Goal: Task Accomplishment & Management: Manage account settings

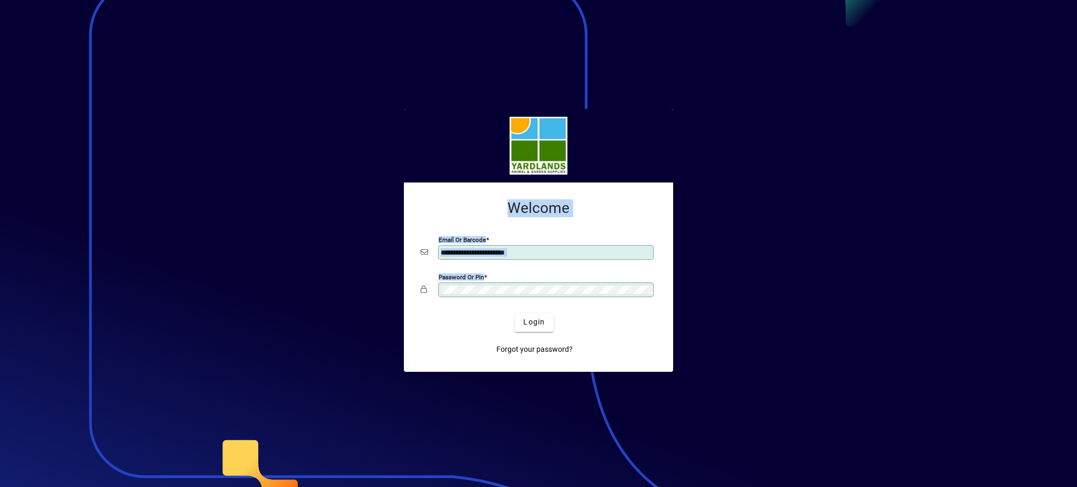
drag, startPoint x: 541, startPoint y: 283, endPoint x: 473, endPoint y: 277, distance: 68.6
click at [421, 252] on div "**********" at bounding box center [538, 275] width 235 height 66
click at [381, 206] on app-login-layout "**********" at bounding box center [538, 243] width 1077 height 487
drag, startPoint x: 453, startPoint y: 341, endPoint x: 460, endPoint y: 341, distance: 7.4
click at [452, 341] on div "Forgot your password?" at bounding box center [533, 345] width 235 height 27
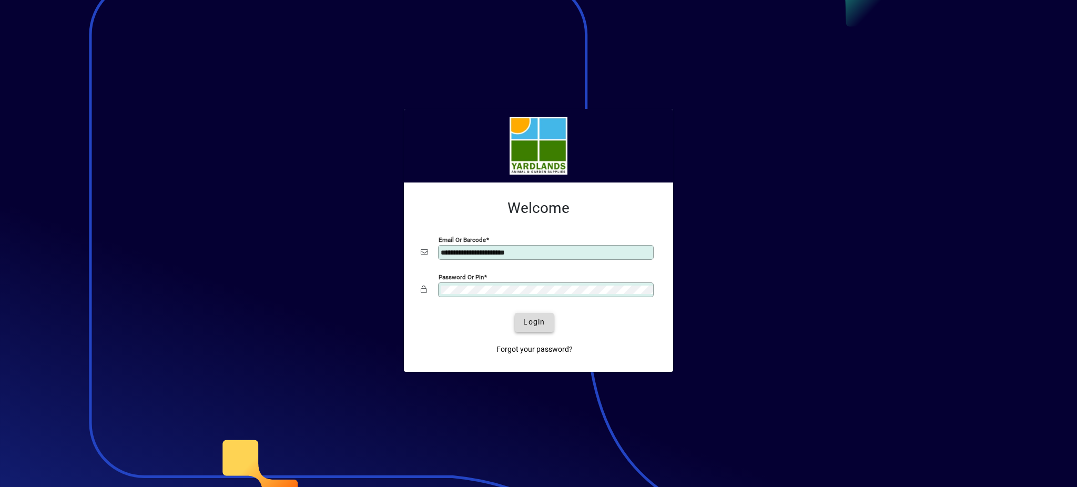
click at [529, 317] on span "Login" at bounding box center [534, 321] width 22 height 11
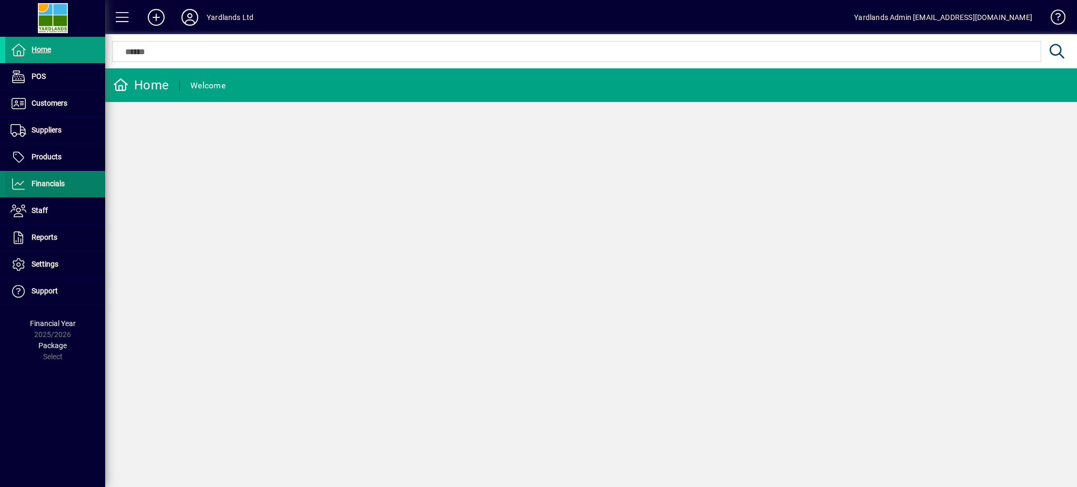
click at [52, 188] on span "Financials" at bounding box center [48, 183] width 33 height 8
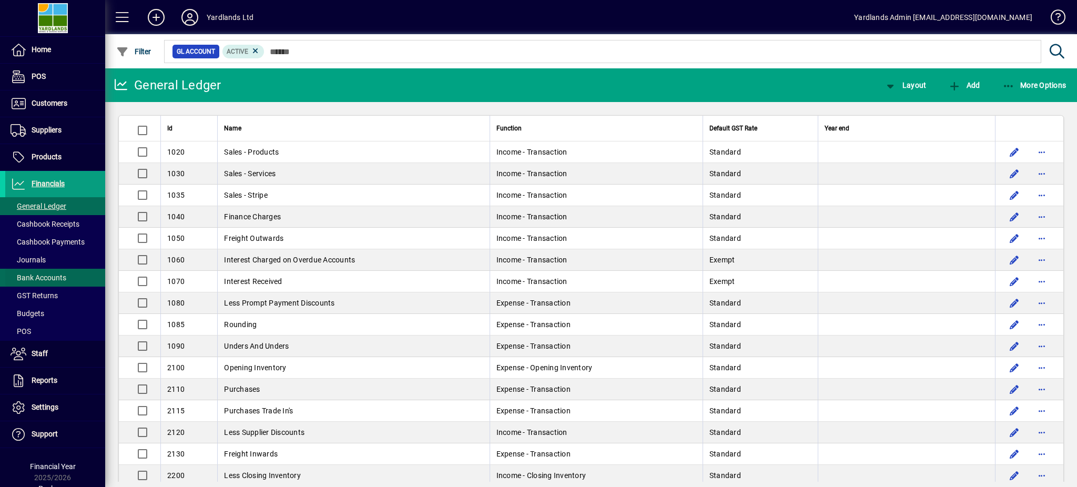
click at [51, 277] on span "Bank Accounts" at bounding box center [39, 277] width 56 height 8
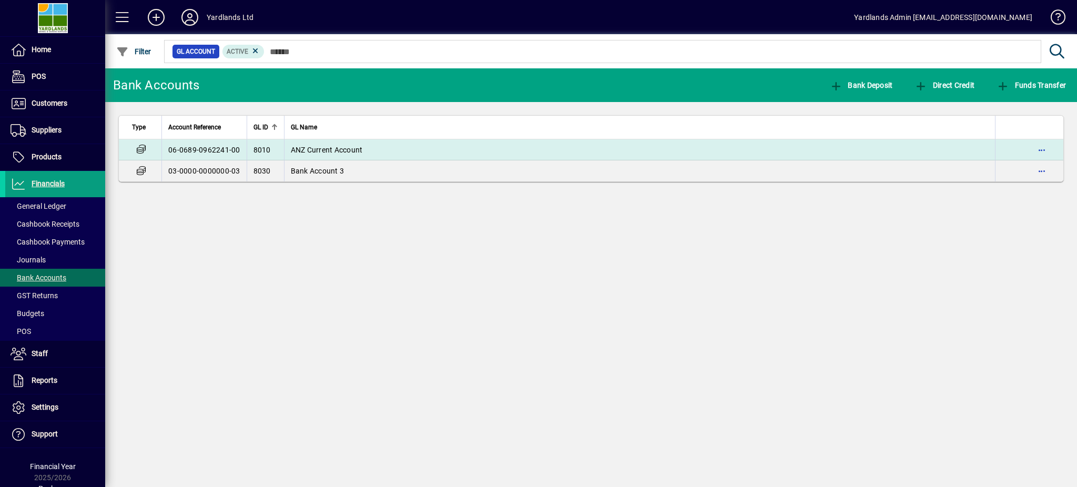
click at [291, 146] on span "ANZ Current Account" at bounding box center [327, 150] width 72 height 8
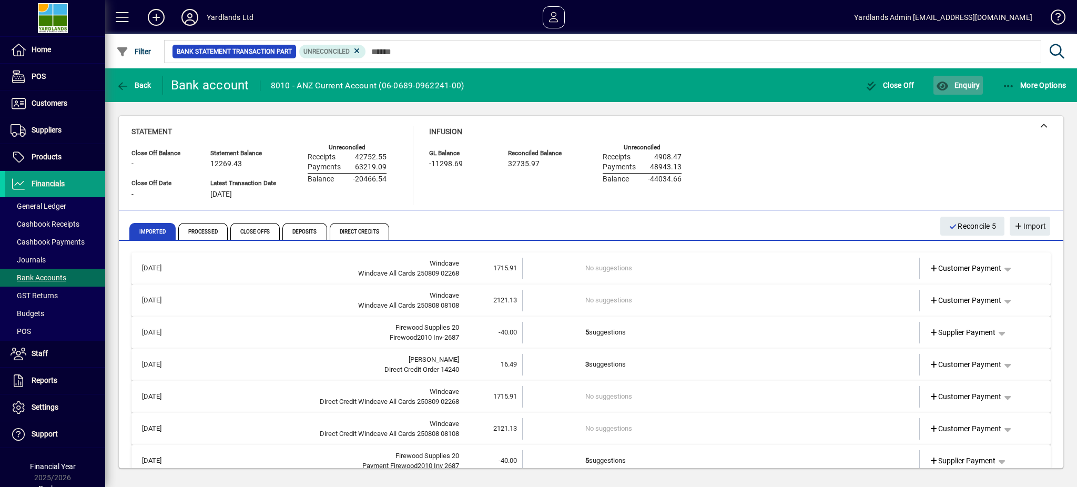
click at [961, 83] on span "Enquiry" at bounding box center [958, 85] width 44 height 8
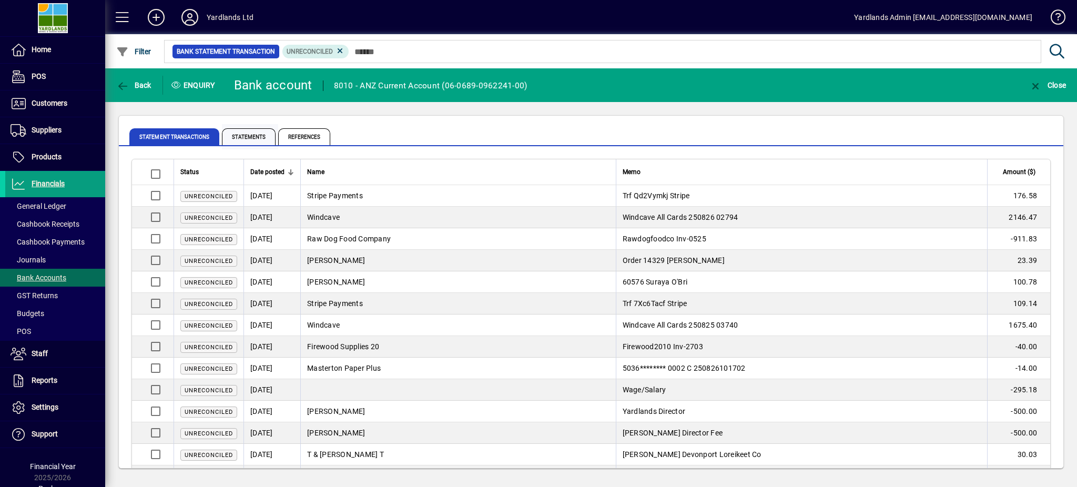
click at [252, 142] on span "Statements" at bounding box center [249, 136] width 54 height 17
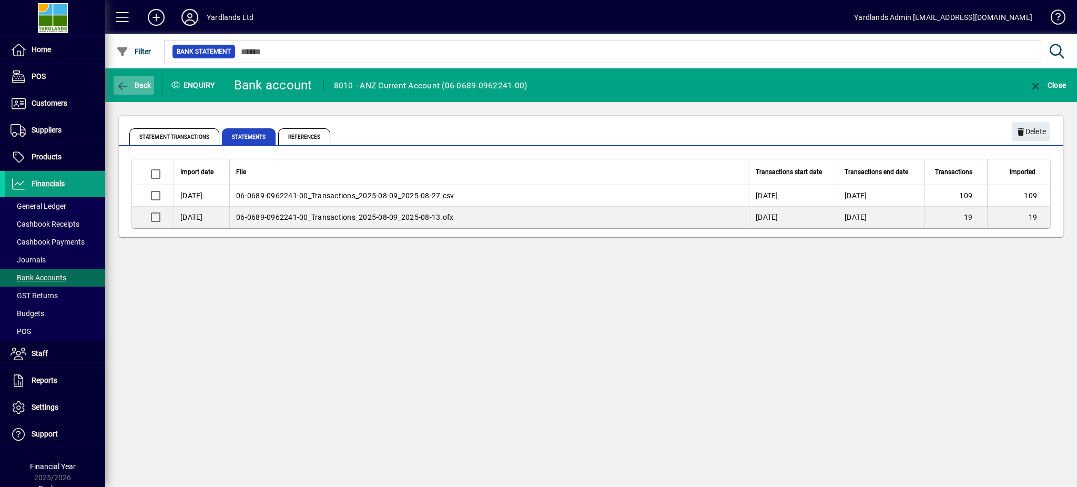
click at [141, 84] on span "Back" at bounding box center [133, 85] width 35 height 8
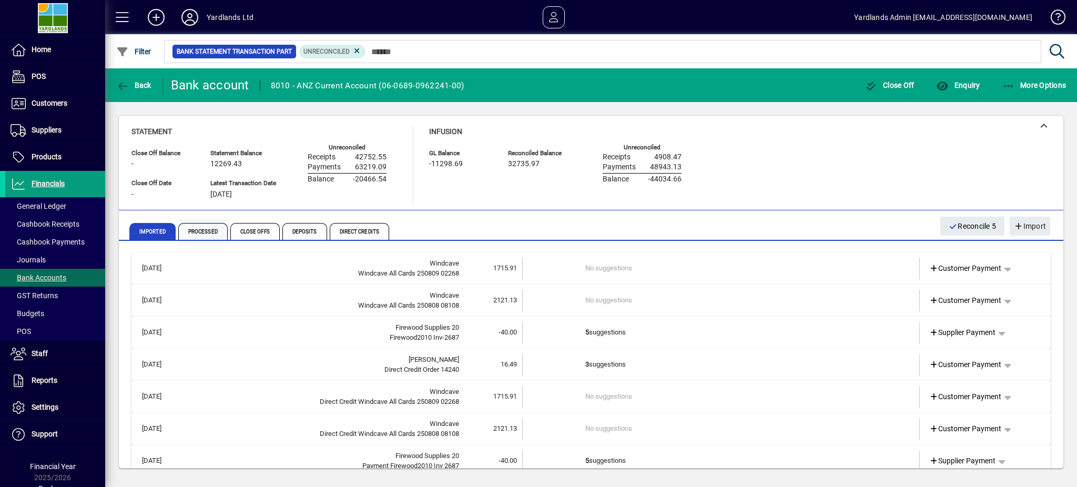
click at [210, 225] on span "Processed" at bounding box center [202, 231] width 49 height 17
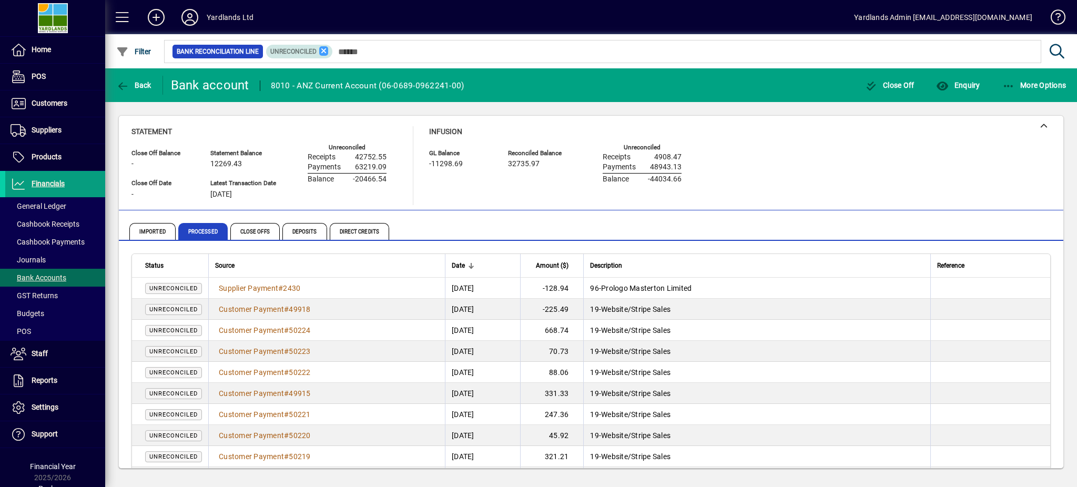
click at [322, 52] on icon at bounding box center [323, 50] width 9 height 9
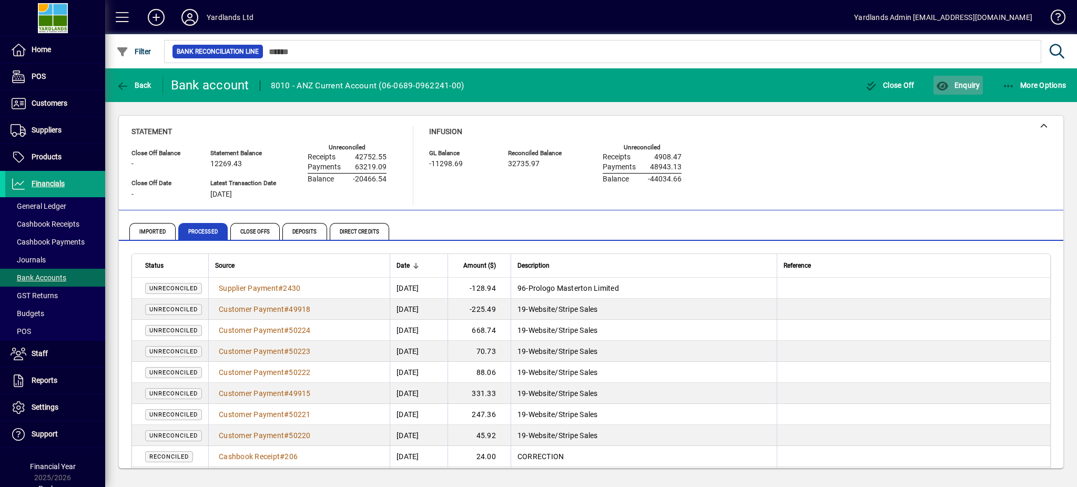
click at [954, 88] on span "Enquiry" at bounding box center [958, 85] width 44 height 8
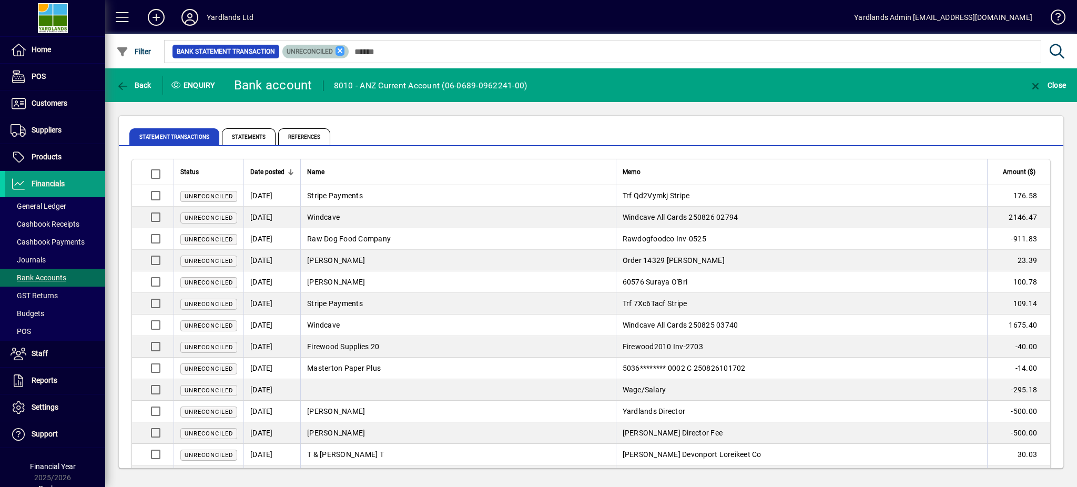
click at [338, 49] on icon at bounding box center [339, 50] width 9 height 9
click at [136, 47] on span "Filter" at bounding box center [133, 51] width 35 height 8
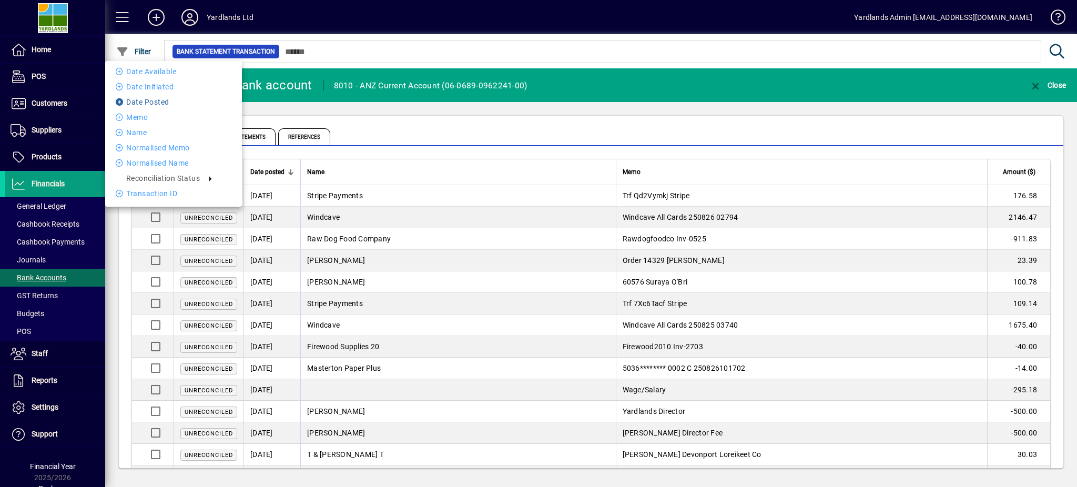
click at [155, 99] on li "Date Posted" at bounding box center [173, 102] width 137 height 13
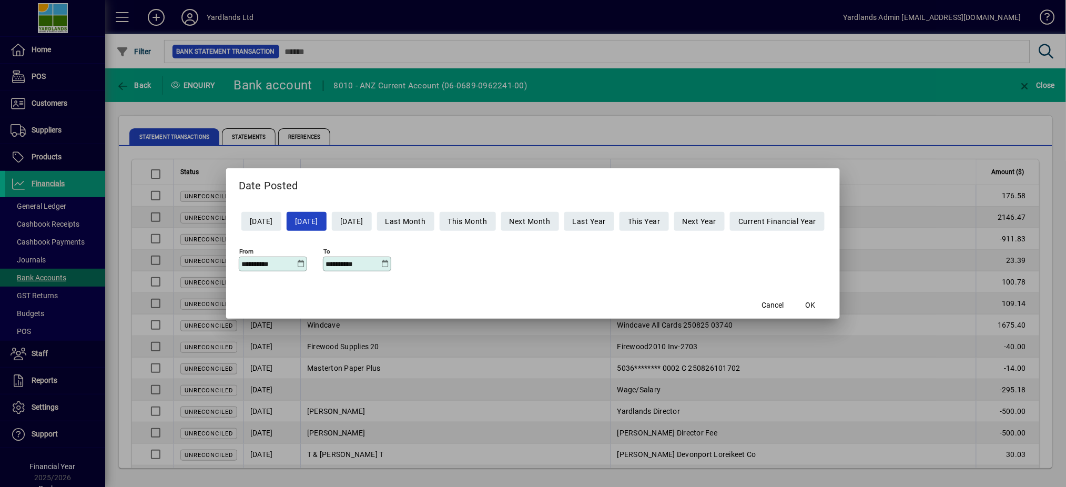
drag, startPoint x: 278, startPoint y: 261, endPoint x: 149, endPoint y: 255, distance: 128.9
click at [156, 259] on div "**********" at bounding box center [533, 243] width 1066 height 487
type input "**********"
drag, startPoint x: 830, startPoint y: 309, endPoint x: 825, endPoint y: 306, distance: 5.4
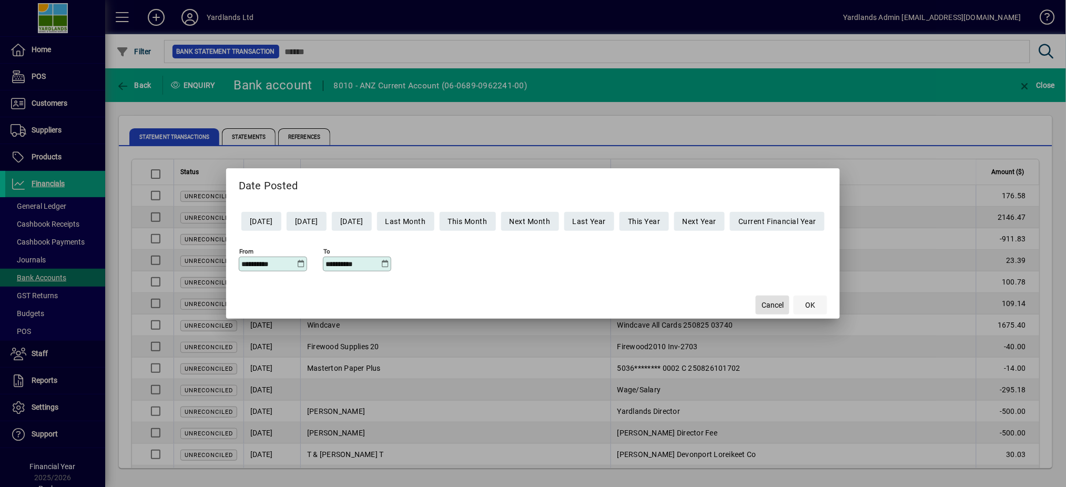
click at [826, 307] on span "button" at bounding box center [810, 304] width 34 height 25
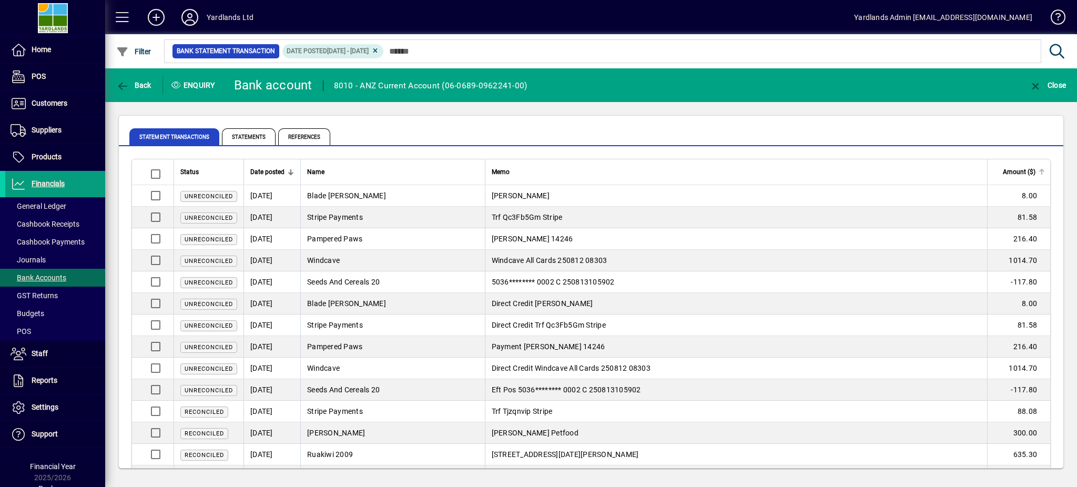
click at [1025, 173] on div "Amount ($)" at bounding box center [1019, 172] width 51 height 12
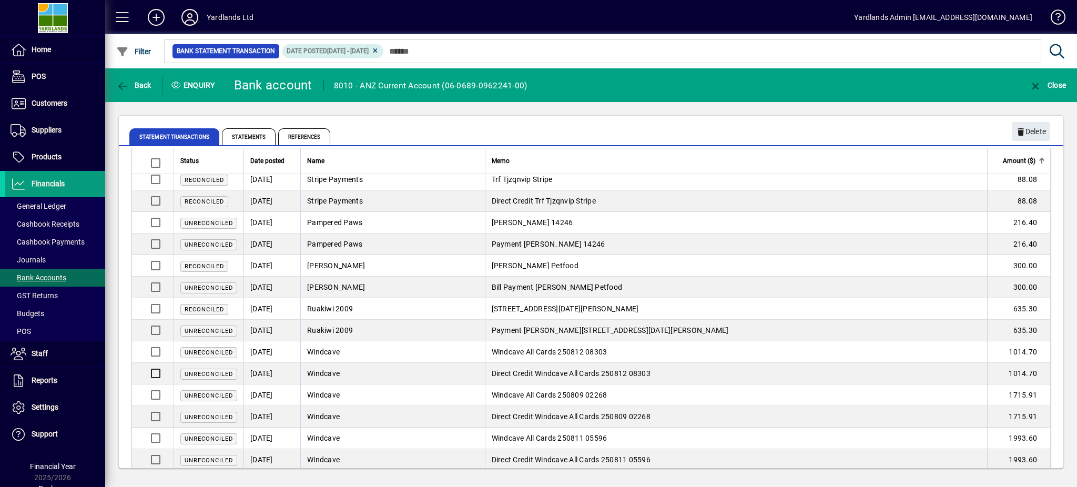
scroll to position [545, 0]
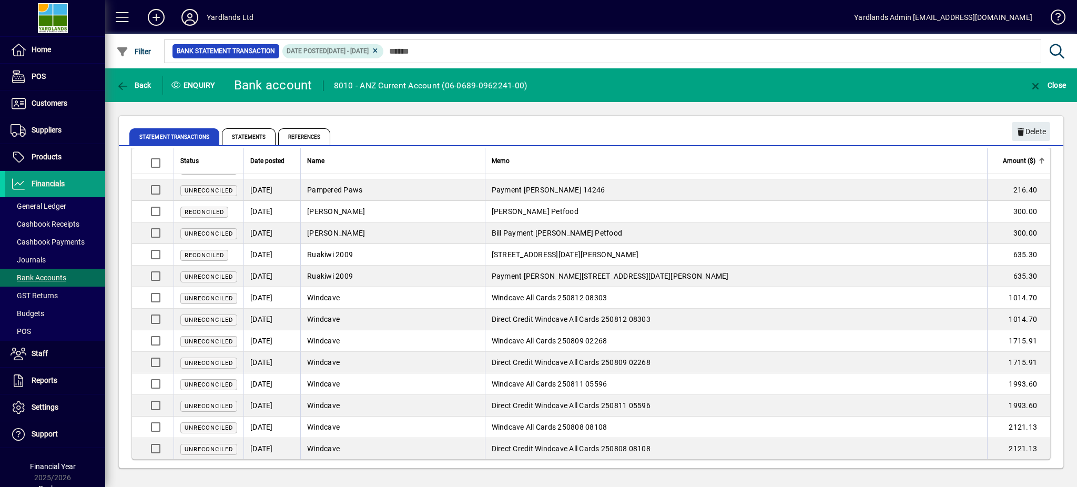
click at [1032, 129] on mat-tab-group "Statement Transactions Statements References" at bounding box center [591, 135] width 944 height 22
click at [493, 103] on div "Statement Transactions Statements References Delete Status Date posted Name Mem…" at bounding box center [590, 292] width 971 height 380
click at [1035, 129] on mat-tab-group "Statement Transactions Statements References" at bounding box center [591, 135] width 944 height 22
click at [1031, 132] on mat-tab-group "Statement Transactions Statements References" at bounding box center [591, 135] width 944 height 22
click at [1018, 129] on mat-tab-group "Statement Transactions Statements References" at bounding box center [591, 135] width 944 height 22
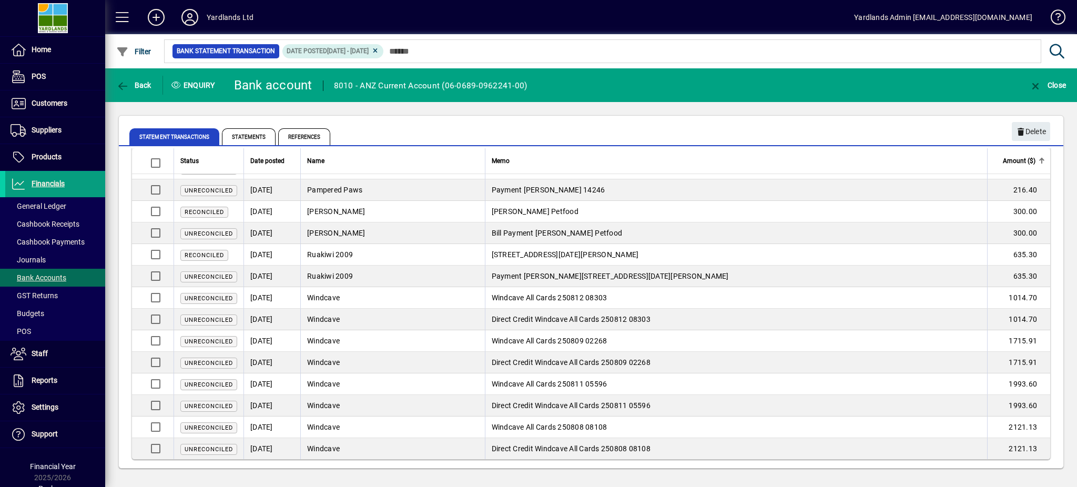
click at [1028, 128] on mat-tab-group "Statement Transactions Statements References" at bounding box center [591, 135] width 944 height 22
click at [593, 79] on mat-toolbar-row "Back Enquiry Bank account 8010 - ANZ Current Account (06-0689-0962241-00) Close" at bounding box center [590, 85] width 971 height 34
click at [423, 91] on div "8010 - ANZ Current Account (06-0689-0962241-00)" at bounding box center [430, 85] width 193 height 17
drag, startPoint x: 423, startPoint y: 91, endPoint x: 401, endPoint y: 95, distance: 22.3
click at [401, 95] on div "Bank account 8010 - ANZ Current Account (06-0689-0962241-00)" at bounding box center [378, 85] width 304 height 34
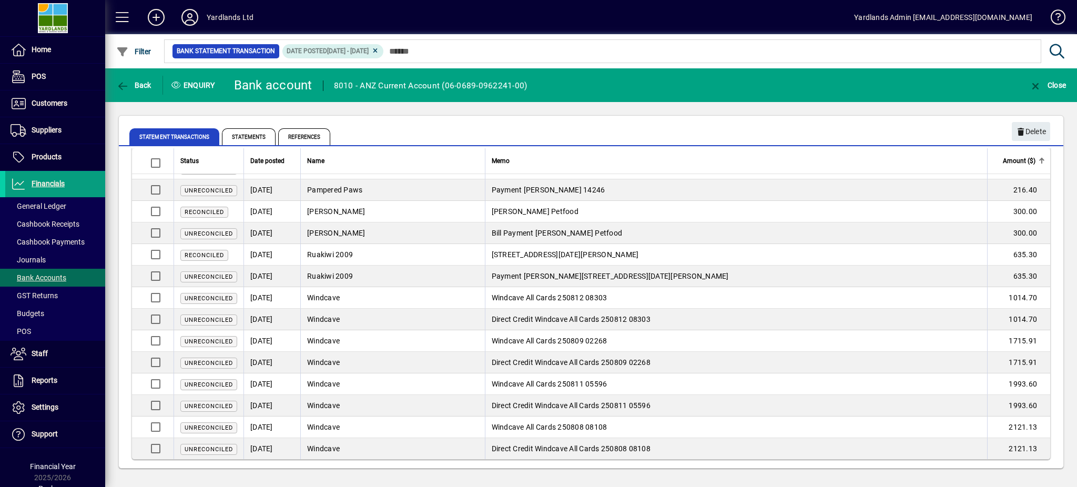
click at [450, 116] on div "Statement Transactions Statements References" at bounding box center [591, 131] width 944 height 30
click at [1025, 131] on mat-tab-group "Statement Transactions Statements References" at bounding box center [591, 135] width 944 height 22
click at [1026, 131] on mat-tab-group "Statement Transactions Statements References" at bounding box center [591, 135] width 944 height 22
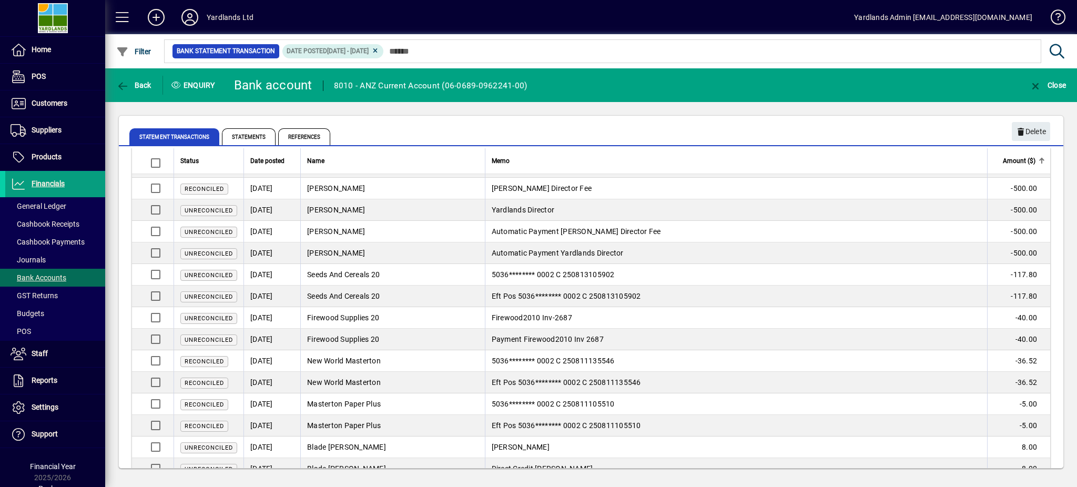
scroll to position [0, 0]
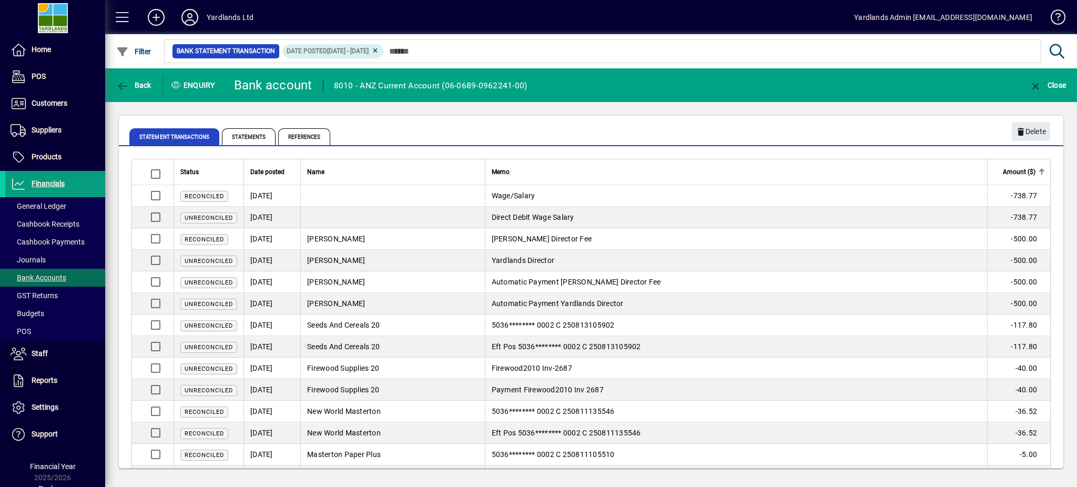
click at [1028, 128] on mat-tab-group "Statement Transactions Statements References" at bounding box center [591, 135] width 944 height 22
click at [1029, 128] on mat-tab-group "Statement Transactions Statements References" at bounding box center [591, 135] width 944 height 22
drag, startPoint x: 1023, startPoint y: 130, endPoint x: 1027, endPoint y: 125, distance: 6.1
click at [1024, 127] on mat-tab-group "Statement Transactions Statements References" at bounding box center [591, 135] width 944 height 22
click at [136, 92] on span "button" at bounding box center [134, 85] width 40 height 25
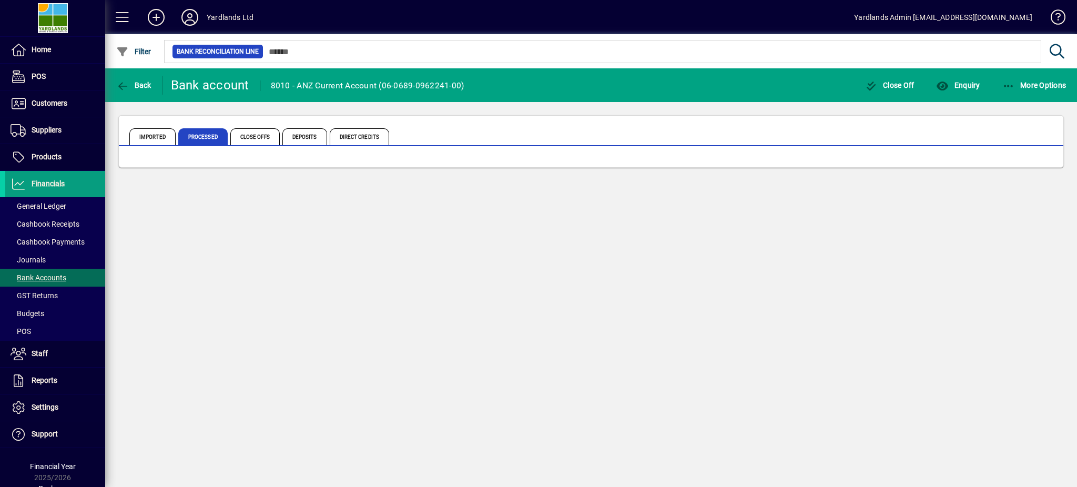
click at [138, 84] on span "Back" at bounding box center [133, 85] width 35 height 8
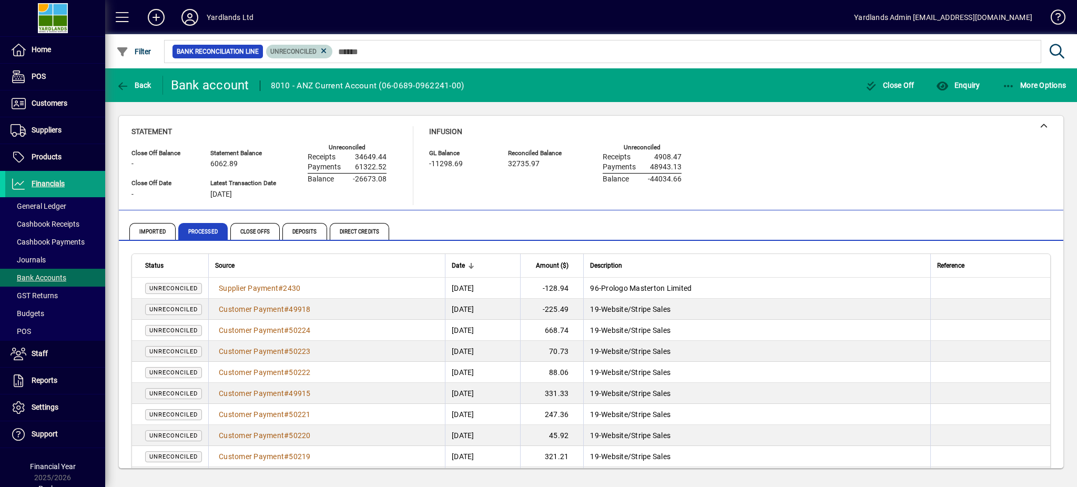
click at [320, 52] on icon at bounding box center [323, 50] width 9 height 9
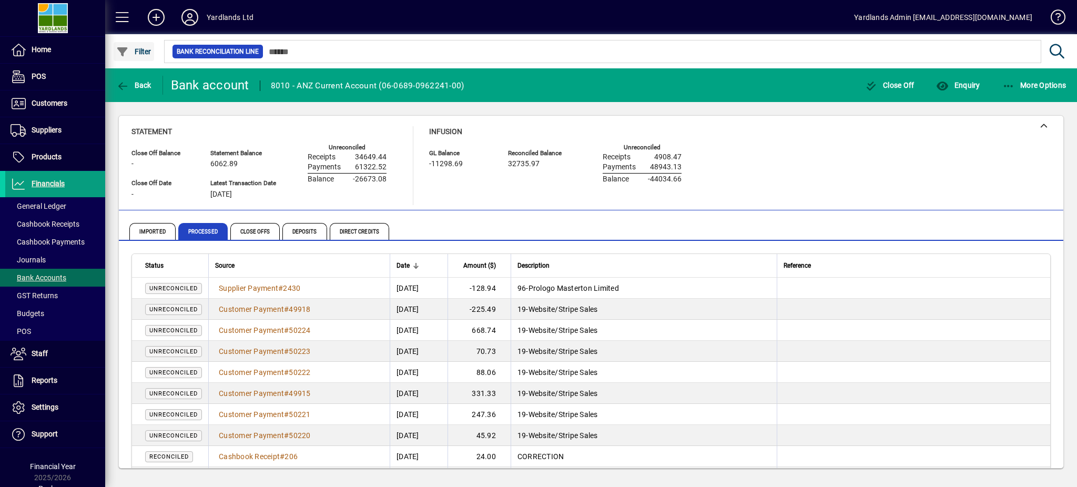
click at [133, 49] on span "Filter" at bounding box center [133, 51] width 35 height 8
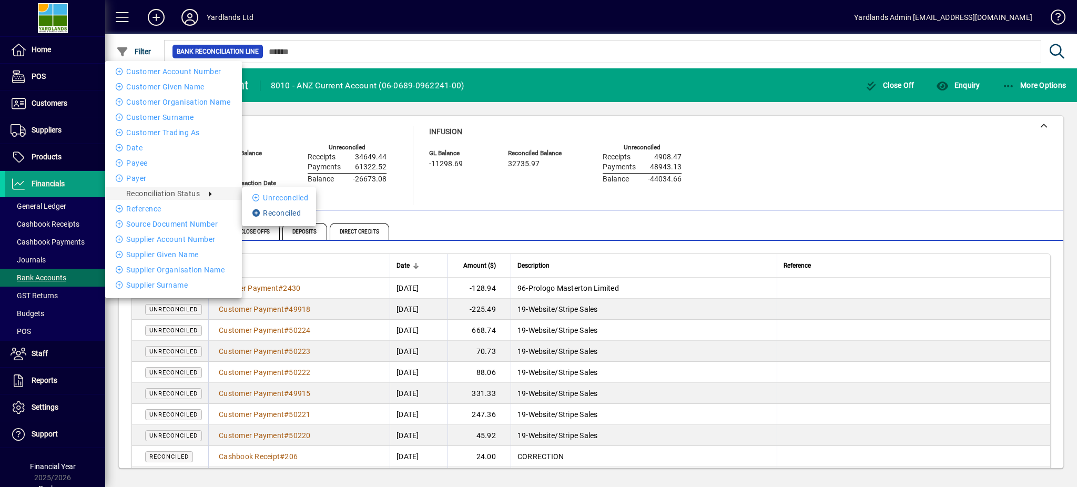
click at [268, 214] on li "Reconciled" at bounding box center [279, 213] width 74 height 13
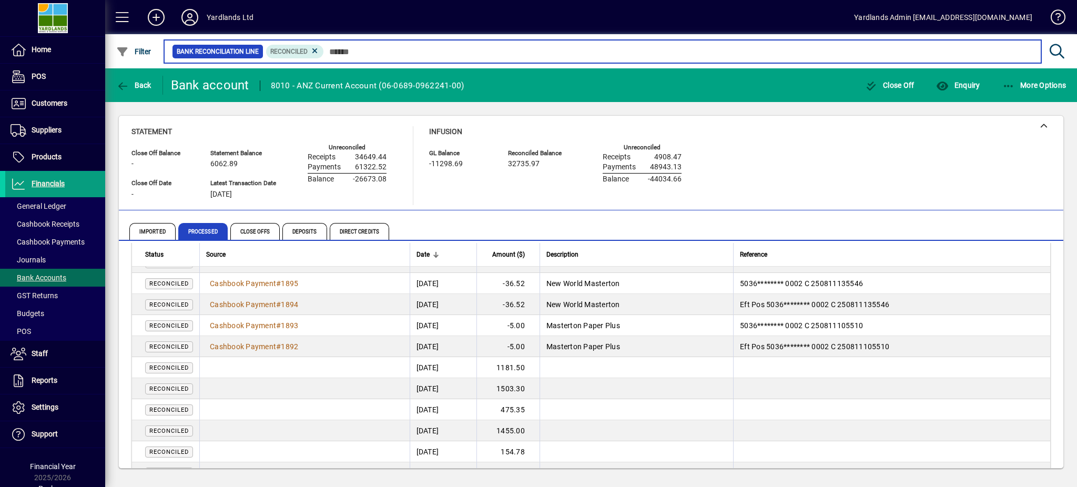
scroll to position [350, 0]
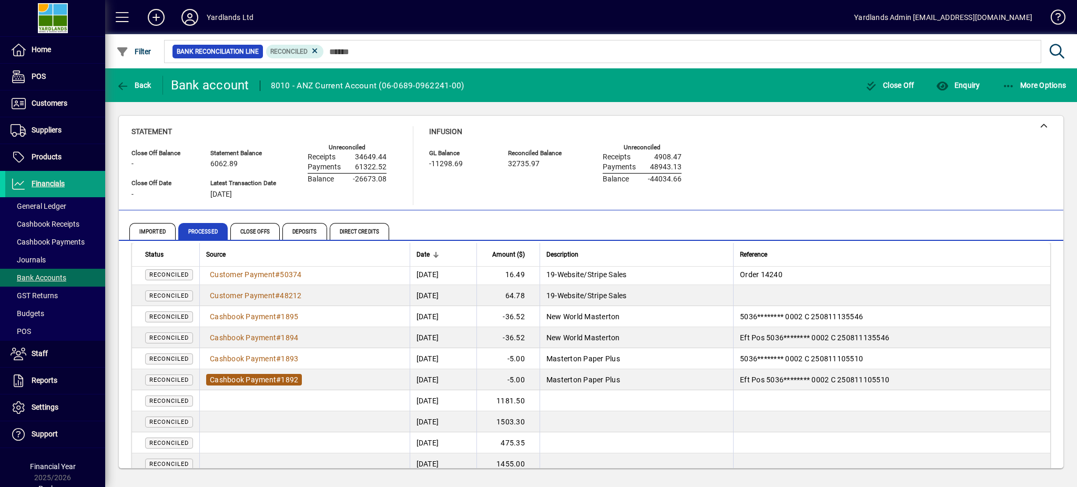
click at [284, 374] on span "Cashbook Payment # 1892" at bounding box center [254, 380] width 96 height 12
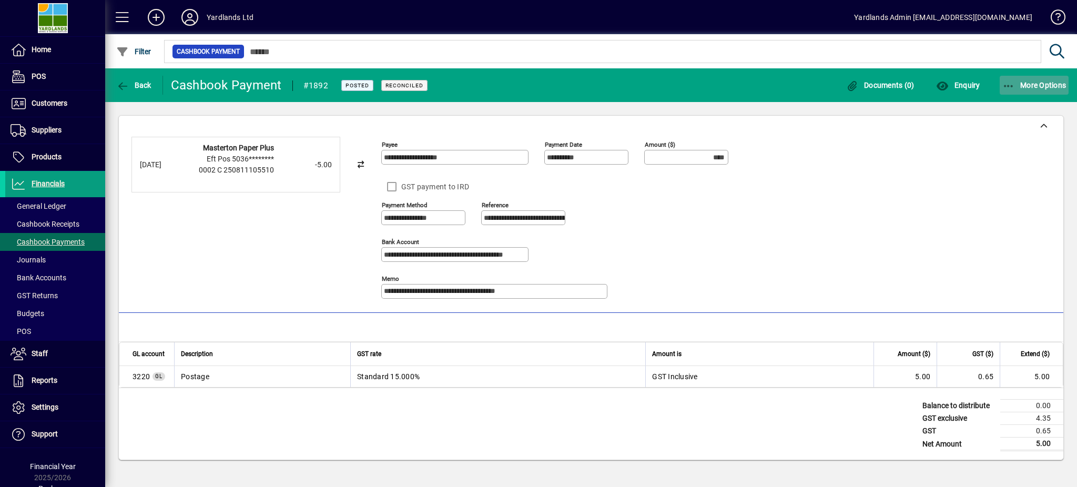
click at [1050, 82] on span "More Options" at bounding box center [1034, 85] width 64 height 8
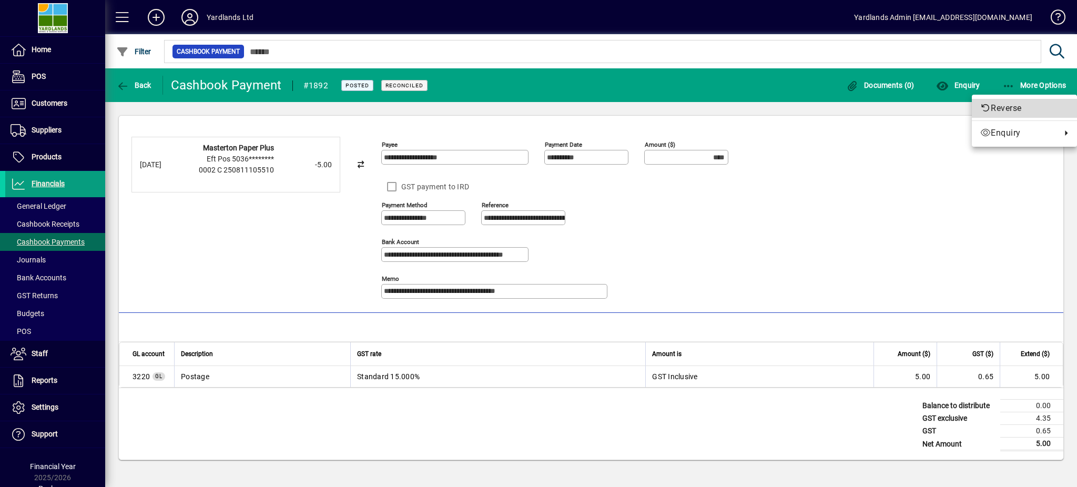
click at [1013, 104] on span "Reverse" at bounding box center [1024, 108] width 88 height 13
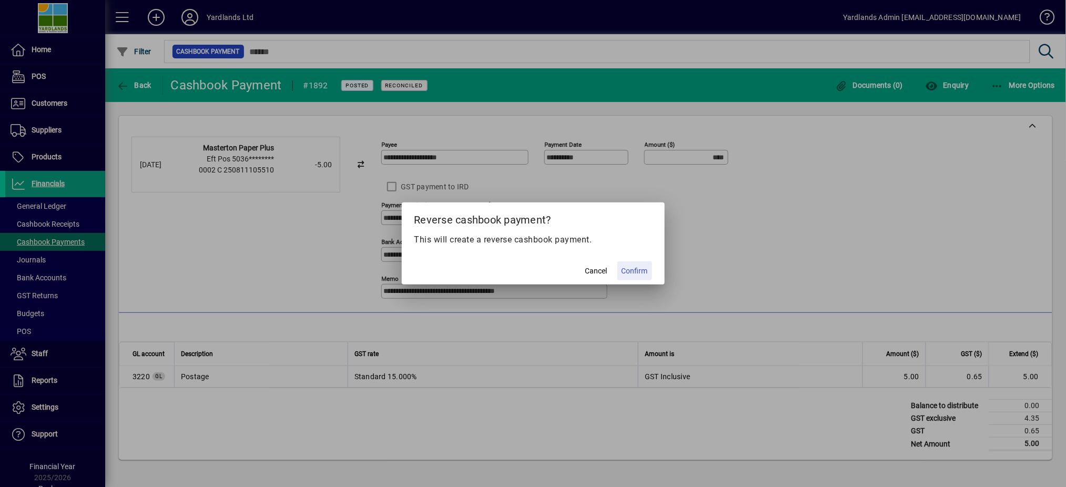
click at [636, 269] on span "Confirm" at bounding box center [634, 270] width 26 height 11
type input "*****"
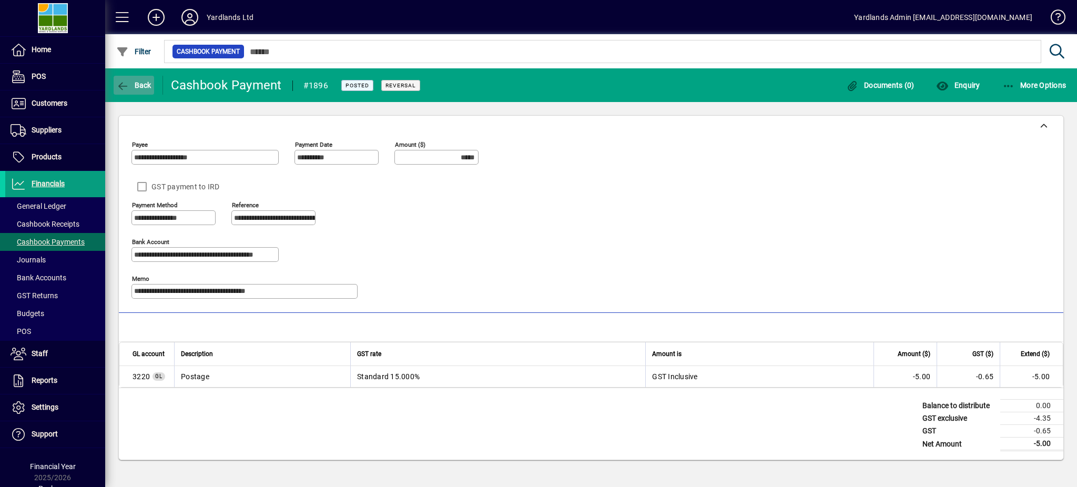
click at [139, 83] on span "Back" at bounding box center [133, 85] width 35 height 8
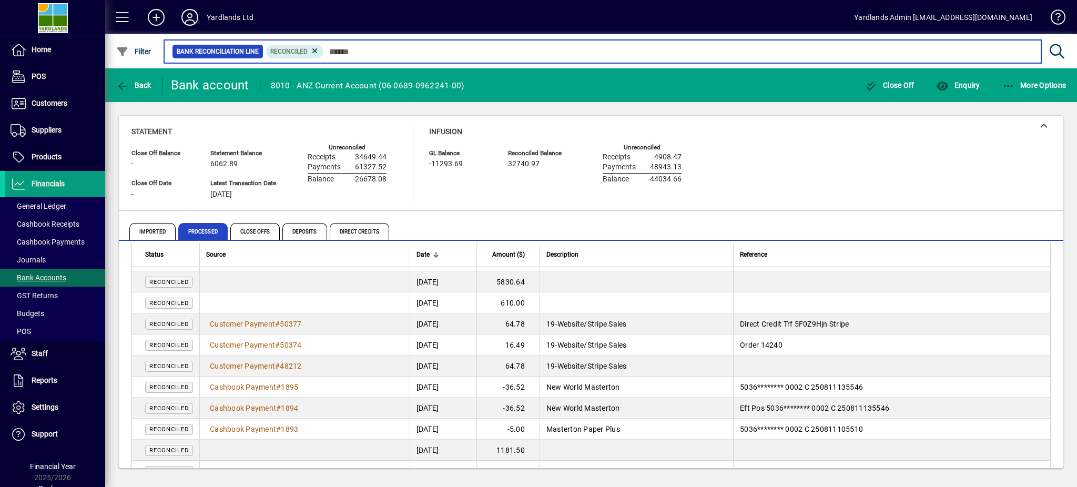
scroll to position [280, 0]
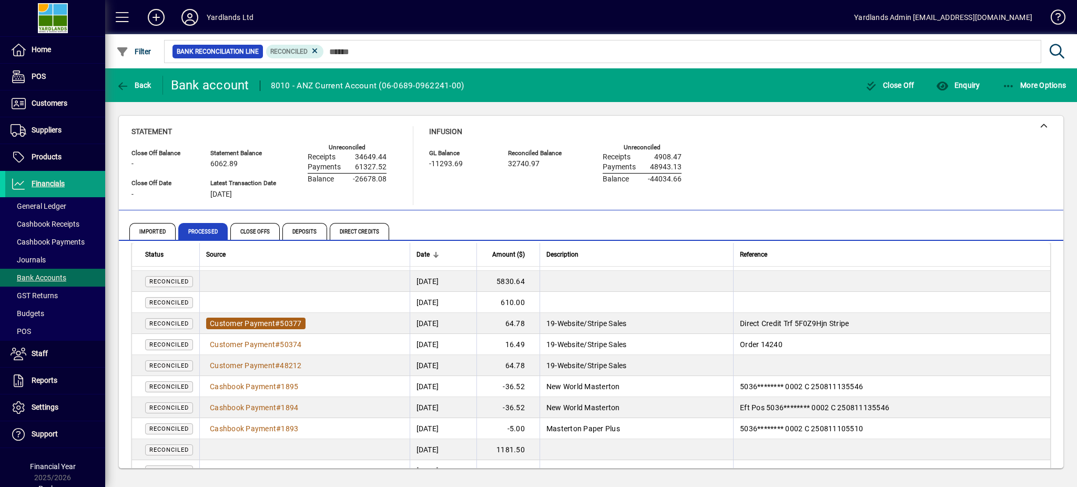
click at [275, 319] on span "Customer Payment" at bounding box center [242, 323] width 65 height 8
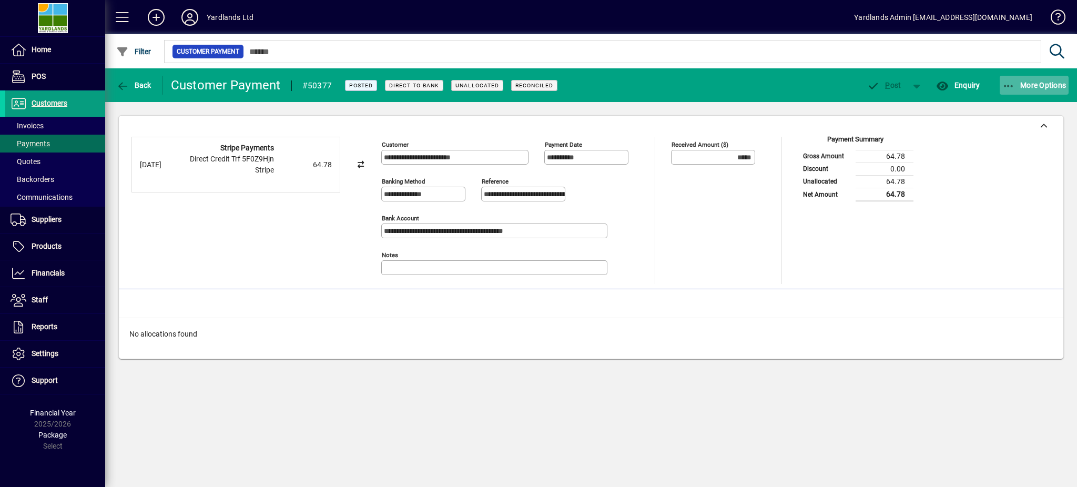
drag, startPoint x: 1052, startPoint y: 81, endPoint x: 1047, endPoint y: 85, distance: 6.4
click at [1048, 85] on span "More Options" at bounding box center [1034, 85] width 64 height 8
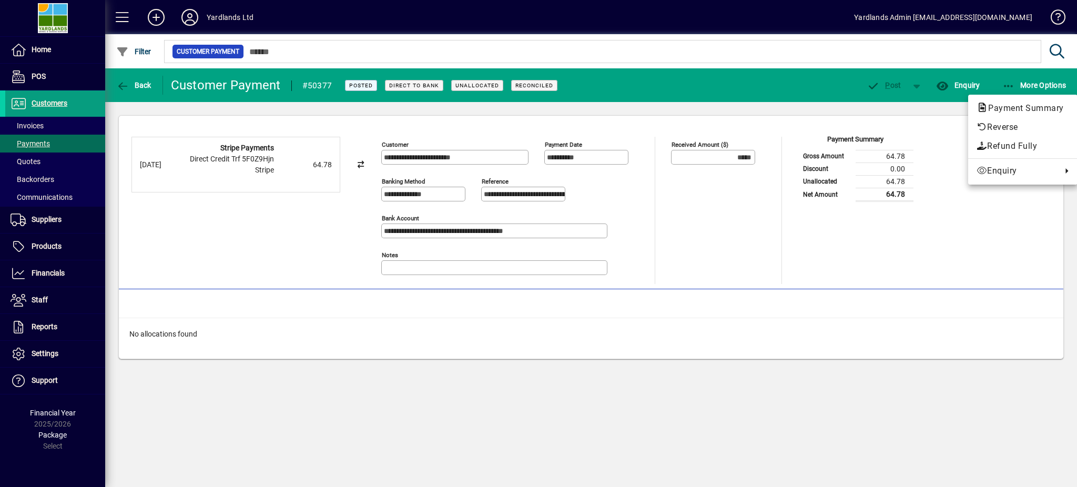
click at [141, 84] on div at bounding box center [538, 243] width 1077 height 487
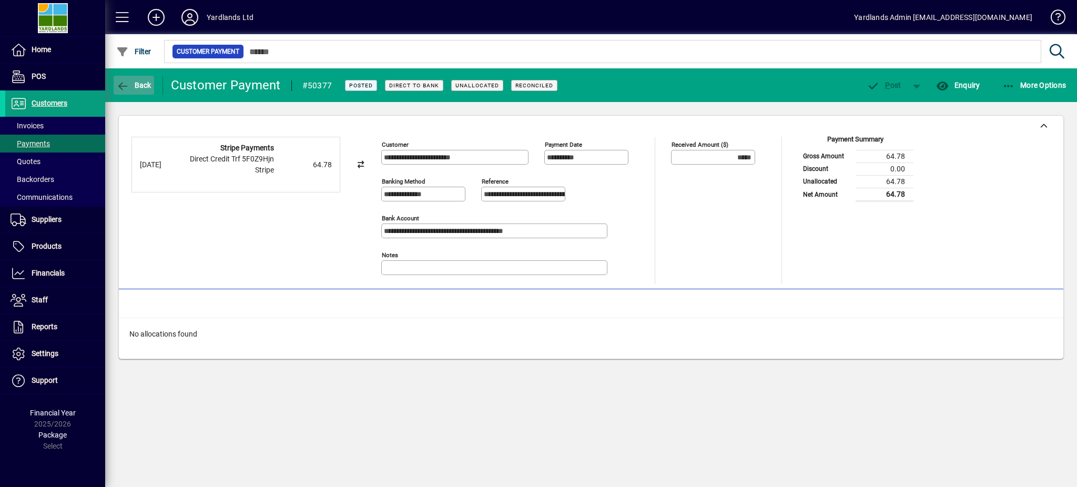
click at [137, 83] on span "Back" at bounding box center [133, 85] width 35 height 8
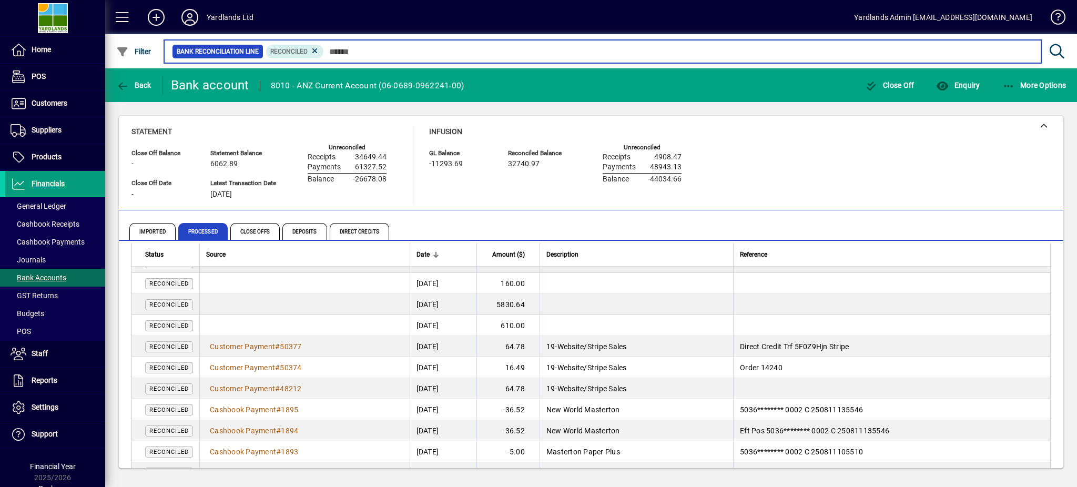
scroll to position [280, 0]
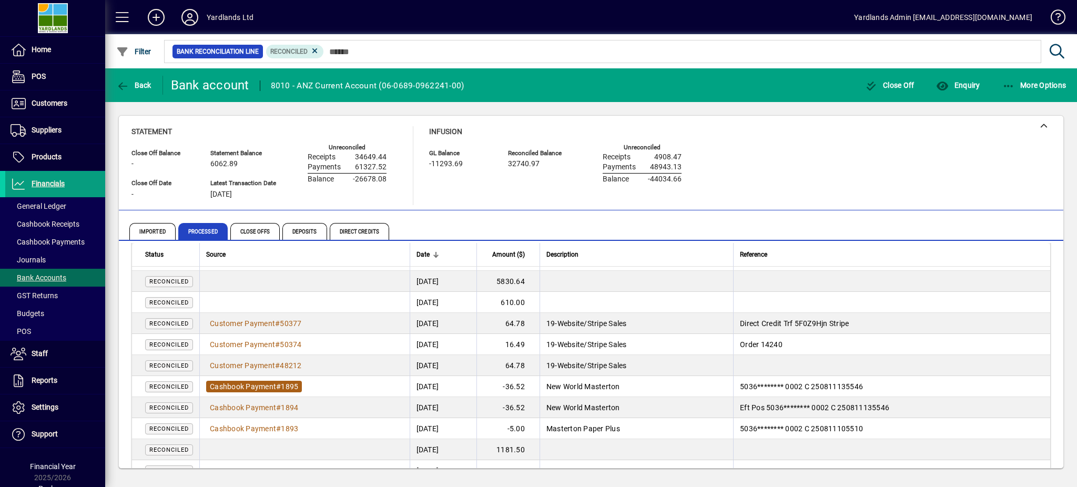
click at [257, 385] on span "Cashbook Payment" at bounding box center [243, 386] width 66 height 8
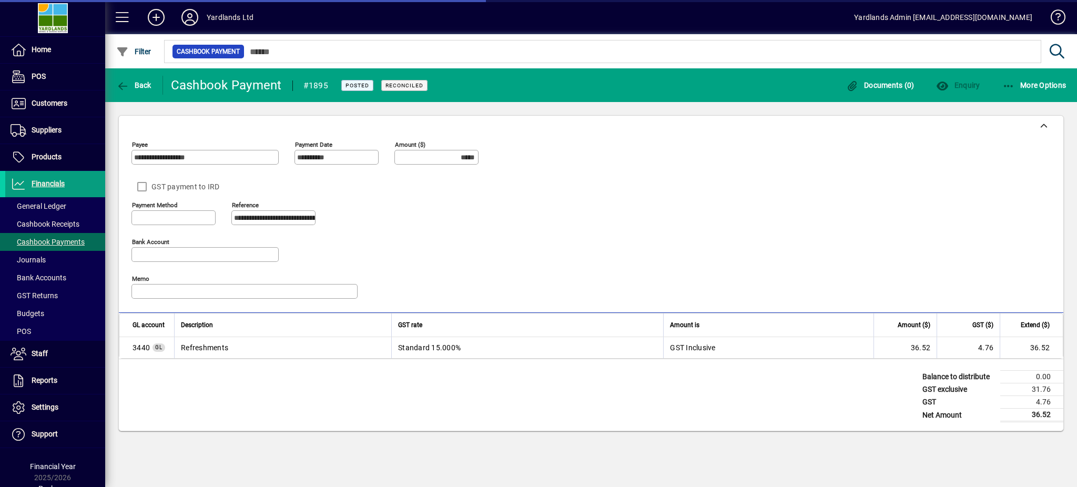
type input "**********"
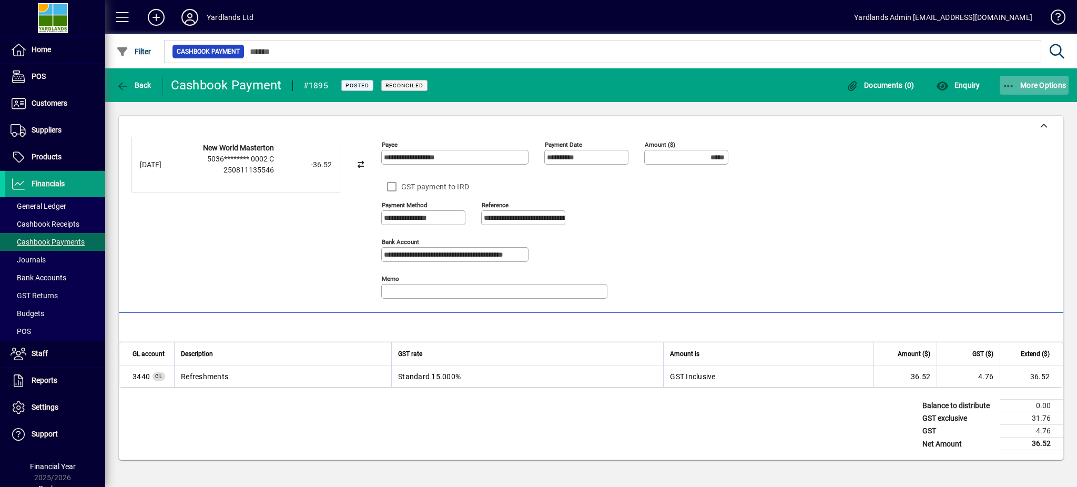
click at [1045, 85] on button "More Options" at bounding box center [1033, 85] width 69 height 19
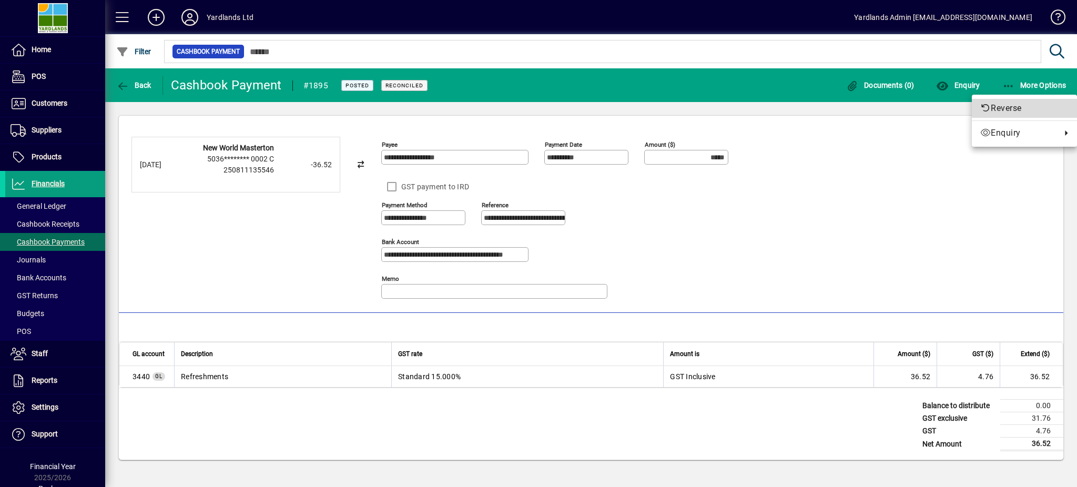
click at [1018, 107] on span "Reverse" at bounding box center [1024, 108] width 88 height 13
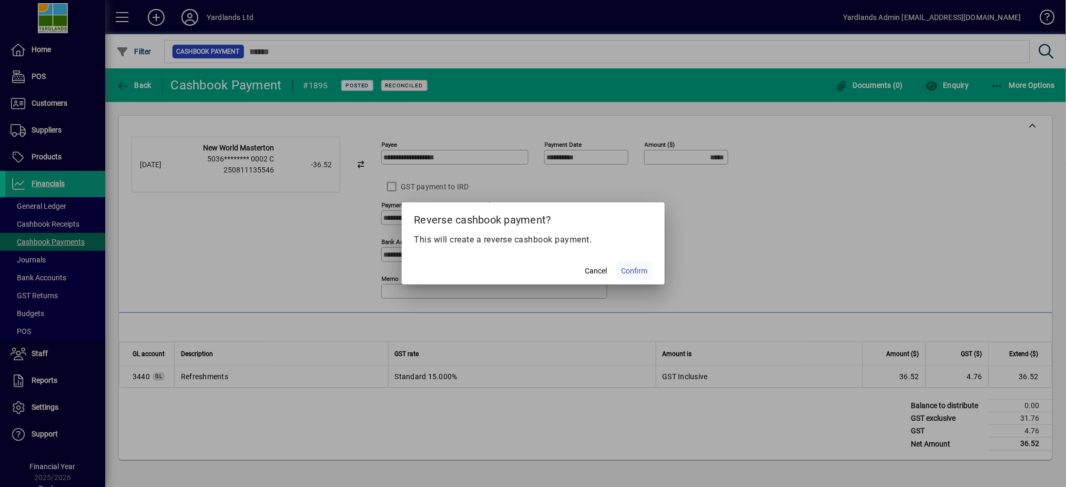
click at [633, 270] on span "Confirm" at bounding box center [634, 270] width 26 height 11
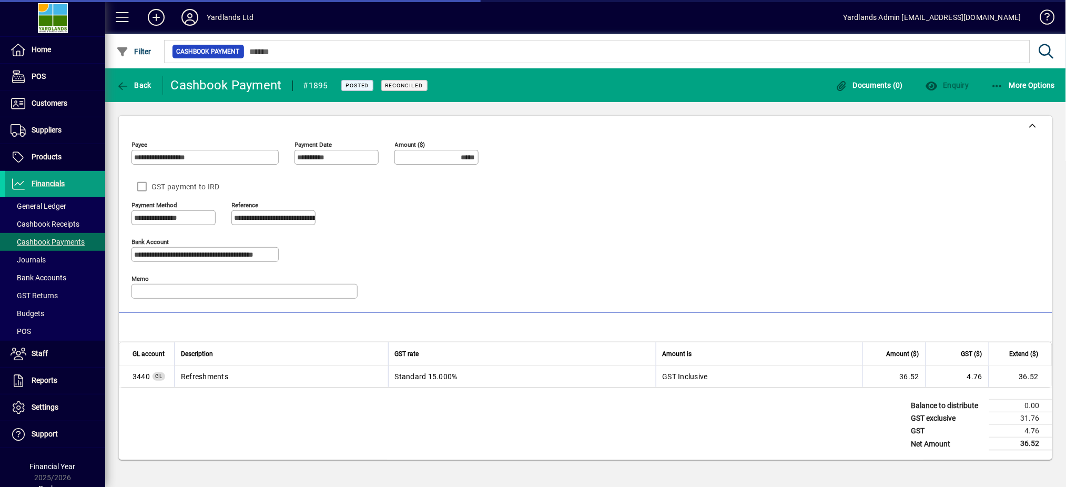
type input "******"
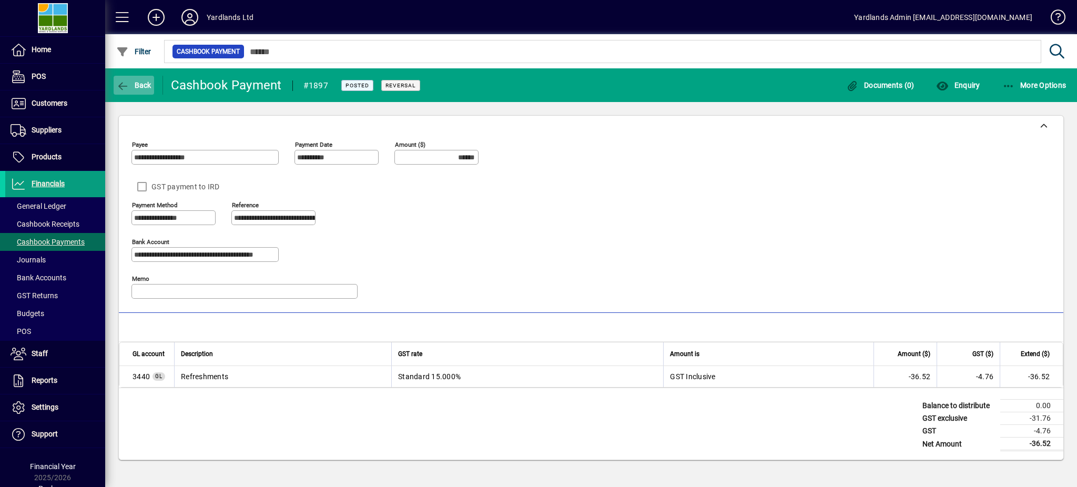
click at [137, 79] on span "button" at bounding box center [134, 85] width 40 height 25
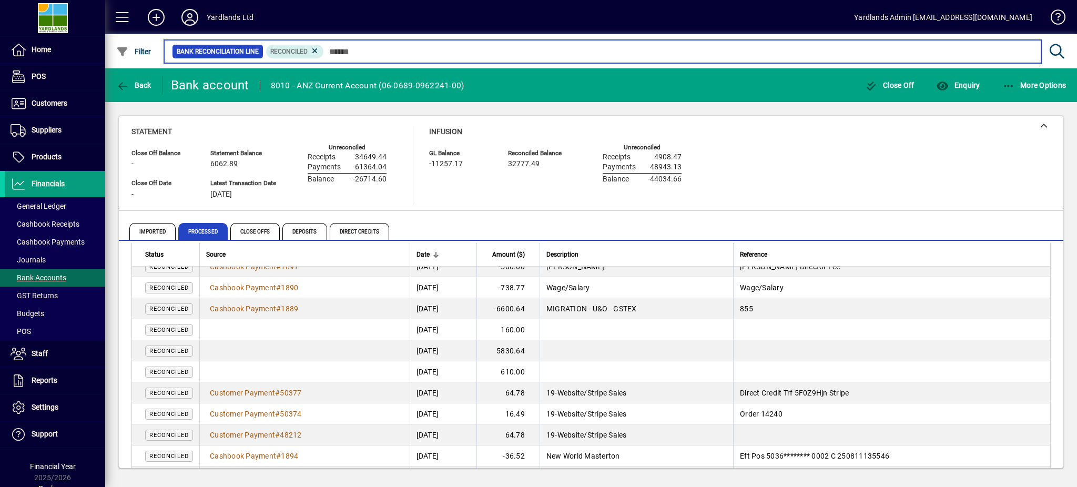
scroll to position [210, 0]
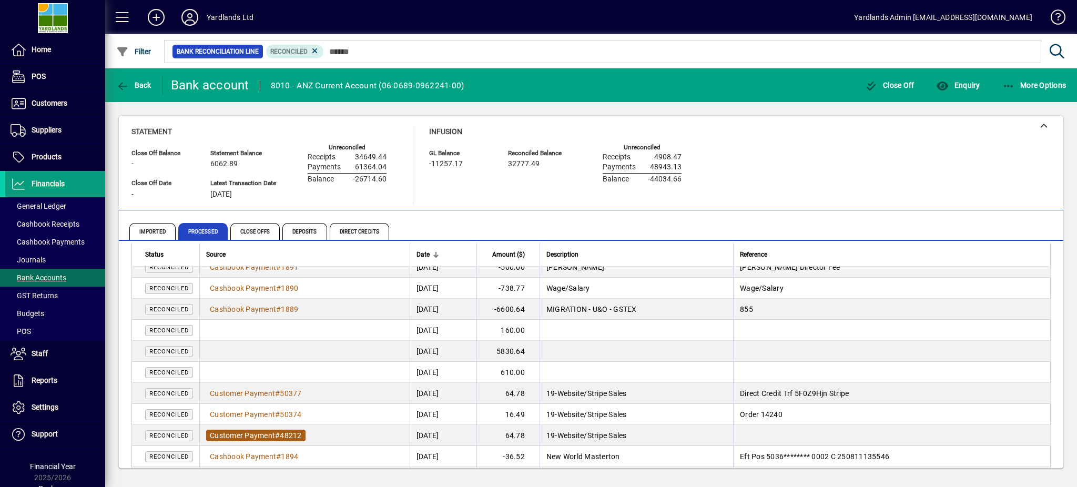
click at [253, 429] on span "Customer Payment # 48212" at bounding box center [255, 435] width 99 height 12
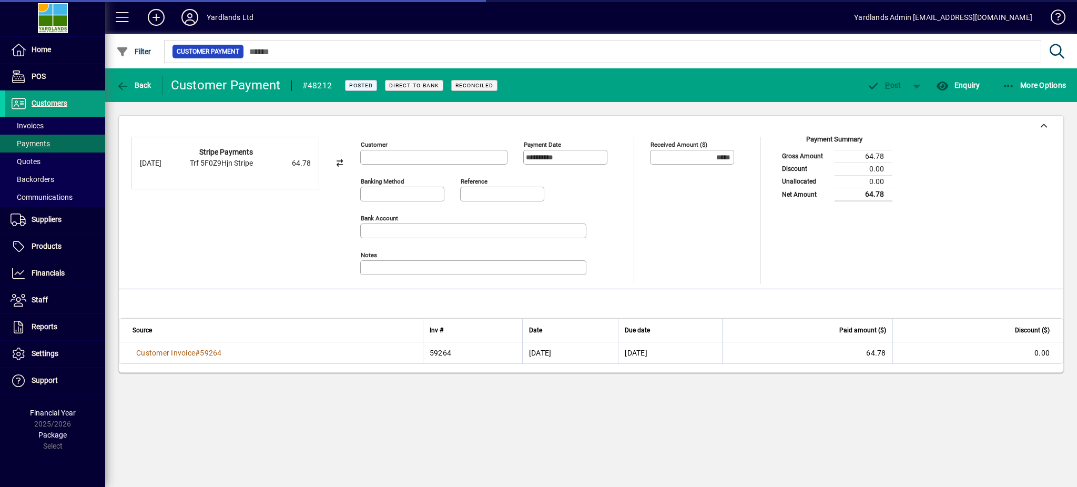
type input "**********"
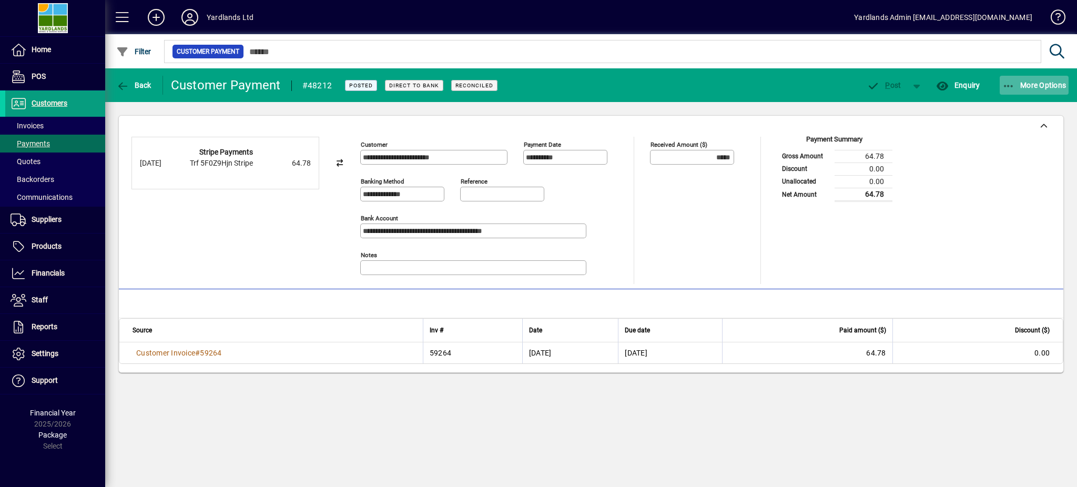
drag, startPoint x: 1061, startPoint y: 84, endPoint x: 1056, endPoint y: 87, distance: 5.4
click at [1056, 87] on span "More Options" at bounding box center [1034, 85] width 64 height 8
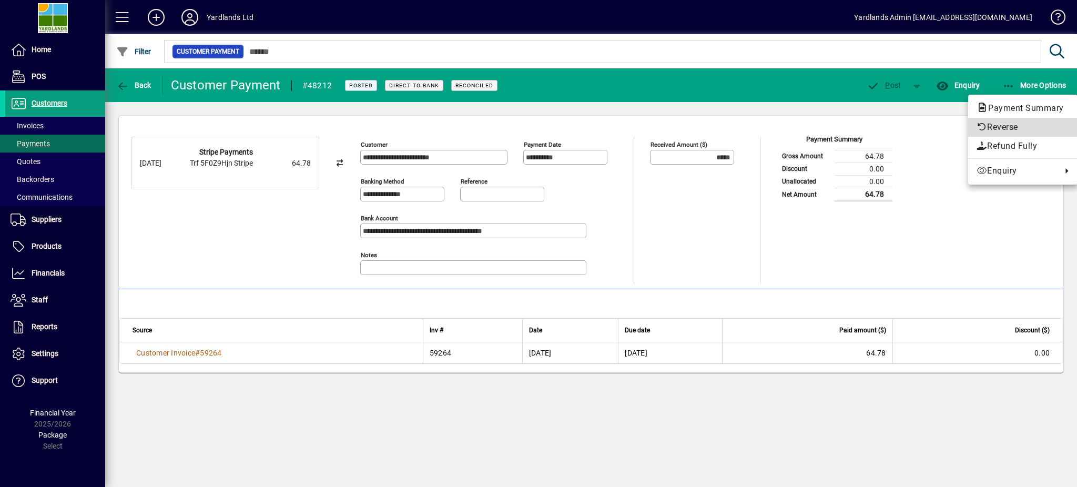
click at [994, 124] on span "Reverse" at bounding box center [1022, 127] width 93 height 13
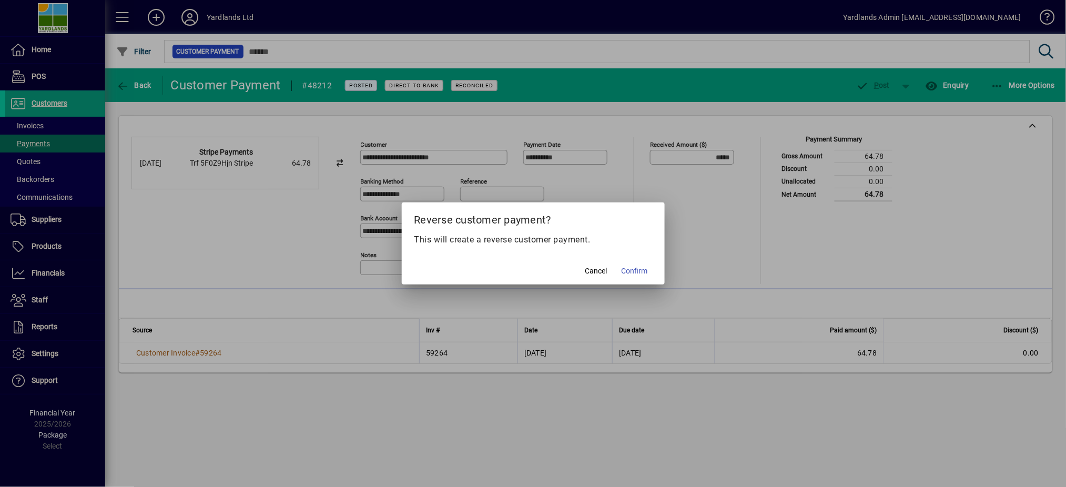
click at [634, 267] on span "Confirm" at bounding box center [634, 270] width 26 height 11
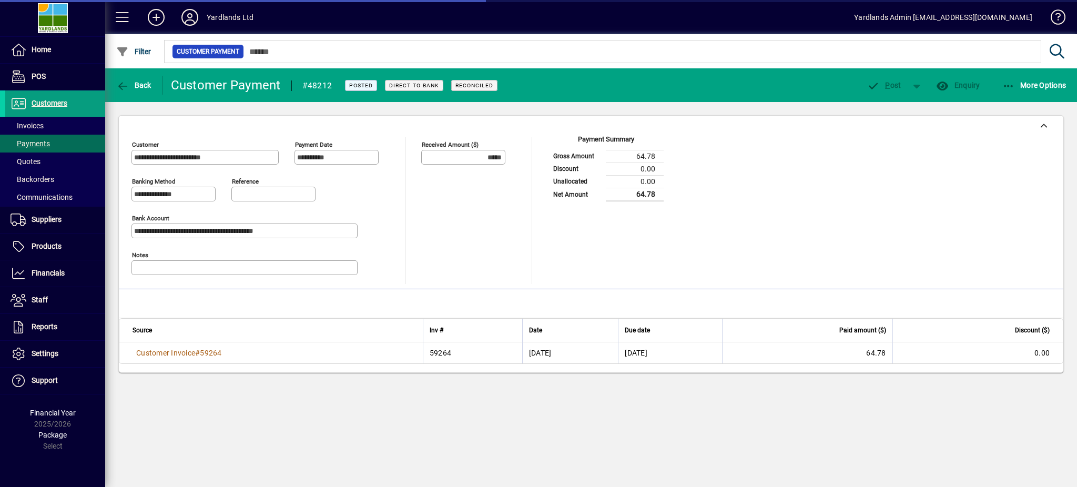
type input "******"
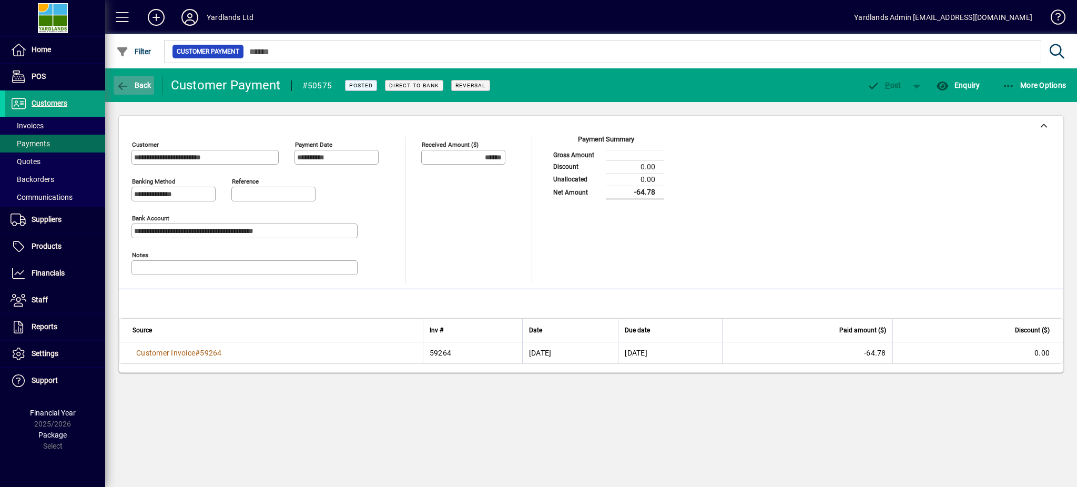
click at [137, 84] on span "Back" at bounding box center [133, 85] width 35 height 8
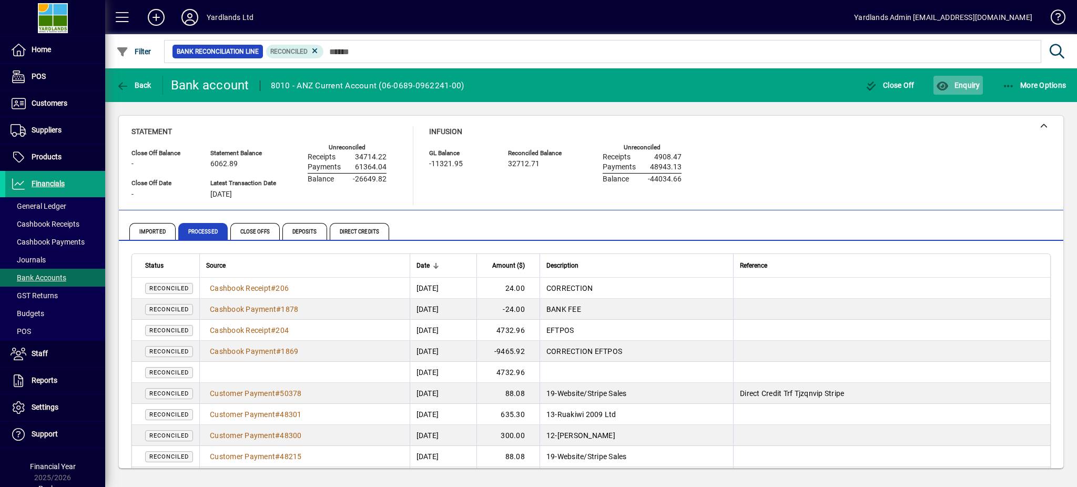
click at [974, 84] on span "Enquiry" at bounding box center [958, 85] width 44 height 8
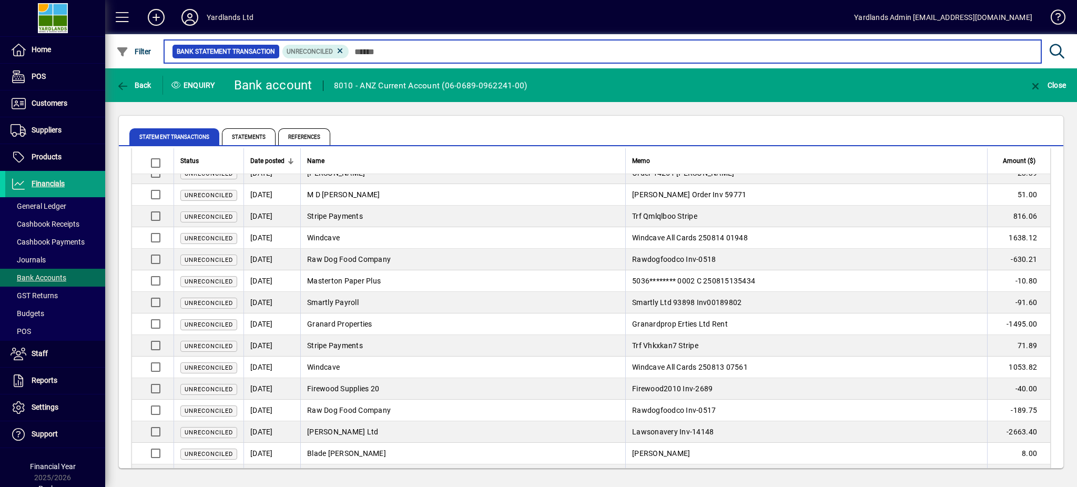
scroll to position [1912, 0]
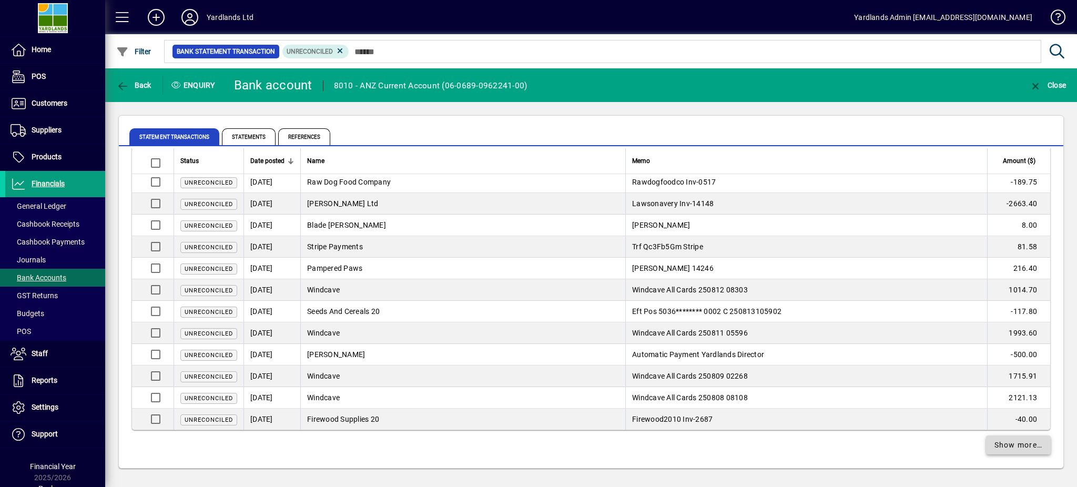
click at [1001, 441] on span "Show more…" at bounding box center [1018, 444] width 48 height 11
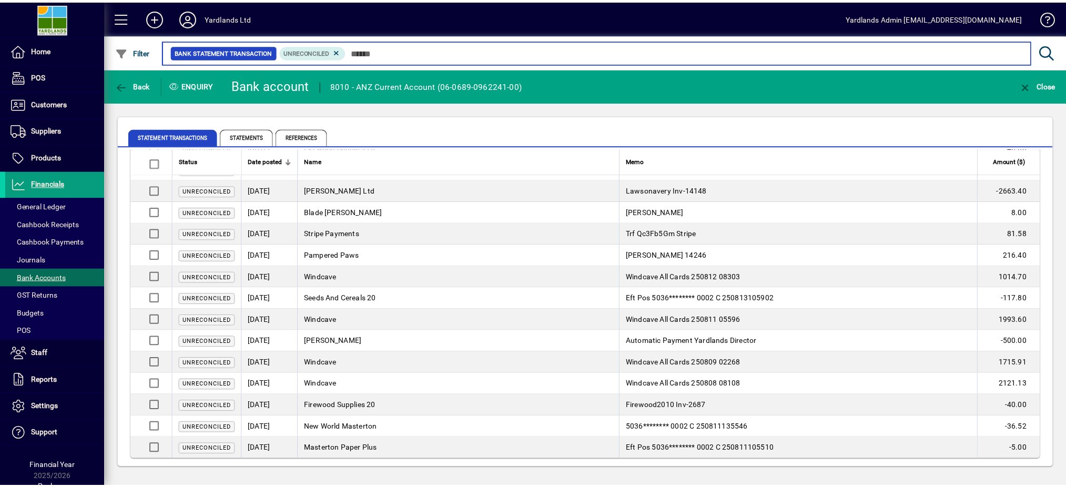
scroll to position [1927, 0]
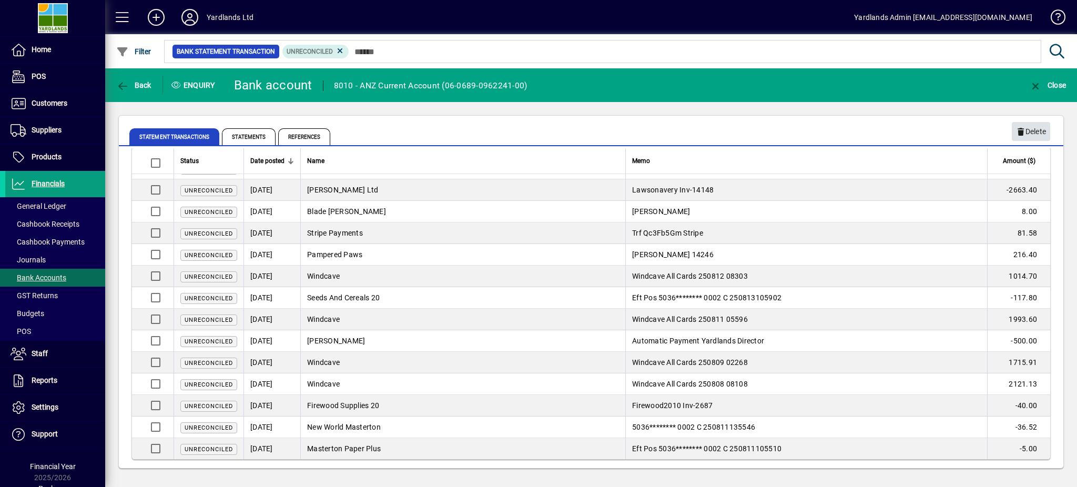
click at [1028, 130] on span "Delete" at bounding box center [1031, 131] width 30 height 17
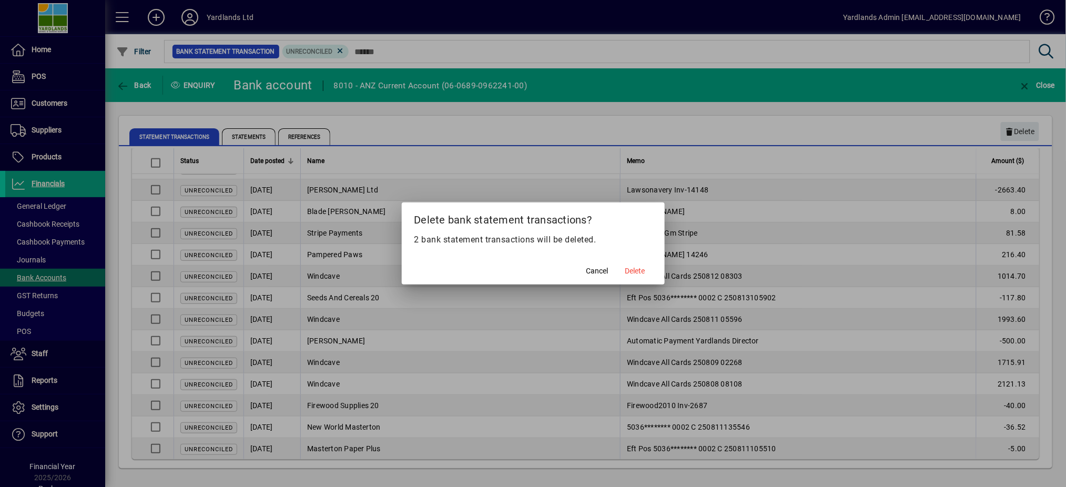
click at [641, 272] on span "Delete" at bounding box center [635, 270] width 20 height 11
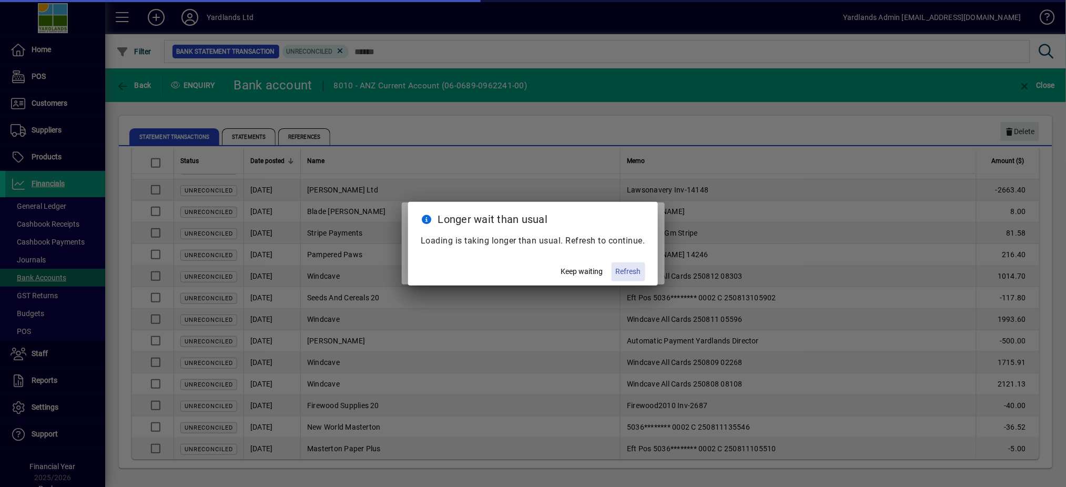
click at [624, 272] on span "Refresh" at bounding box center [628, 271] width 25 height 11
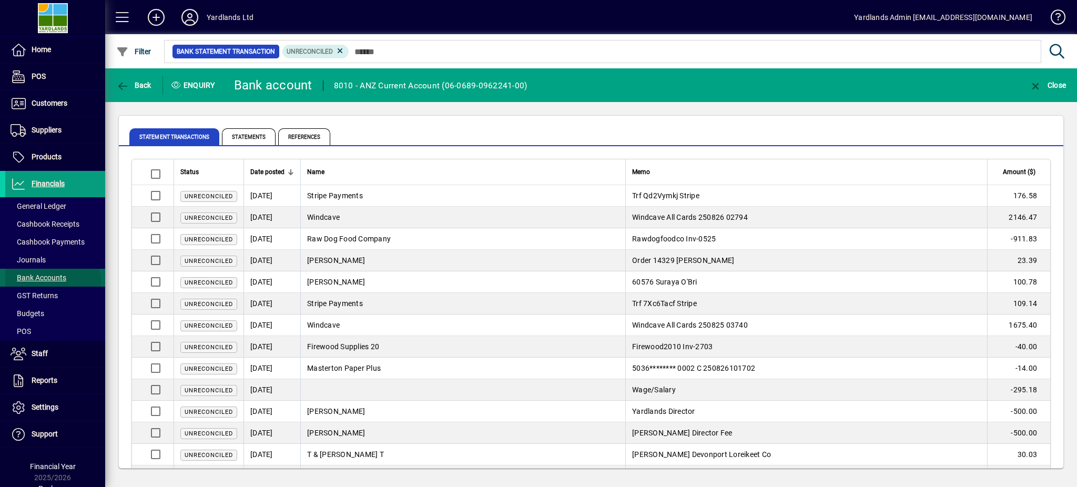
click at [52, 282] on span "Bank Accounts" at bounding box center [35, 277] width 61 height 11
click at [53, 280] on span "Bank Accounts" at bounding box center [39, 277] width 56 height 8
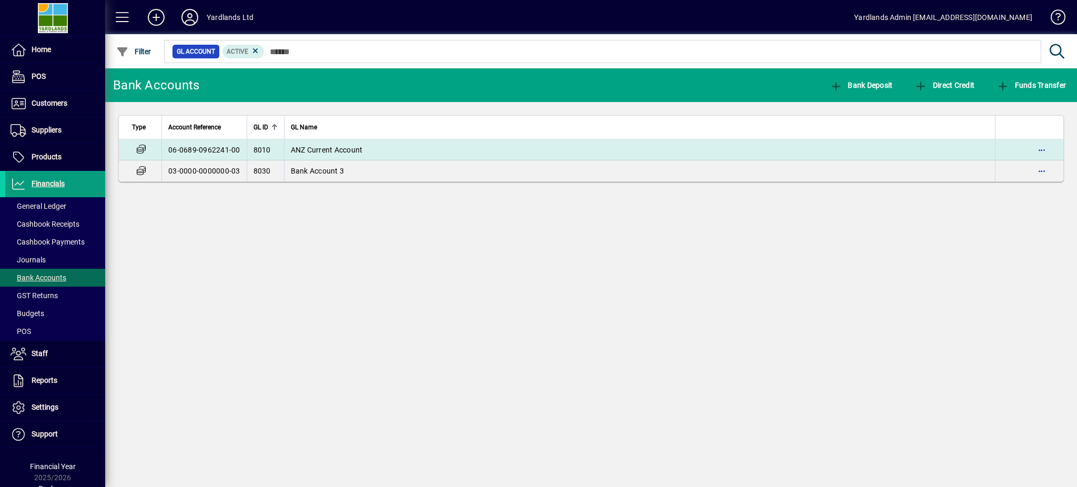
click at [346, 155] on td "ANZ Current Account" at bounding box center [639, 149] width 711 height 21
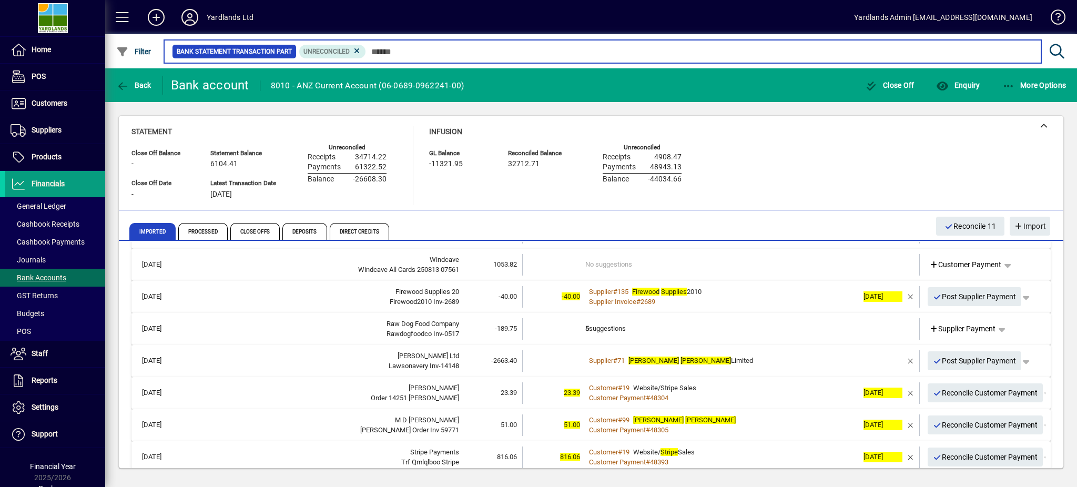
scroll to position [463, 0]
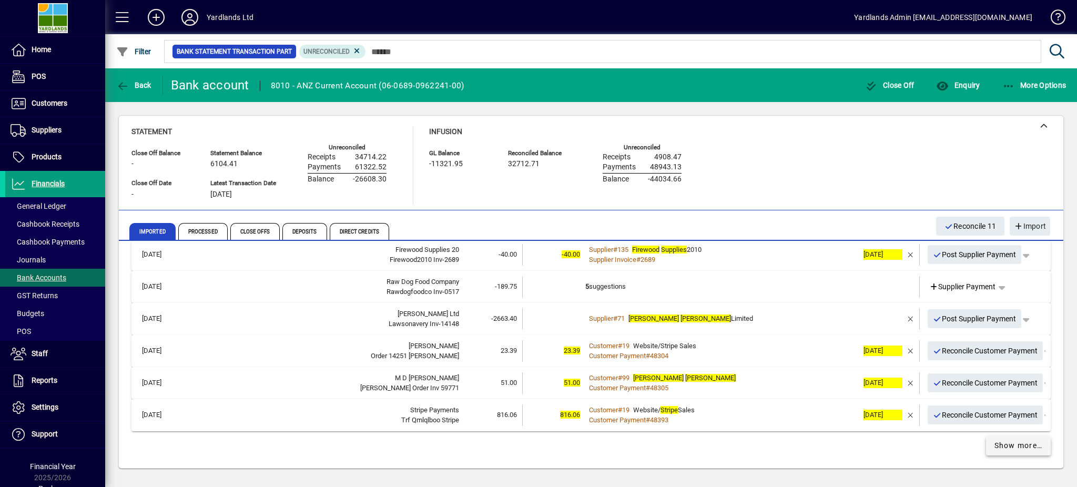
click at [1008, 442] on span "Show more…" at bounding box center [1018, 445] width 48 height 11
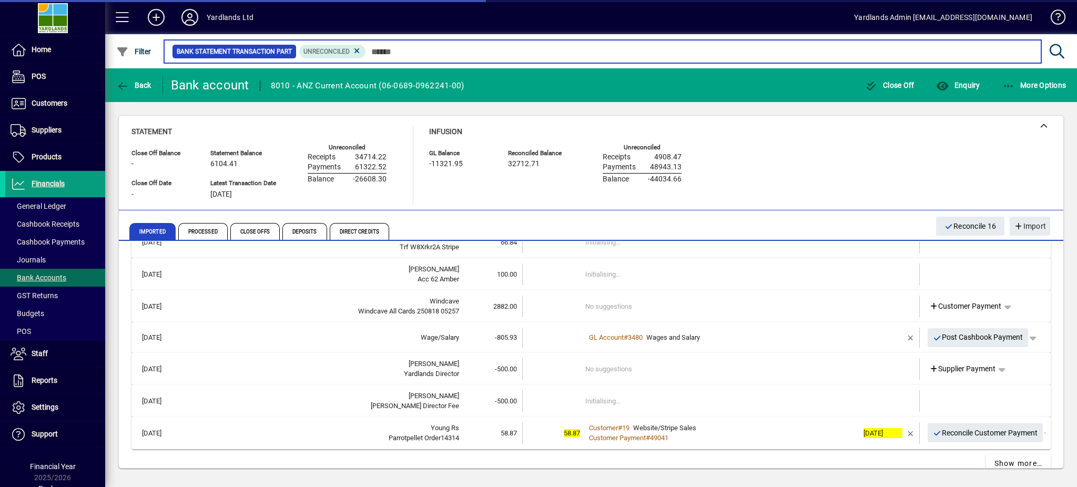
scroll to position [1100, 0]
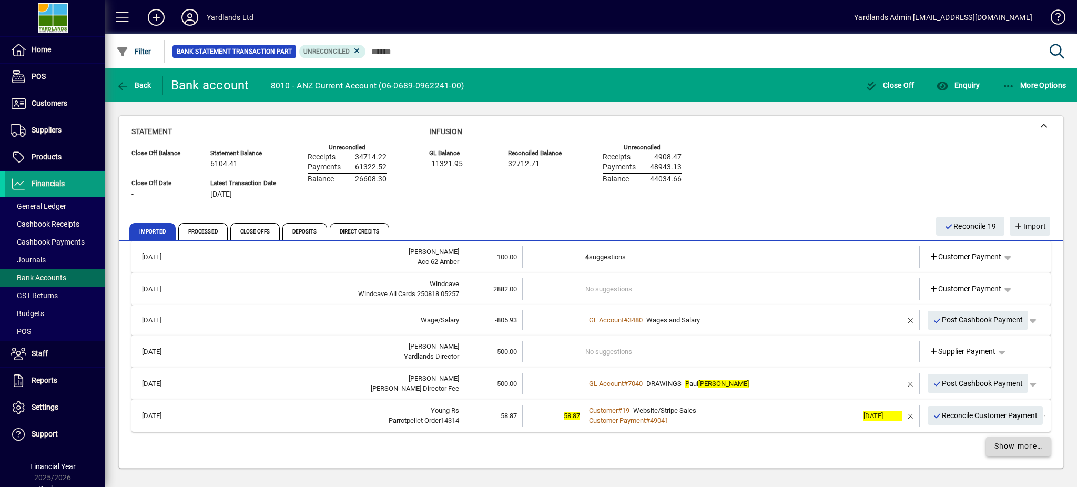
click at [997, 448] on span "Show more…" at bounding box center [1018, 446] width 48 height 11
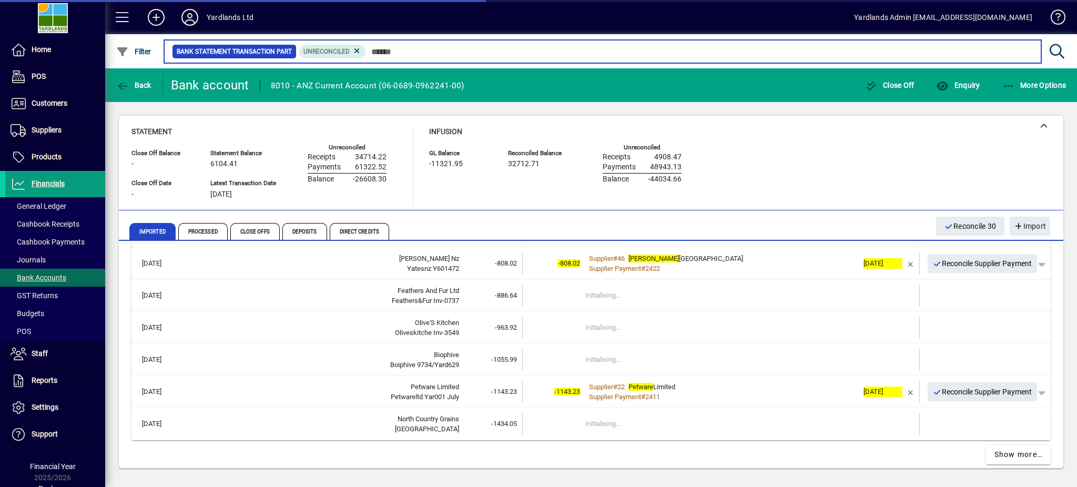
scroll to position [1742, 0]
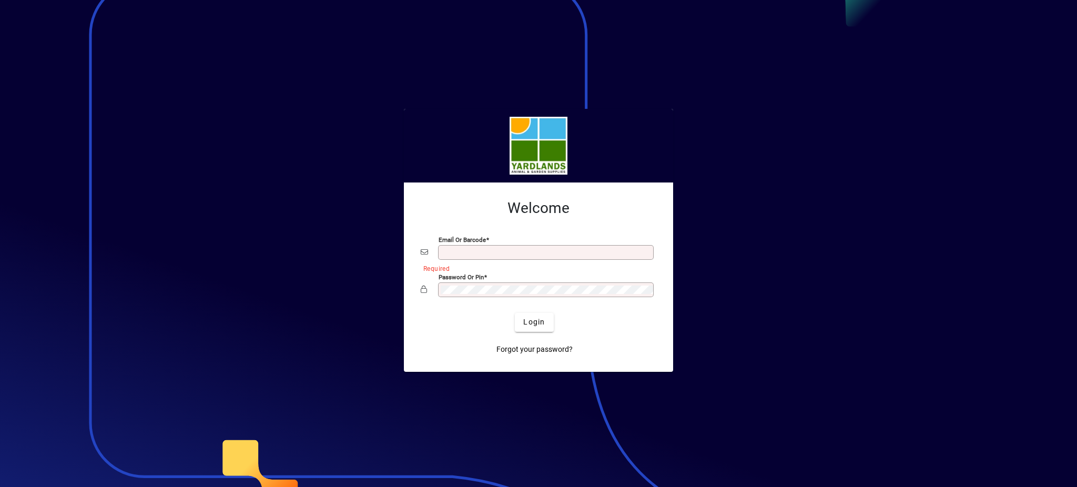
type input "**********"
click at [382, 263] on app-login-layout "**********" at bounding box center [538, 243] width 1077 height 487
click at [951, 274] on div at bounding box center [538, 243] width 1077 height 487
click at [528, 329] on span "submit" at bounding box center [534, 322] width 38 height 25
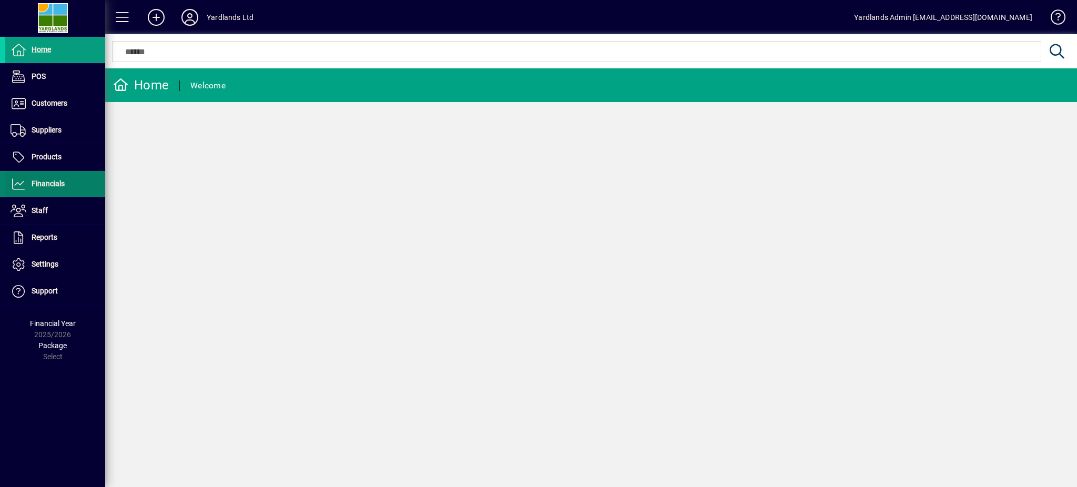
click at [40, 175] on span at bounding box center [55, 183] width 100 height 25
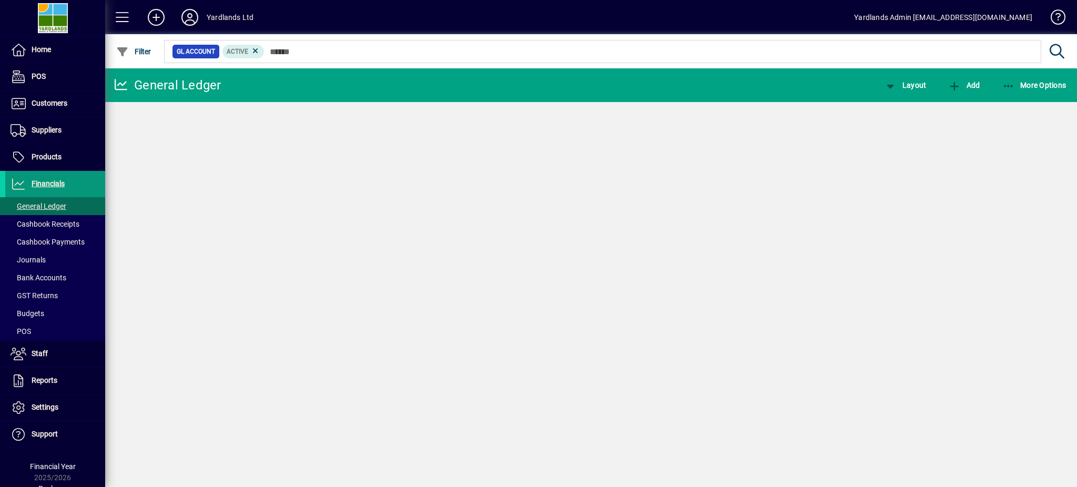
click at [40, 181] on span "Financials" at bounding box center [48, 183] width 33 height 8
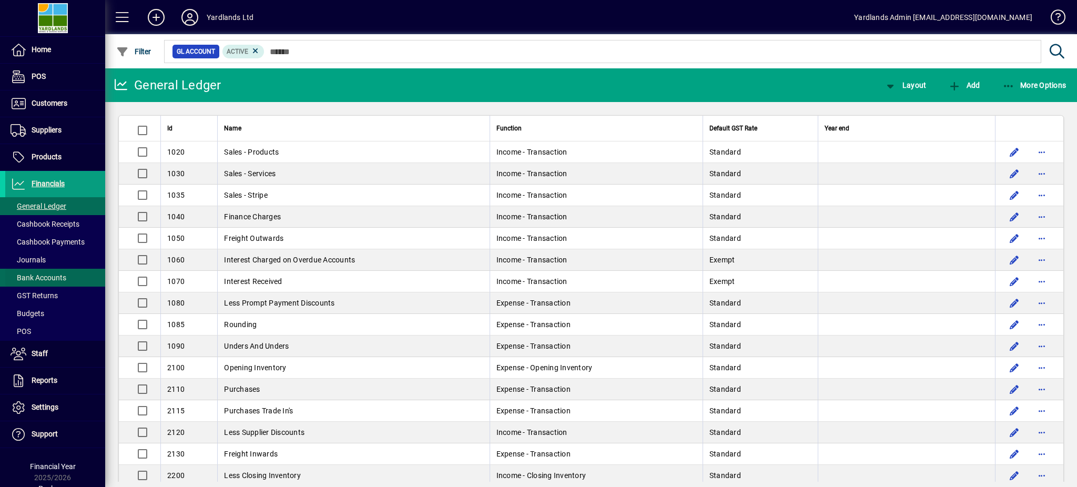
click at [46, 272] on span "Bank Accounts" at bounding box center [35, 277] width 61 height 11
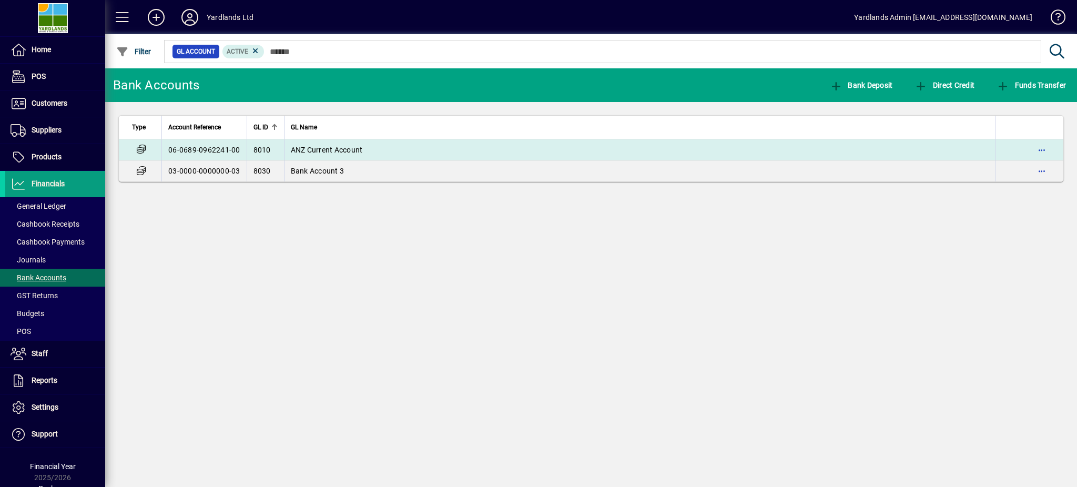
click at [371, 139] on table "Type Account Reference GL ID GL Name 06-0689-0962241-00 8010 ANZ Current Accoun…" at bounding box center [590, 148] width 945 height 67
click at [372, 146] on td "ANZ Current Account" at bounding box center [639, 149] width 711 height 21
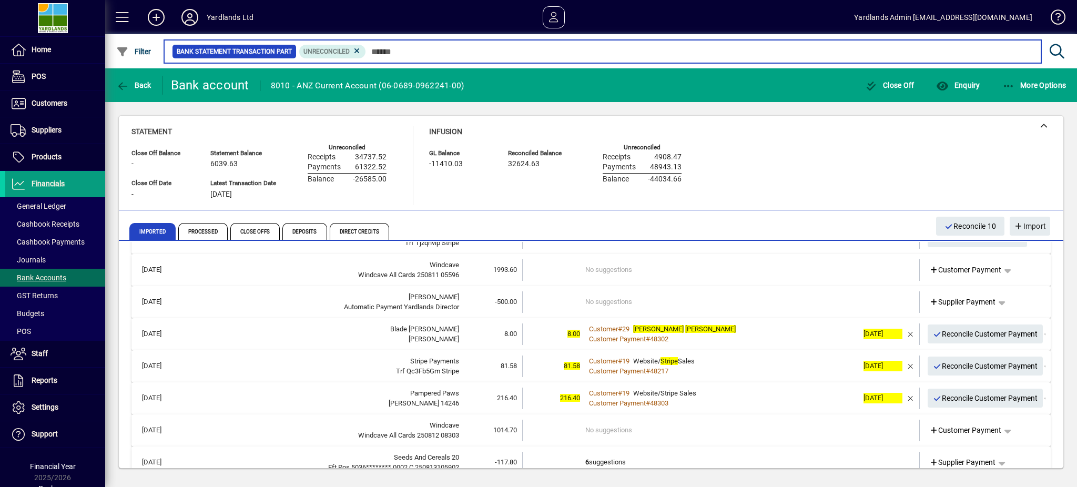
scroll to position [140, 0]
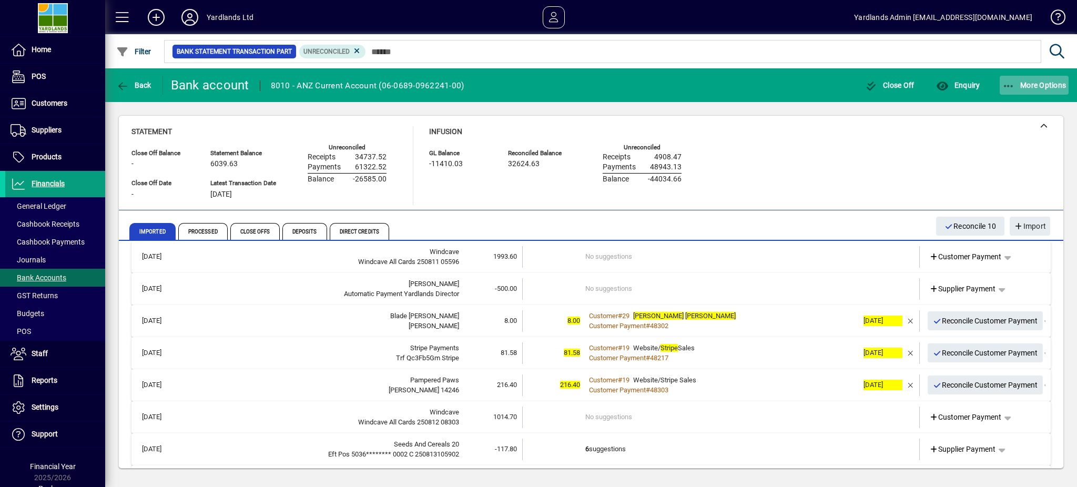
click at [1041, 82] on span "More Options" at bounding box center [1034, 85] width 64 height 8
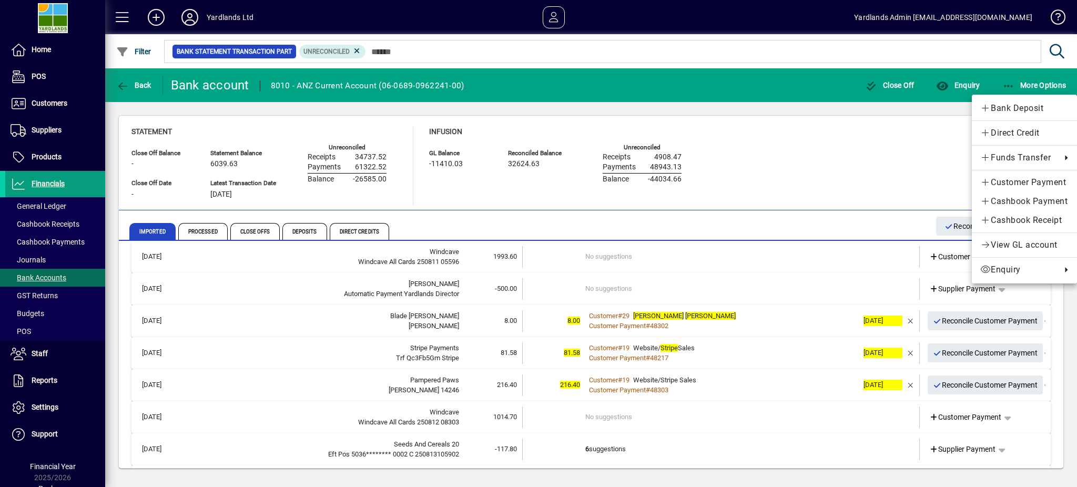
click at [878, 155] on div at bounding box center [538, 243] width 1077 height 487
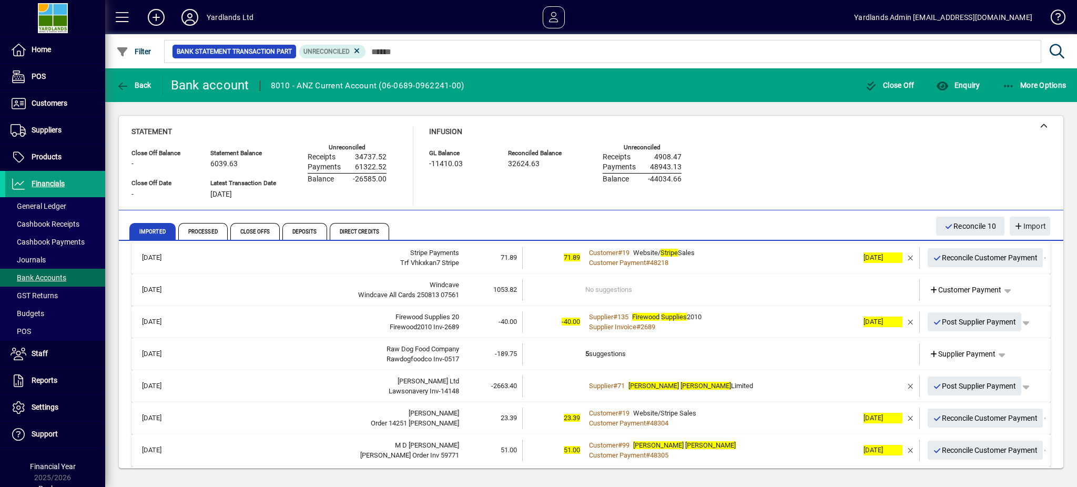
scroll to position [463, 0]
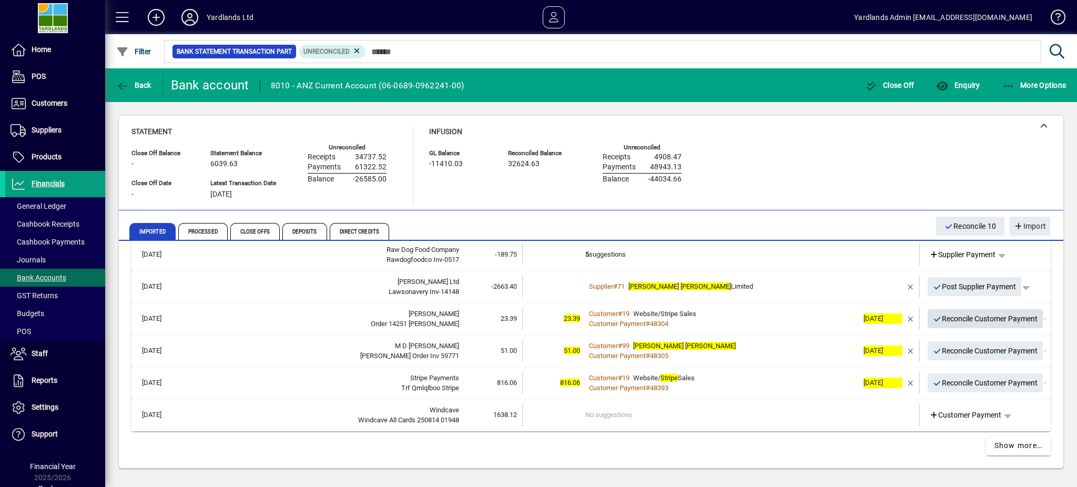
click at [974, 314] on span "Reconcile Customer Payment" at bounding box center [985, 318] width 105 height 17
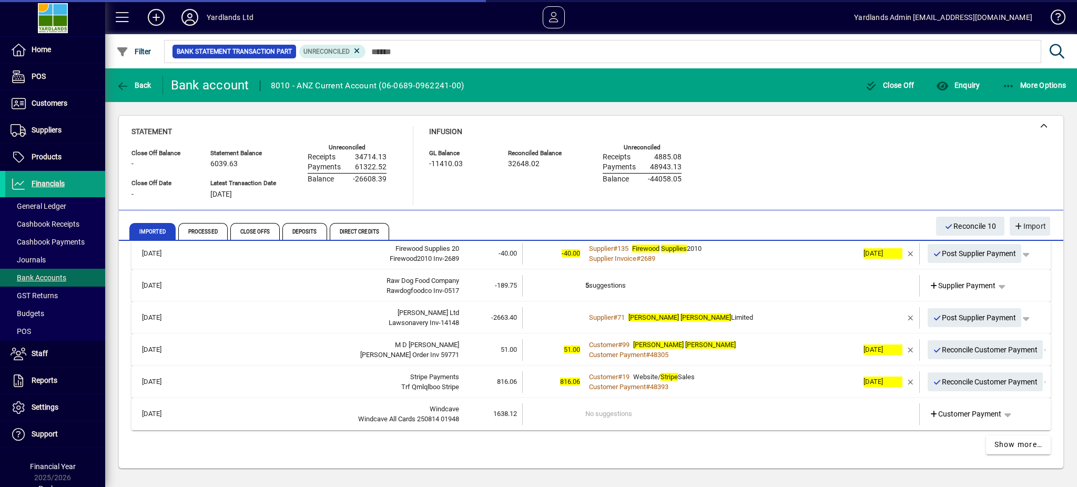
scroll to position [431, 0]
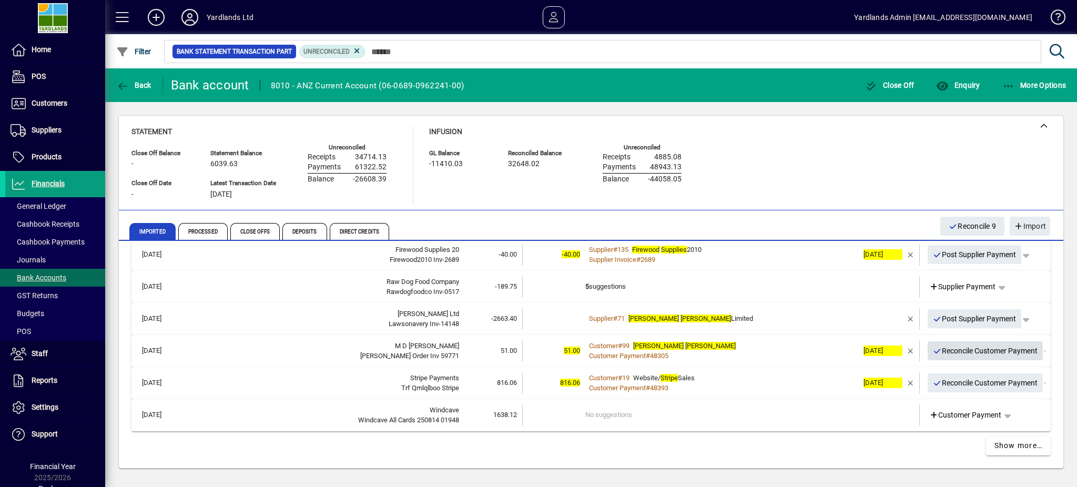
click at [993, 346] on span "Reconcile Customer Payment" at bounding box center [985, 350] width 105 height 17
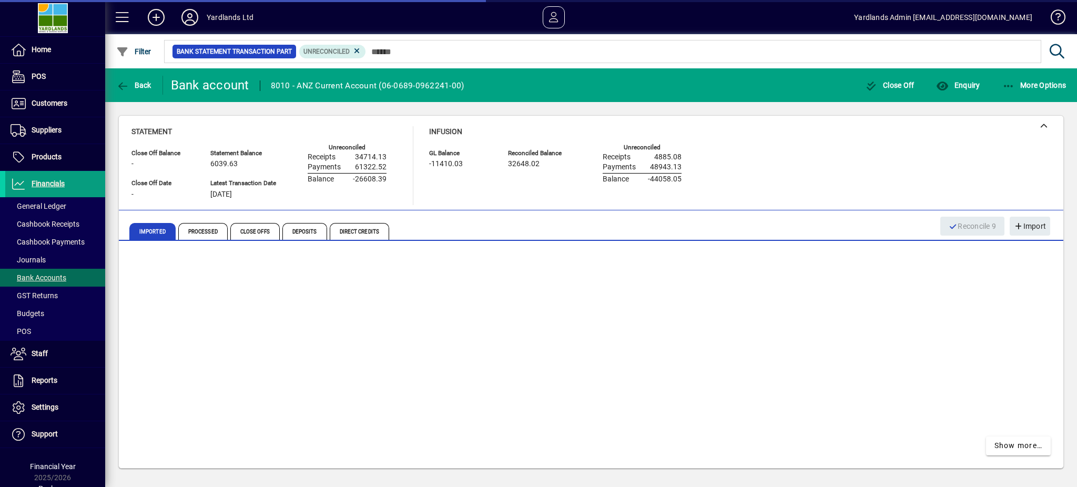
scroll to position [398, 0]
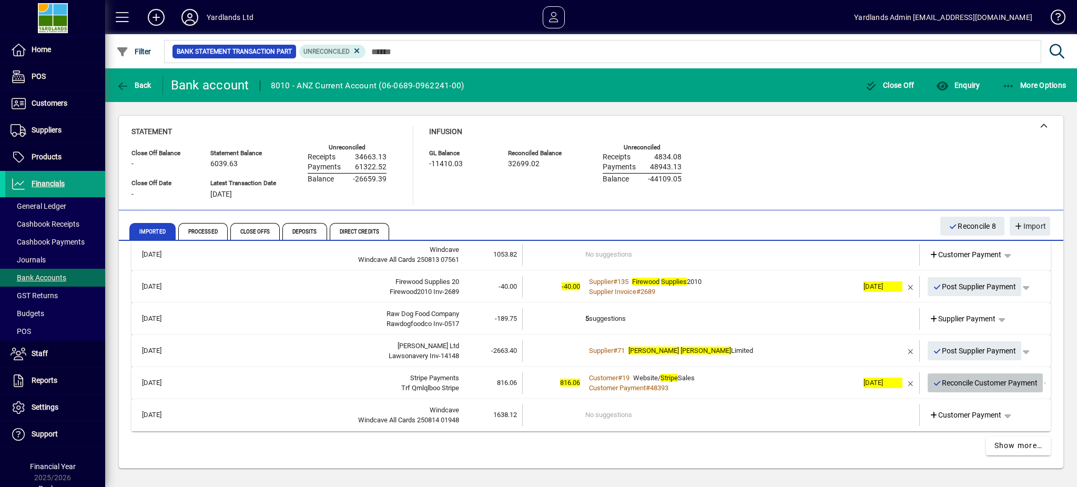
click at [967, 382] on span "Reconcile Customer Payment" at bounding box center [985, 382] width 105 height 17
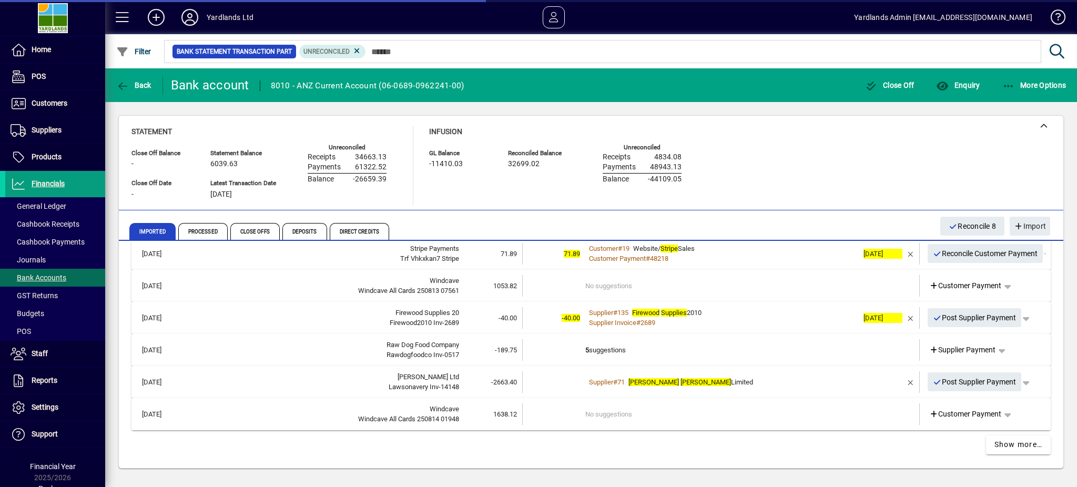
scroll to position [366, 0]
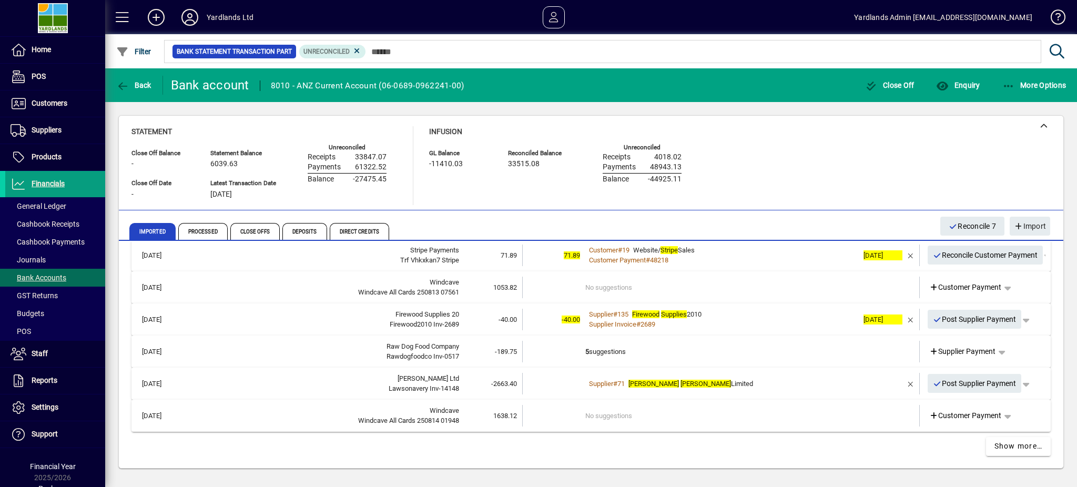
click at [739, 379] on div "Supplier # 71 Lawson Avery Limited" at bounding box center [721, 383] width 273 height 11
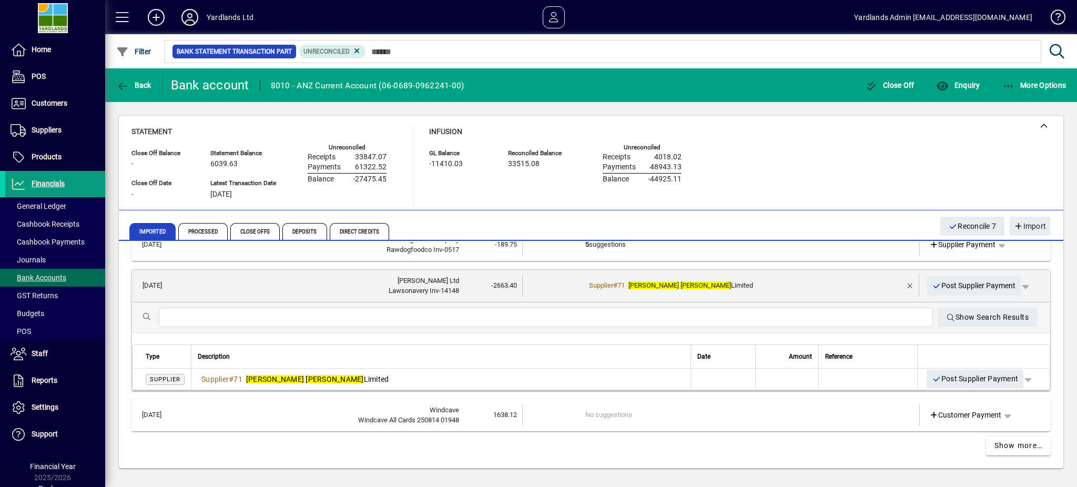
scroll to position [402, 0]
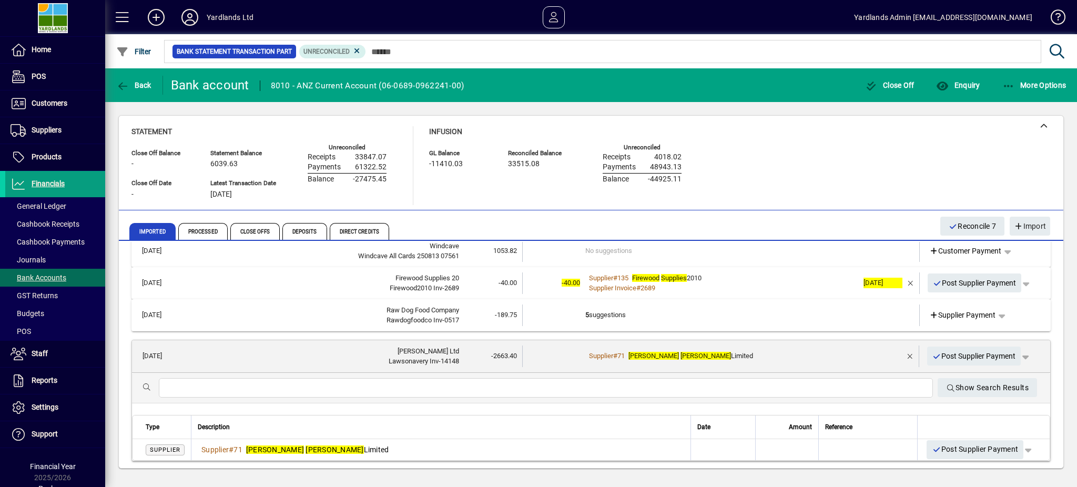
click at [794, 353] on div "Supplier # 71 Lawson Avery Limited" at bounding box center [721, 356] width 272 height 11
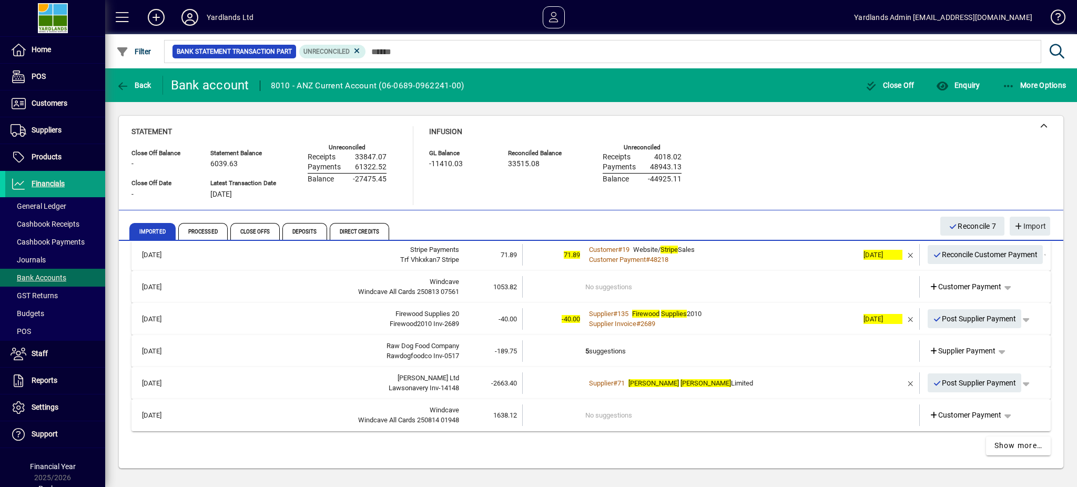
scroll to position [366, 0]
click at [752, 384] on div "Supplier # 71 Lawson Avery Limited" at bounding box center [721, 383] width 273 height 11
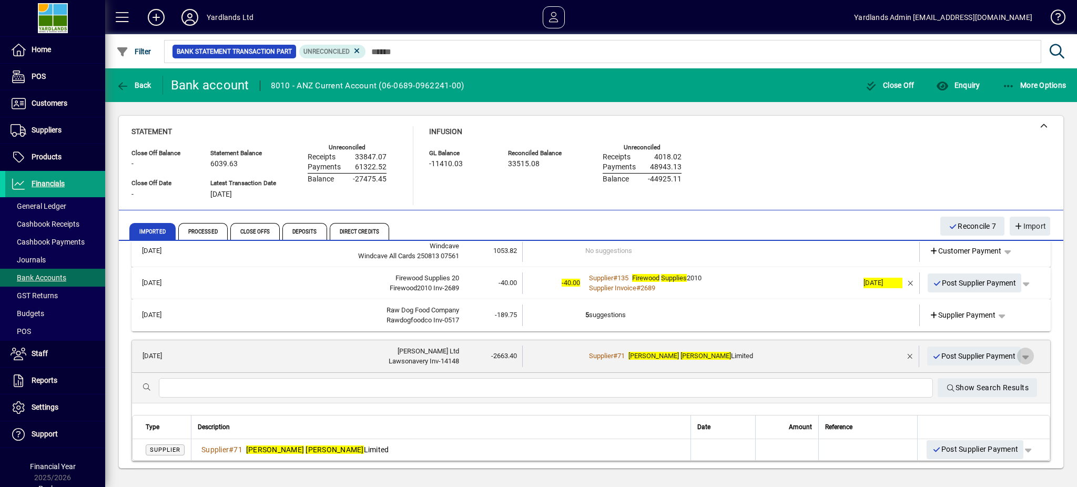
click at [1016, 350] on span "button" at bounding box center [1024, 355] width 25 height 25
click at [986, 375] on span "Supplier Payment" at bounding box center [985, 377] width 71 height 13
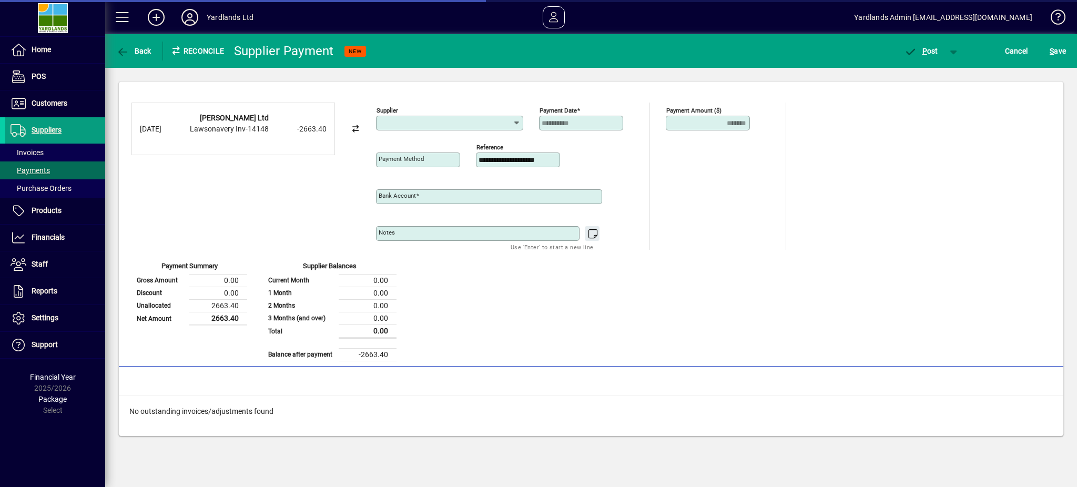
type input "**********"
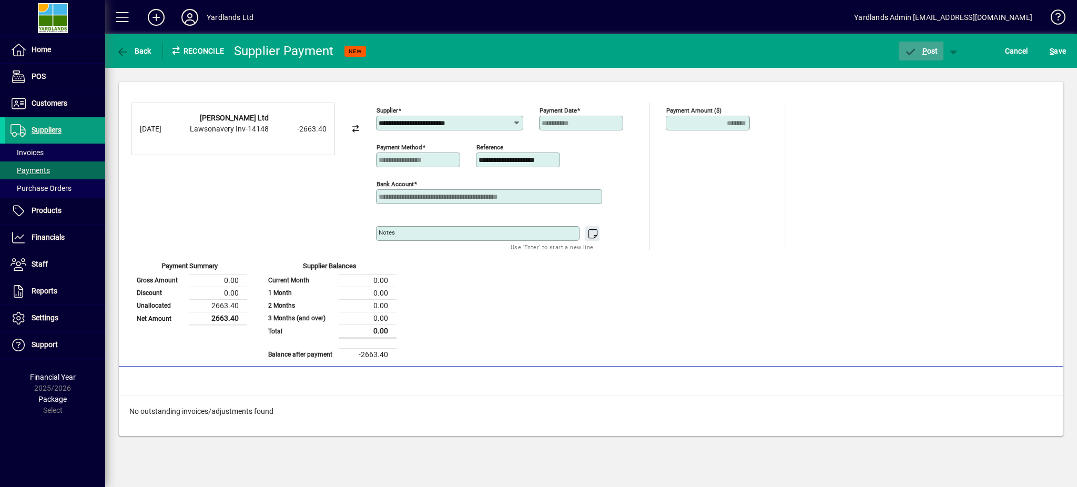
click at [924, 48] on span "P" at bounding box center [924, 51] width 5 height 8
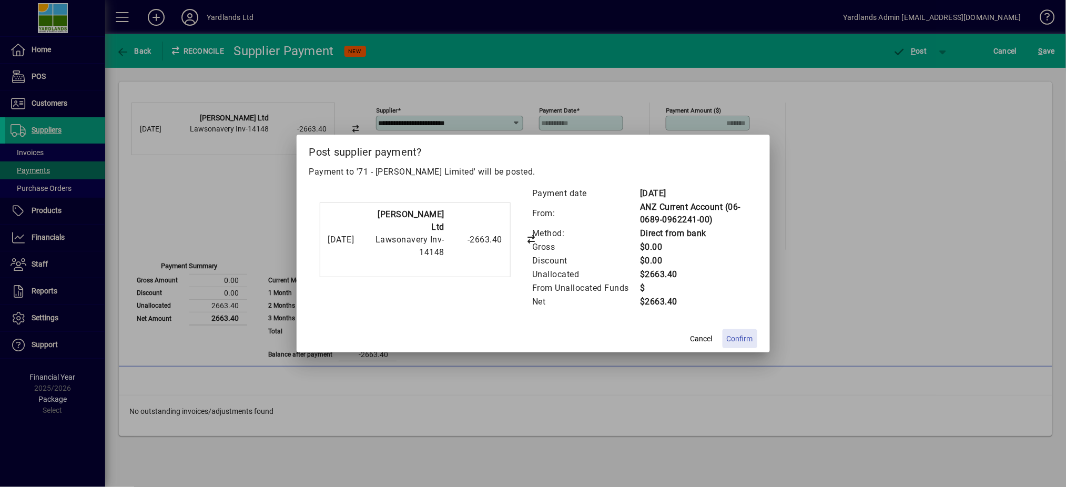
click at [745, 336] on span "Confirm" at bounding box center [739, 338] width 26 height 11
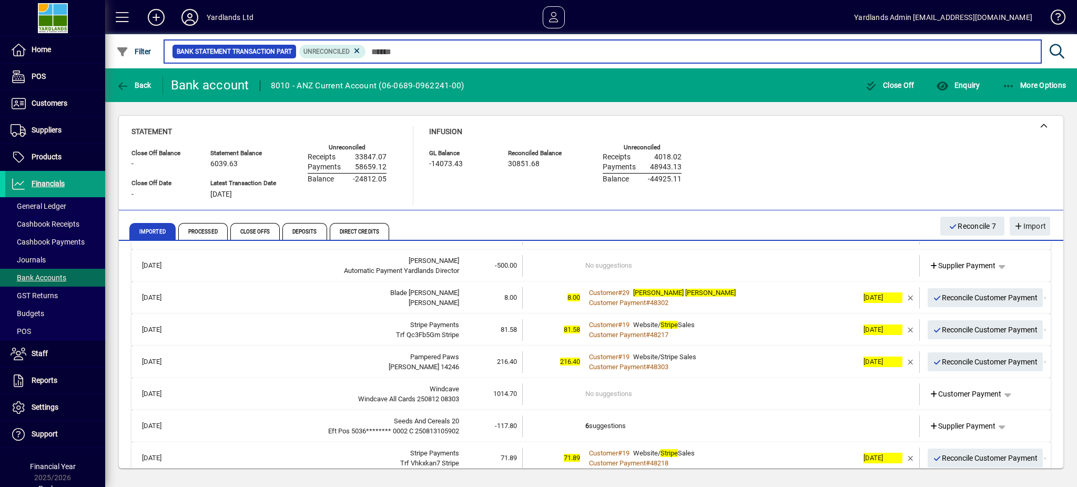
scroll to position [140, 0]
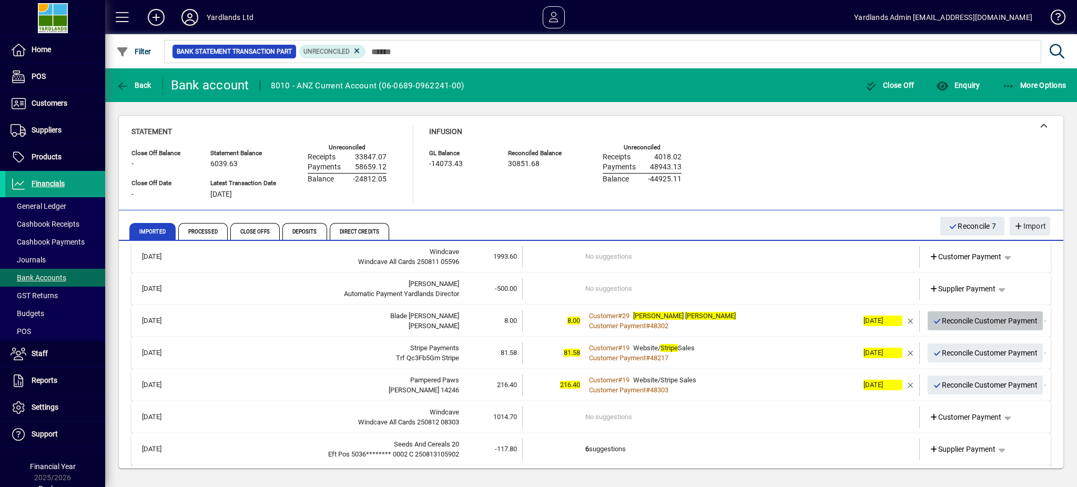
click at [992, 319] on span "Reconcile Customer Payment" at bounding box center [985, 320] width 105 height 17
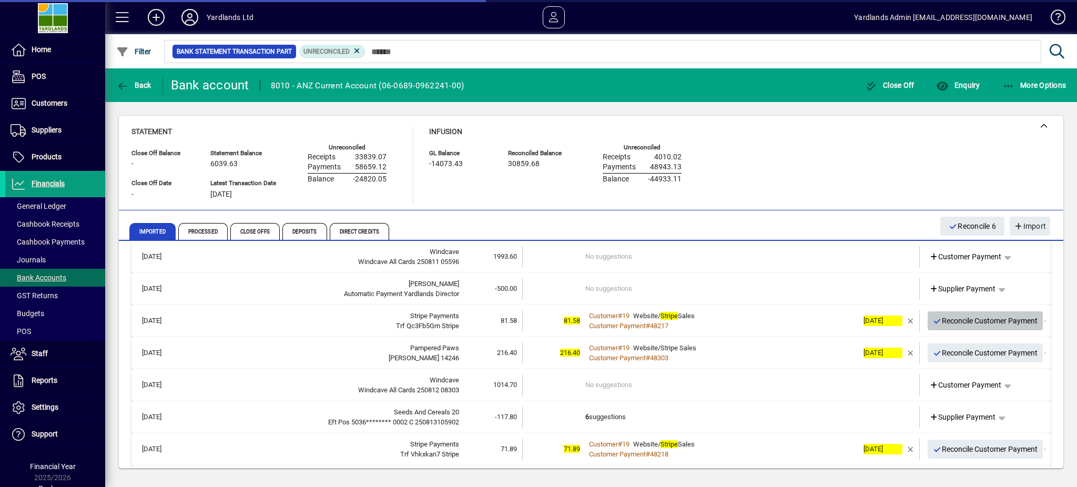
click at [992, 319] on span "Reconcile Customer Payment" at bounding box center [985, 320] width 105 height 17
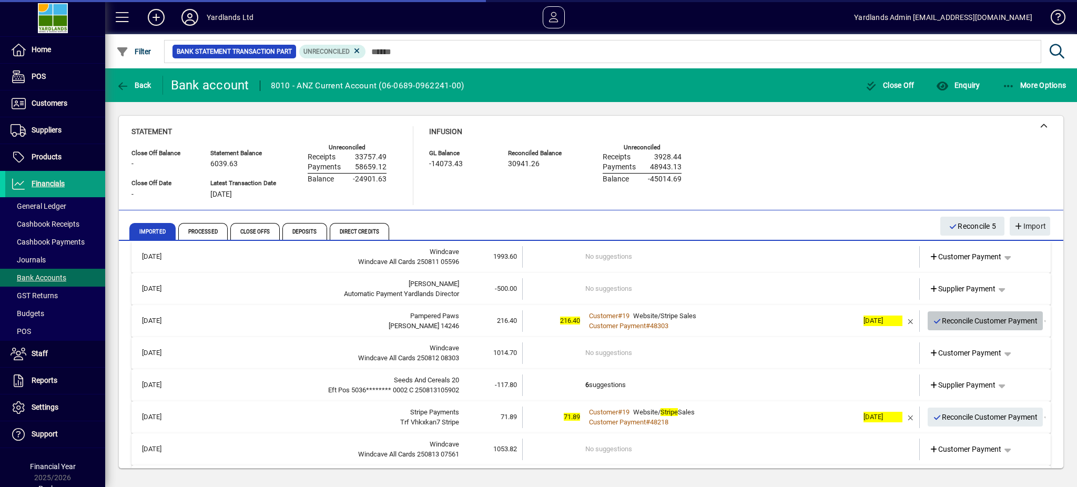
click at [992, 319] on span "Reconcile Customer Payment" at bounding box center [985, 320] width 105 height 17
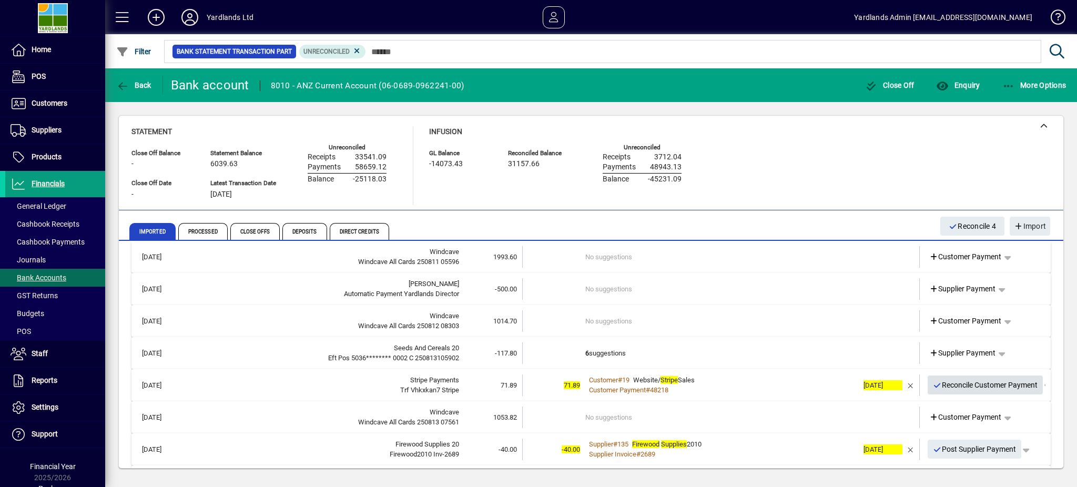
click at [979, 381] on span "Reconcile Customer Payment" at bounding box center [985, 384] width 105 height 17
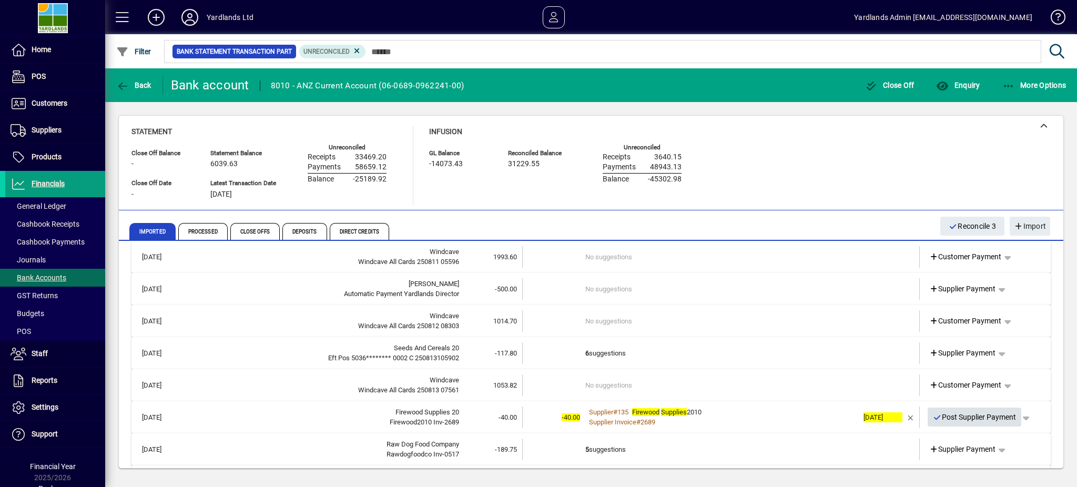
click at [966, 412] on span "Post Supplier Payment" at bounding box center [975, 416] width 84 height 17
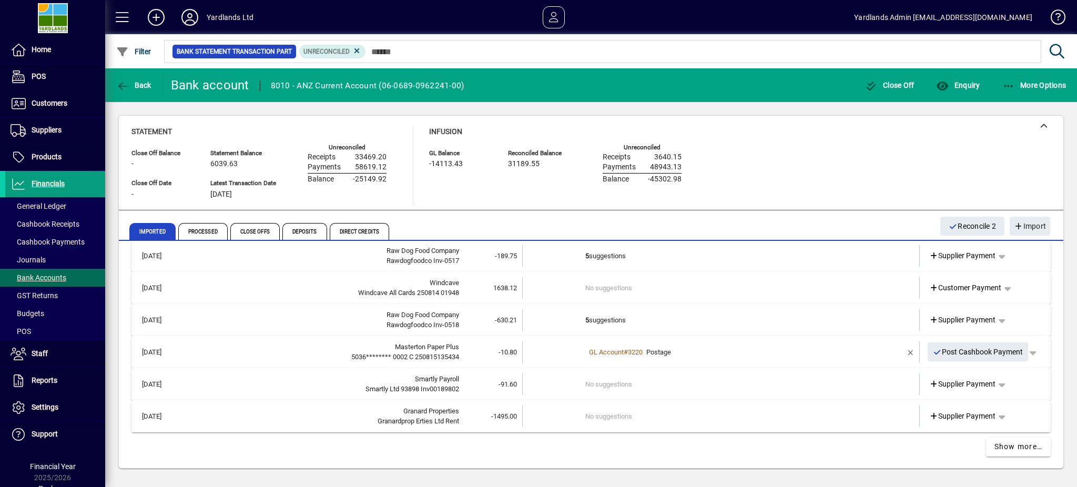
scroll to position [302, 0]
click at [1014, 442] on span "Show more…" at bounding box center [1018, 446] width 48 height 11
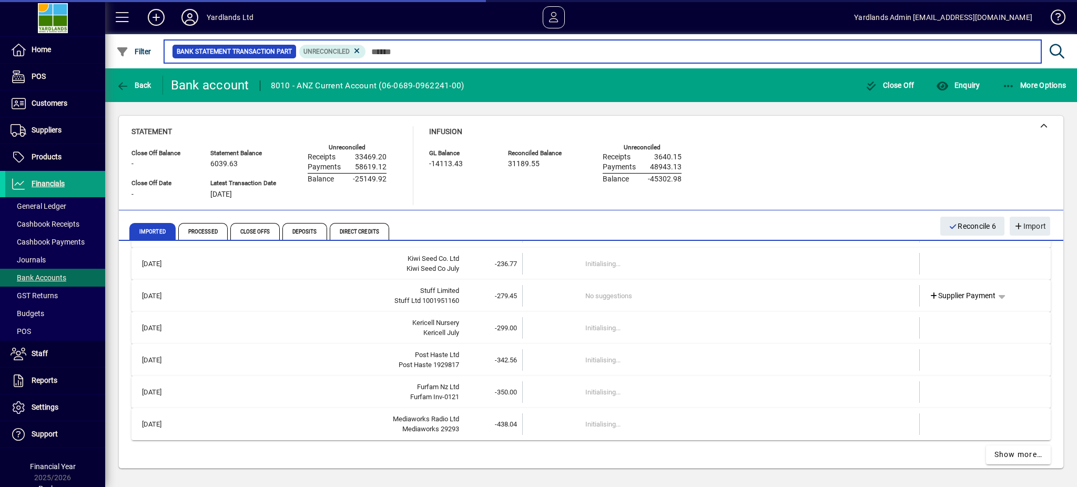
scroll to position [1100, 0]
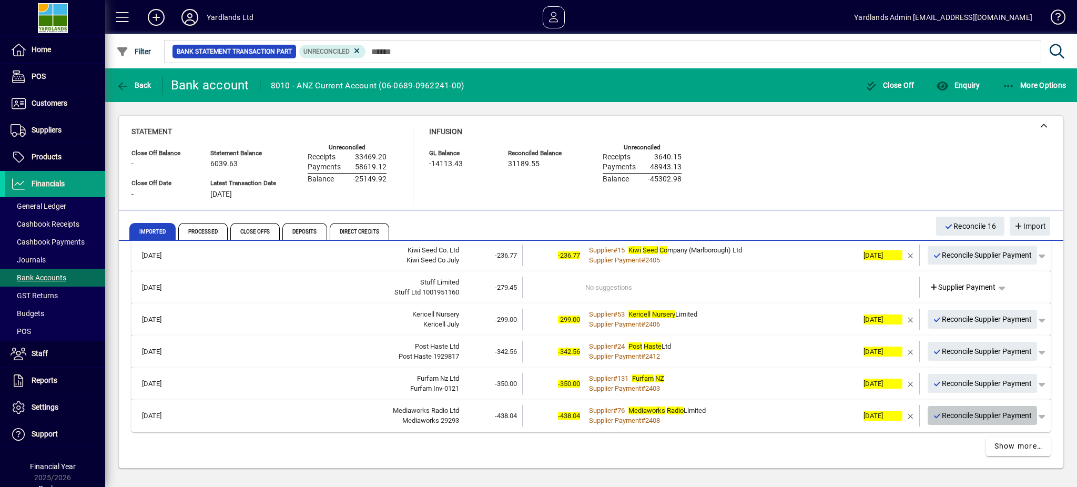
click at [978, 416] on span "Reconcile Supplier Payment" at bounding box center [982, 415] width 99 height 17
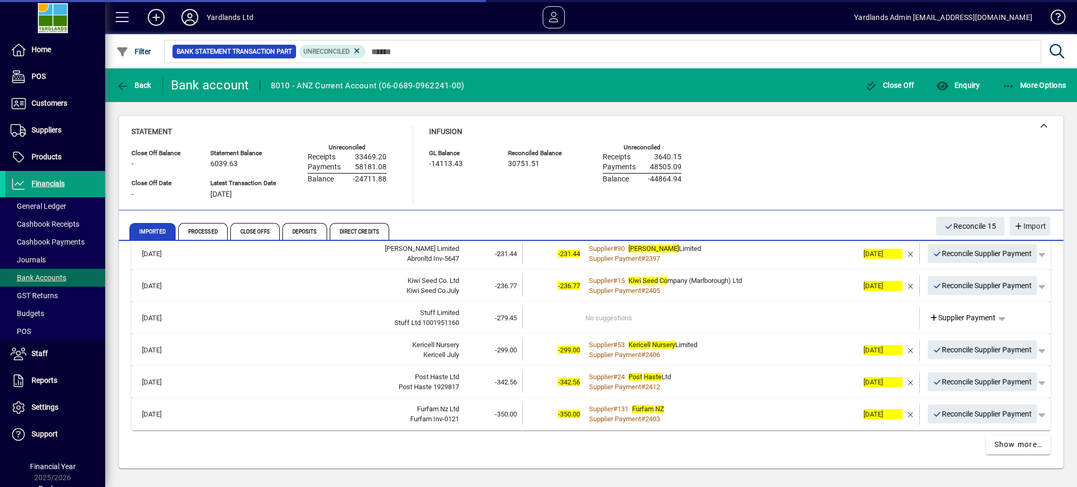
scroll to position [1068, 0]
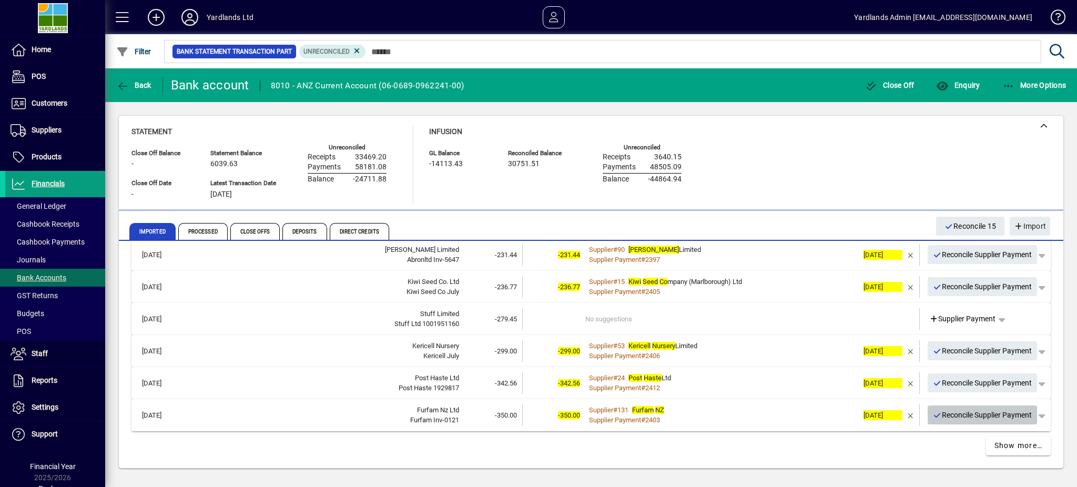
click at [976, 411] on span "Reconcile Supplier Payment" at bounding box center [982, 414] width 99 height 17
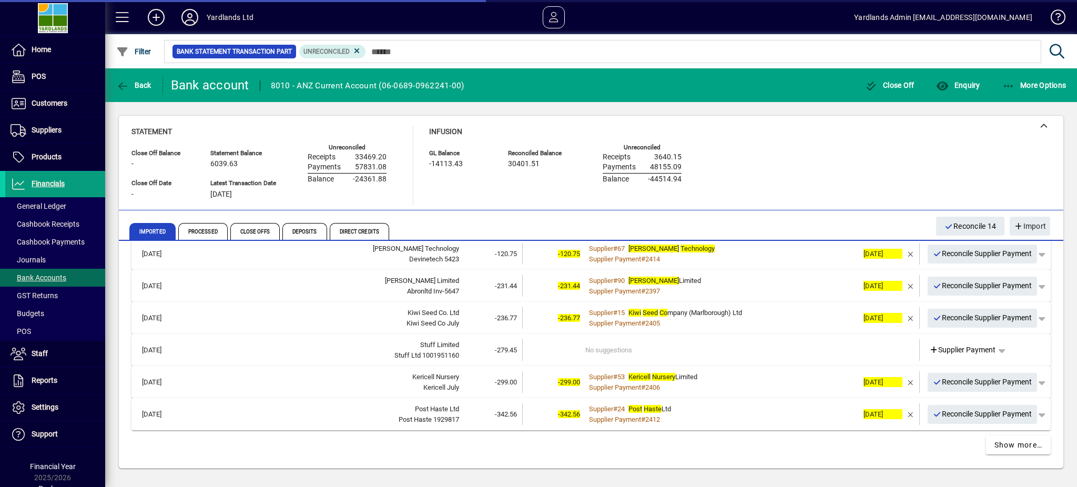
scroll to position [1036, 0]
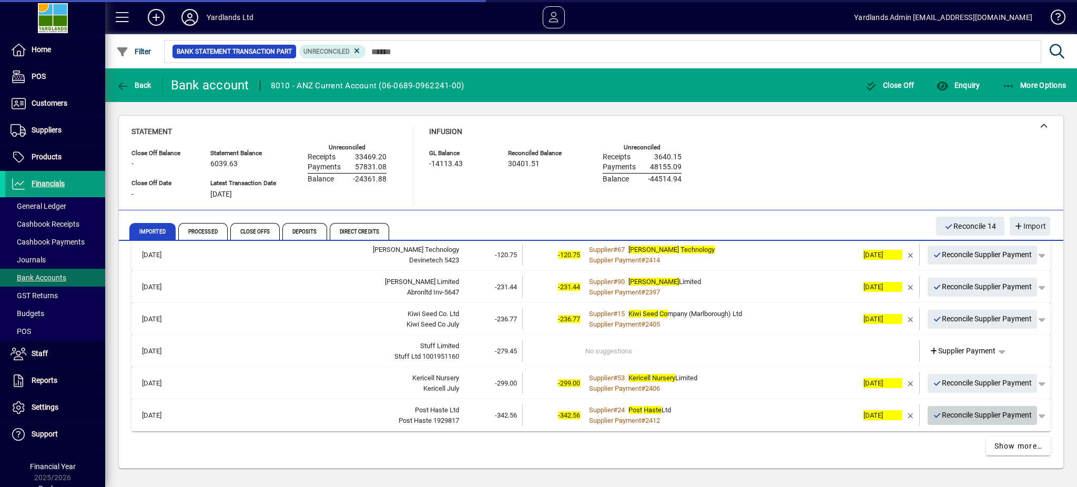
click at [976, 412] on span "Reconcile Supplier Payment" at bounding box center [982, 414] width 99 height 17
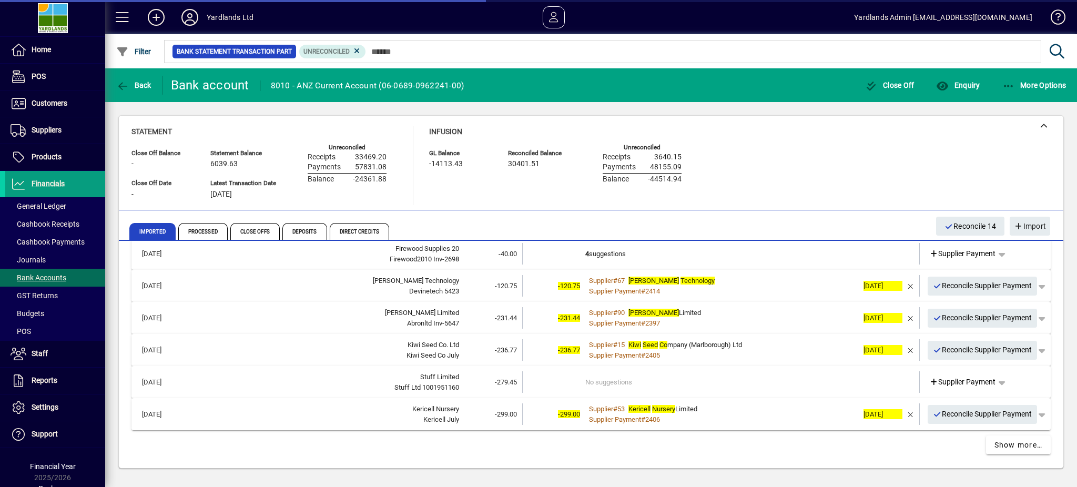
scroll to position [1004, 0]
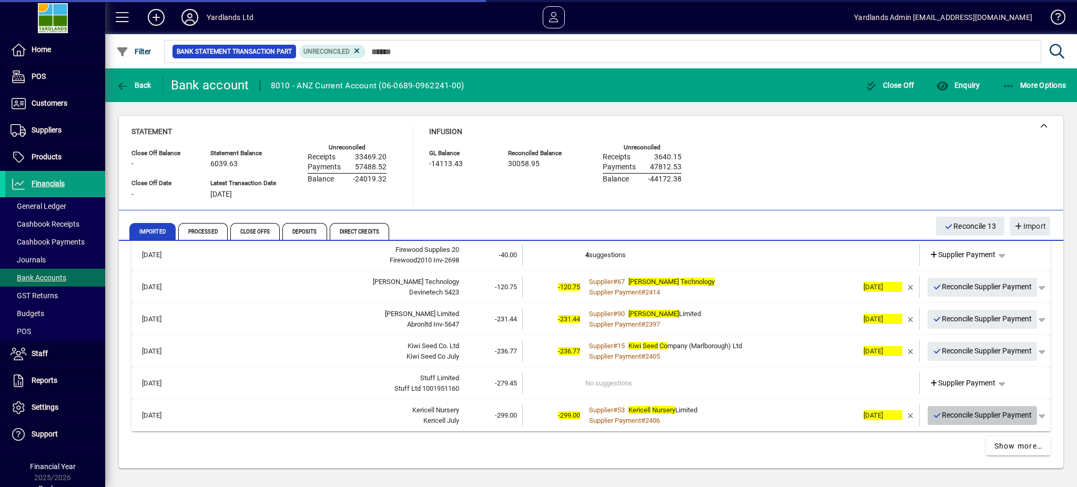
click at [977, 412] on span "Reconcile Supplier Payment" at bounding box center [982, 414] width 99 height 17
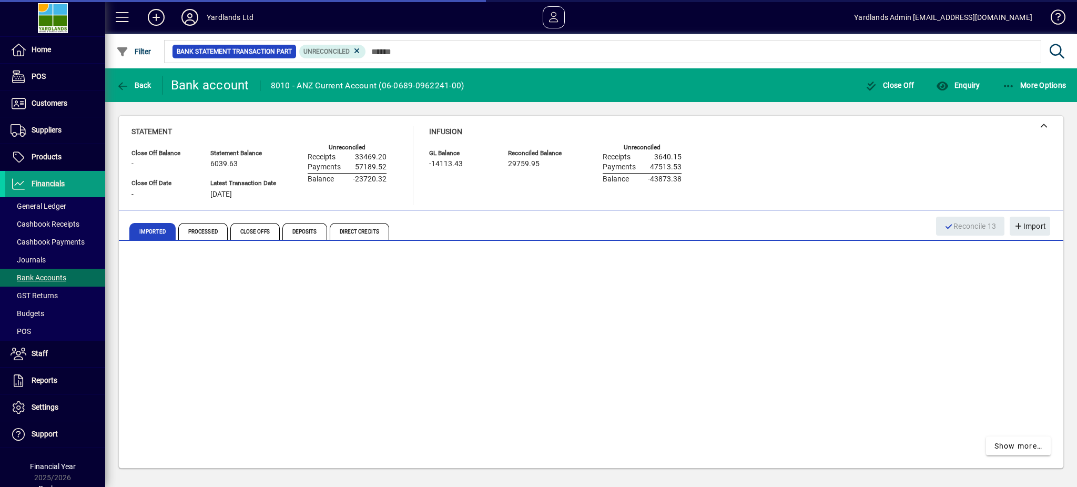
scroll to position [971, 0]
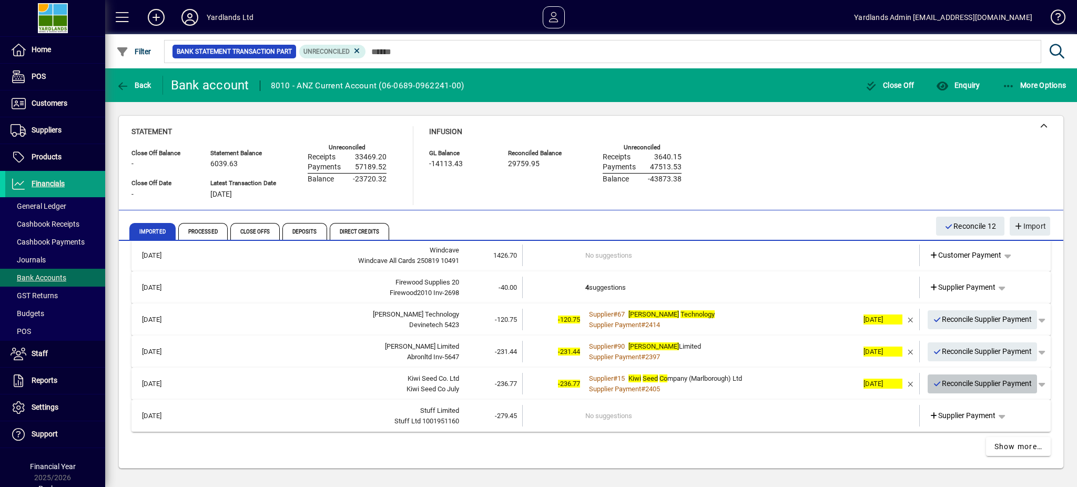
click at [962, 377] on span "Reconcile Supplier Payment" at bounding box center [982, 383] width 99 height 17
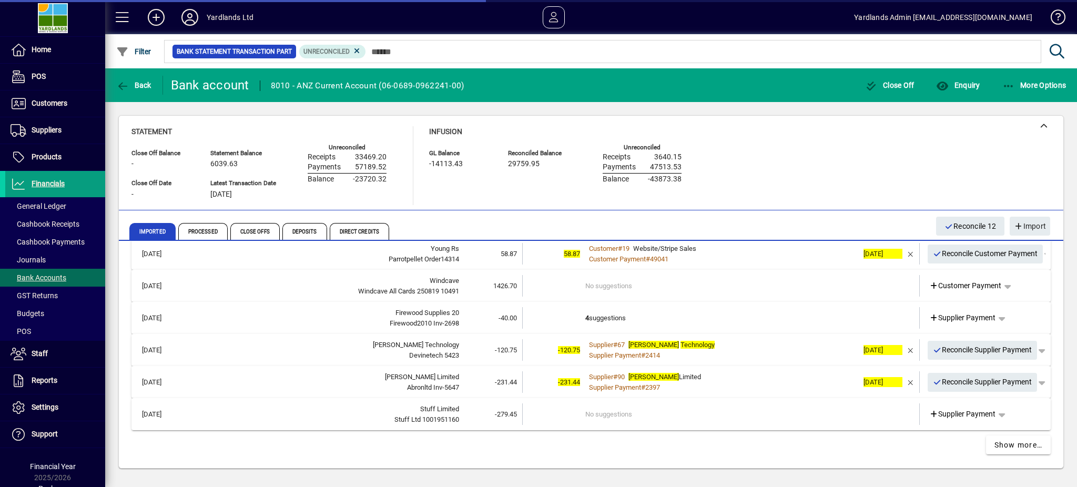
scroll to position [939, 0]
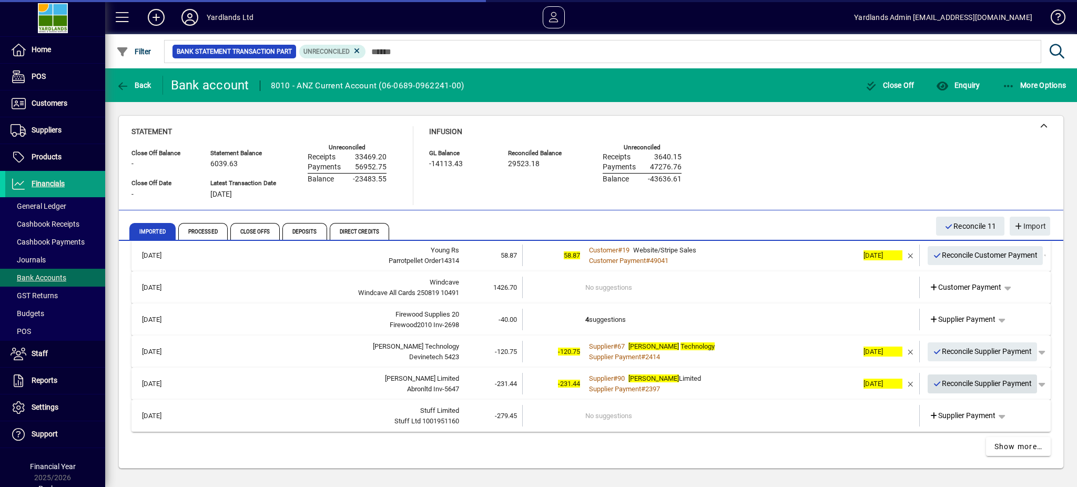
click at [962, 377] on span "Reconcile Supplier Payment" at bounding box center [982, 383] width 99 height 17
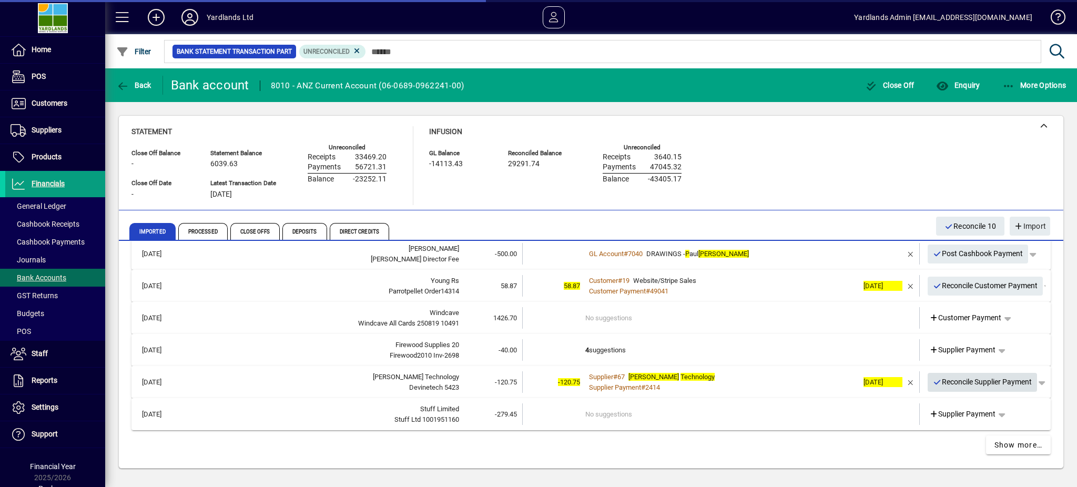
scroll to position [907, 0]
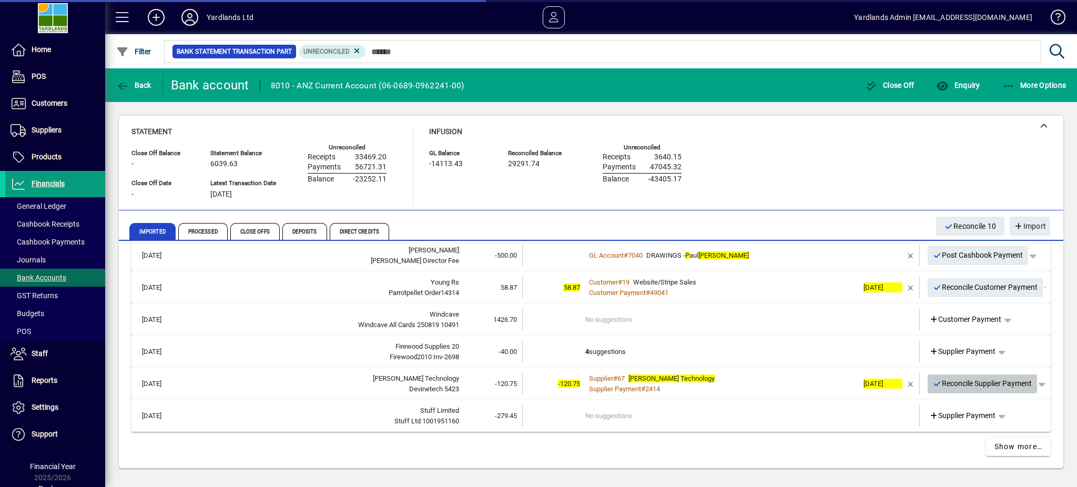
click at [962, 381] on span "Reconcile Supplier Payment" at bounding box center [982, 383] width 99 height 17
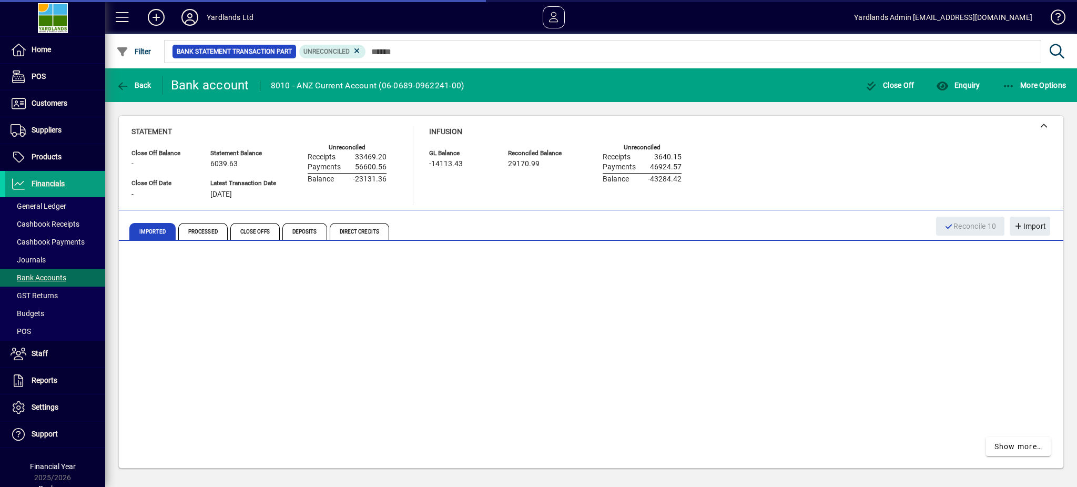
scroll to position [876, 0]
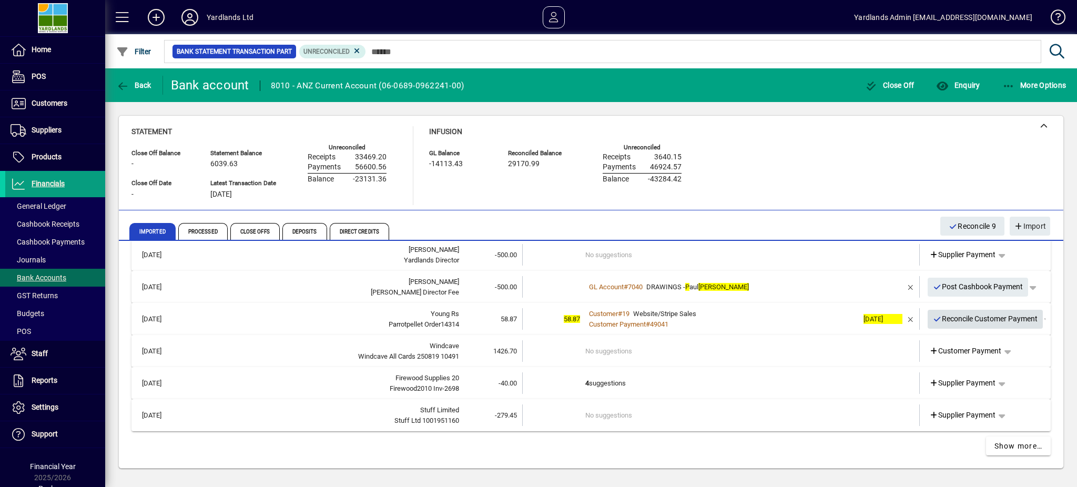
click at [994, 316] on span "Reconcile Customer Payment" at bounding box center [985, 318] width 105 height 17
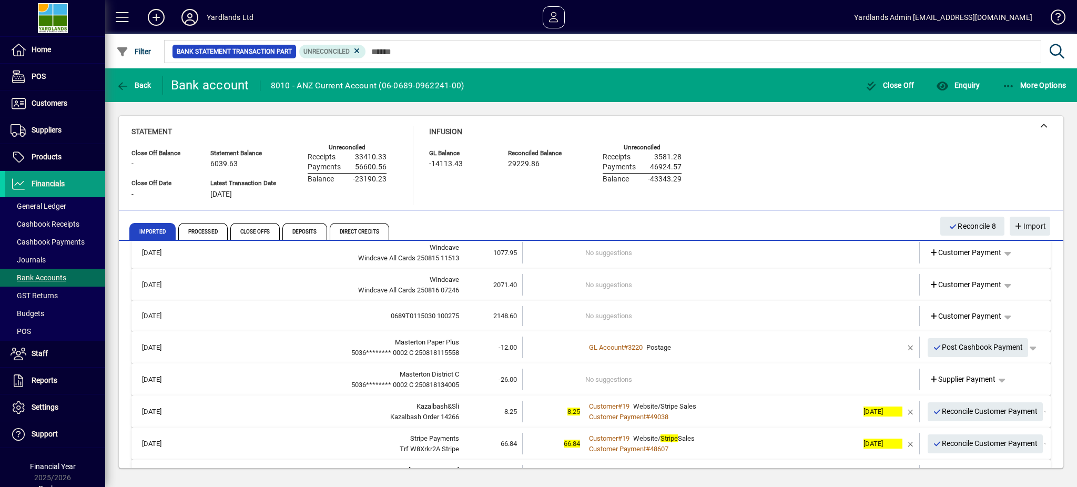
scroll to position [493, 0]
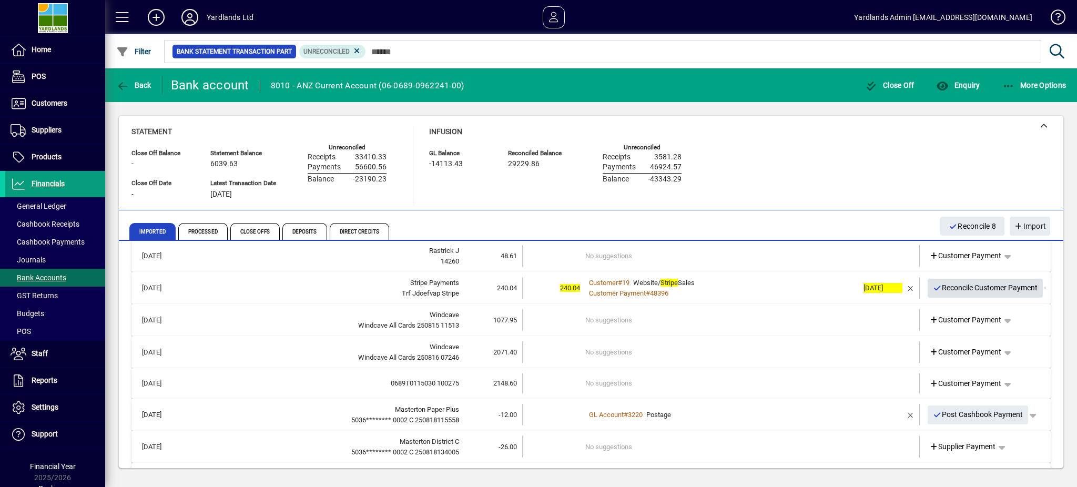
click at [959, 284] on span "Reconcile Customer Payment" at bounding box center [985, 287] width 105 height 17
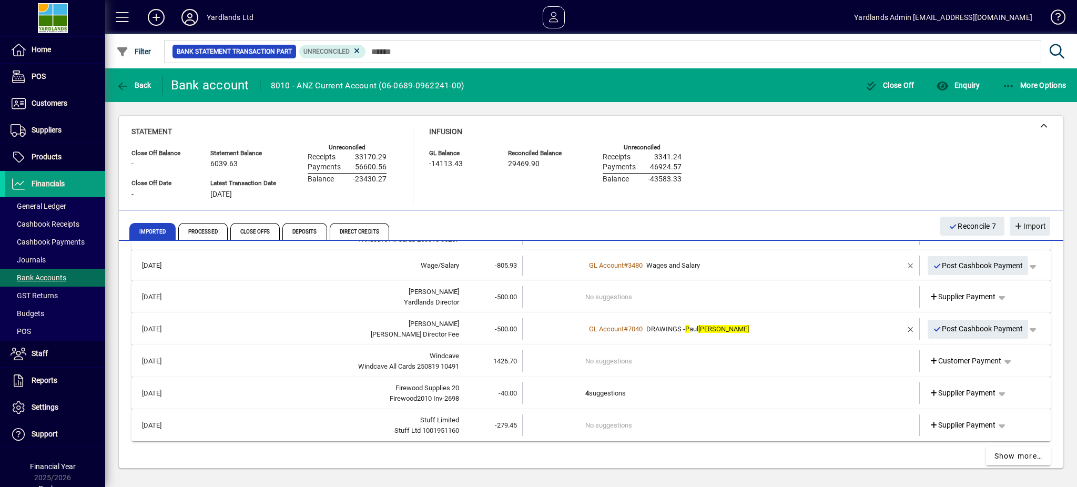
scroll to position [811, 0]
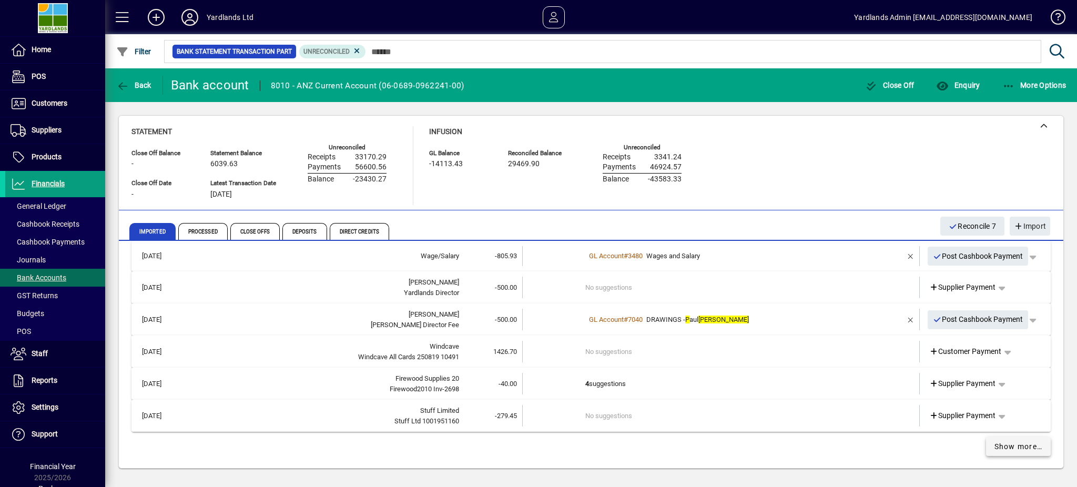
click at [995, 441] on span "Show more…" at bounding box center [1018, 446] width 48 height 11
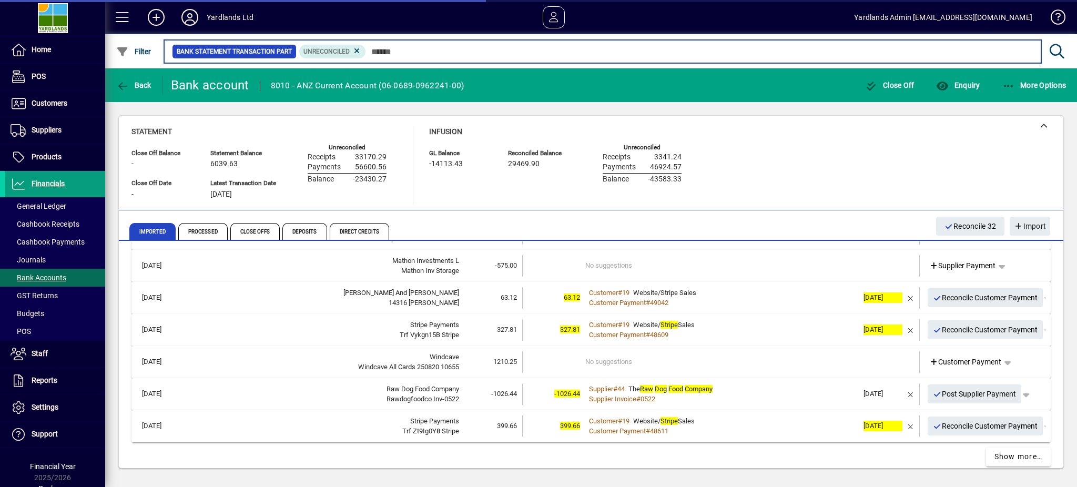
scroll to position [1742, 0]
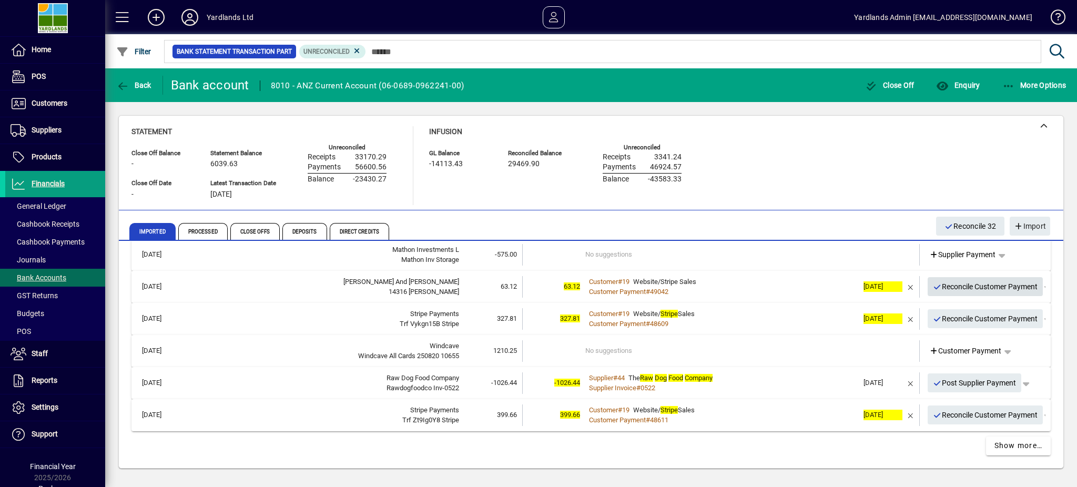
click at [984, 287] on span "Reconcile Customer Payment" at bounding box center [985, 286] width 105 height 17
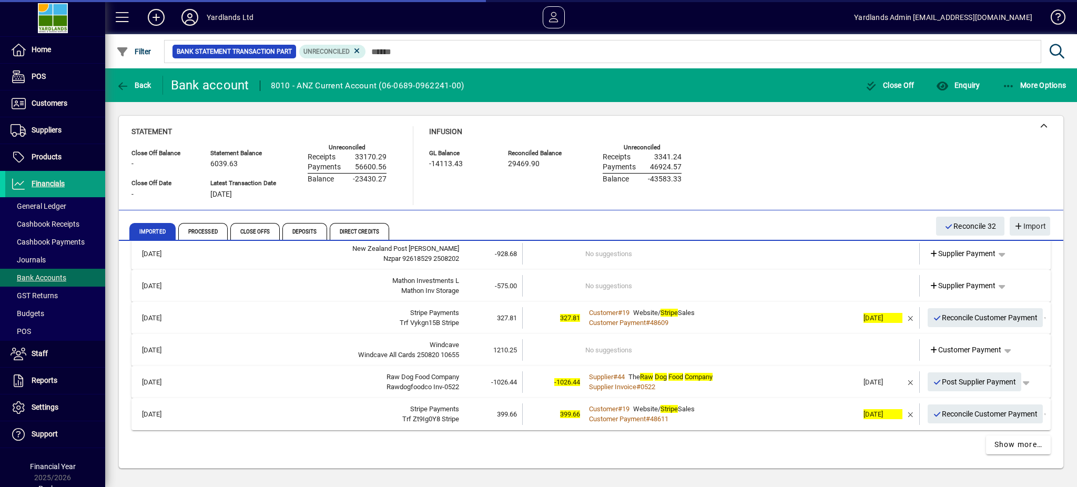
scroll to position [1709, 0]
click at [961, 312] on span "Reconcile Customer Payment" at bounding box center [985, 318] width 105 height 17
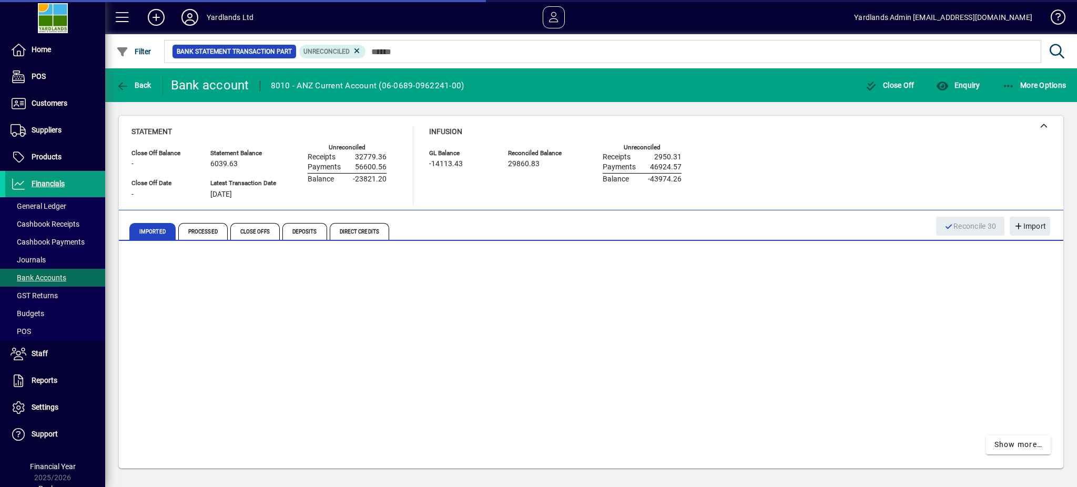
scroll to position [1677, 0]
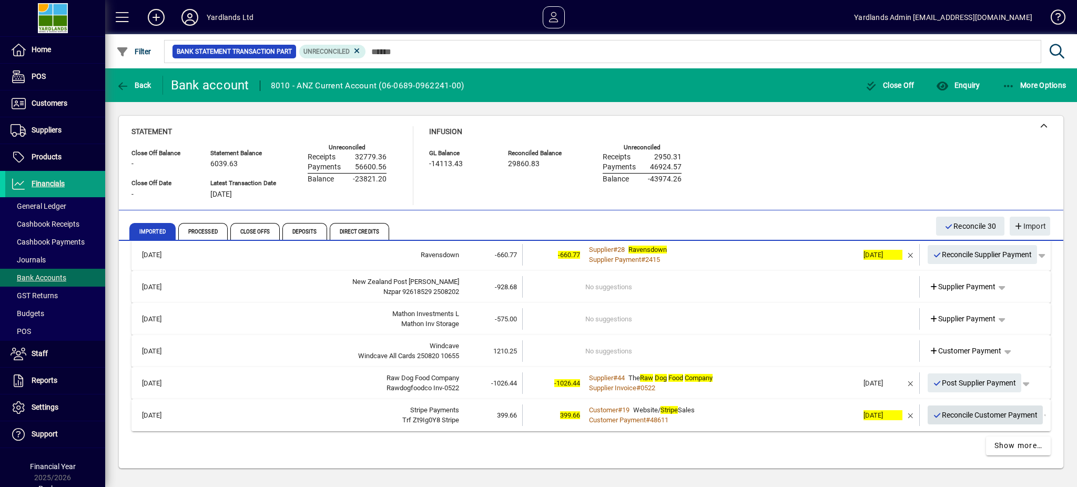
click at [971, 411] on span "Reconcile Customer Payment" at bounding box center [985, 414] width 105 height 17
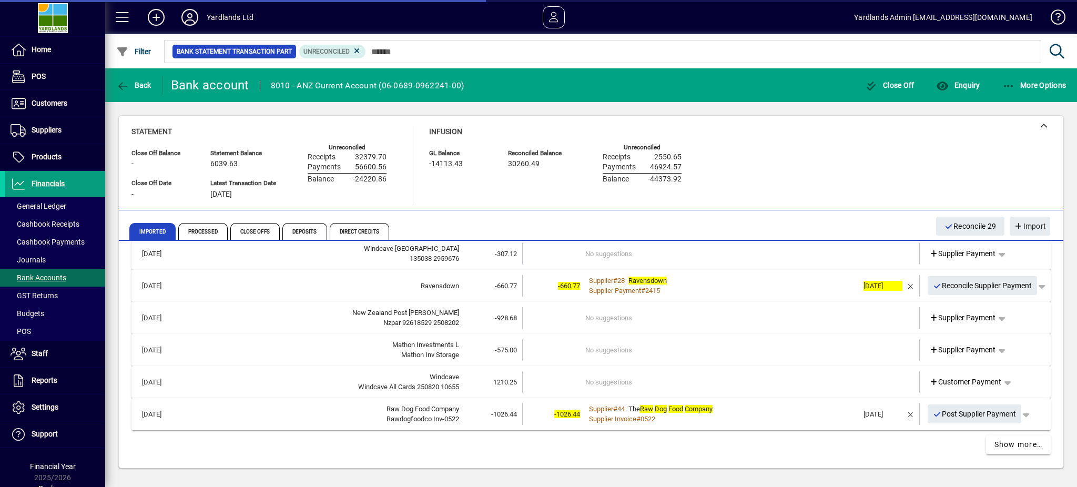
scroll to position [1645, 0]
click at [935, 412] on span "Post Supplier Payment" at bounding box center [975, 415] width 84 height 17
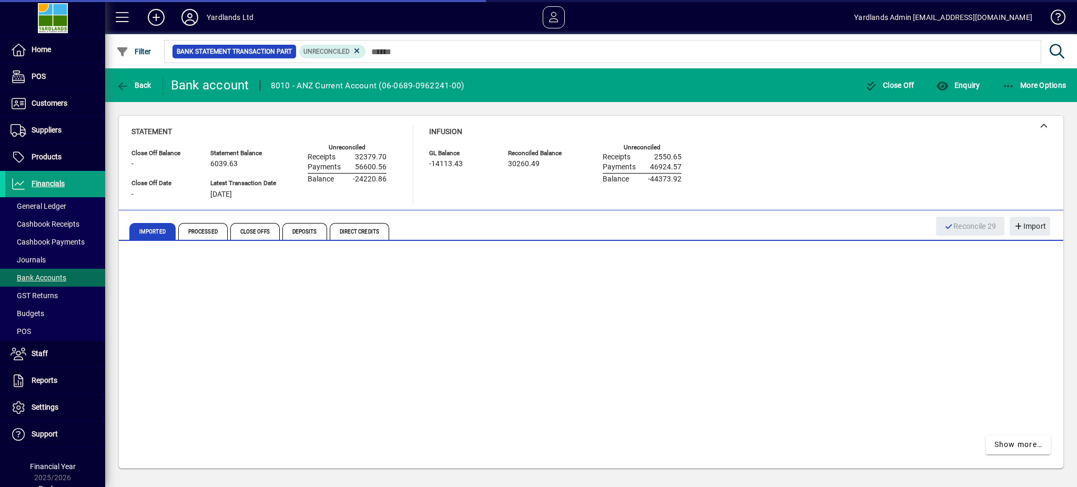
scroll to position [1613, 0]
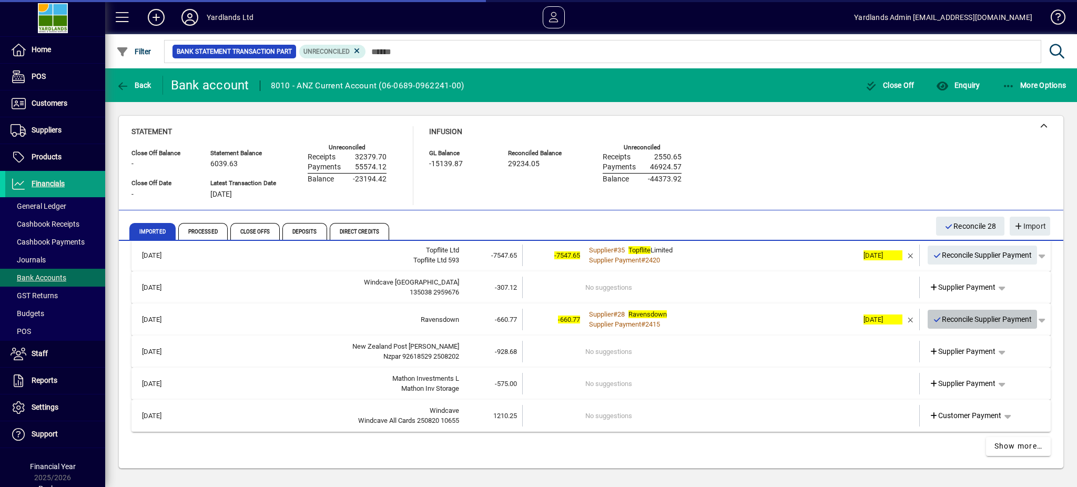
click at [997, 317] on span "Reconcile Supplier Payment" at bounding box center [982, 319] width 99 height 17
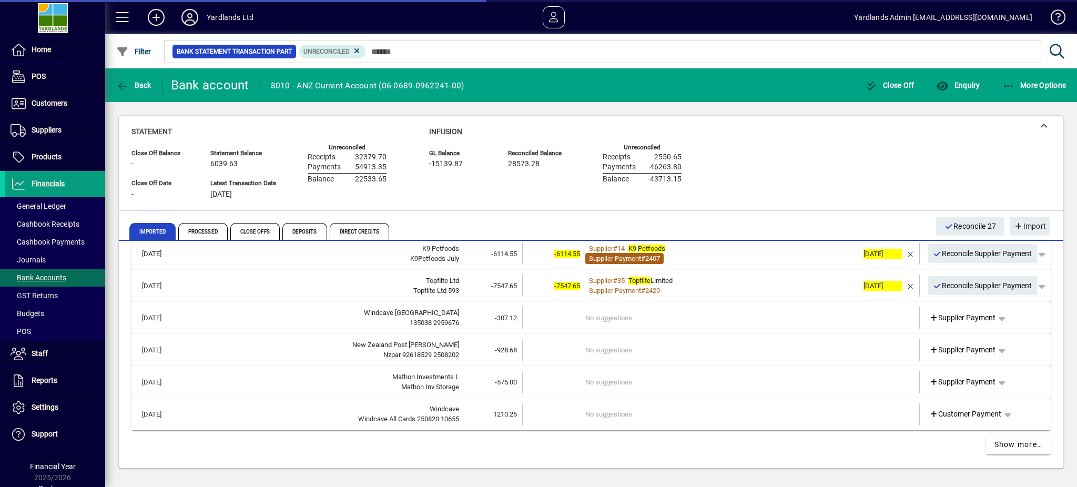
scroll to position [1581, 0]
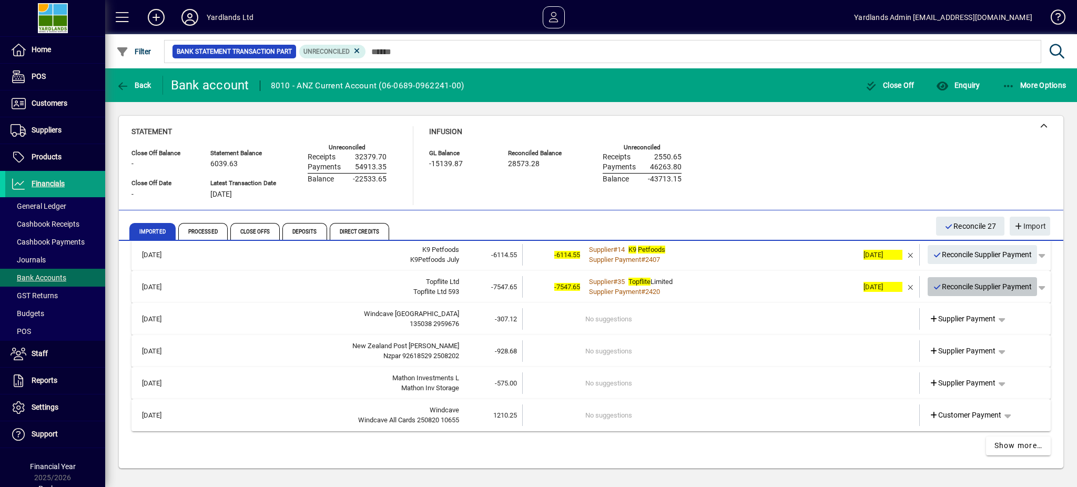
click at [986, 285] on span "Reconcile Supplier Payment" at bounding box center [982, 286] width 99 height 17
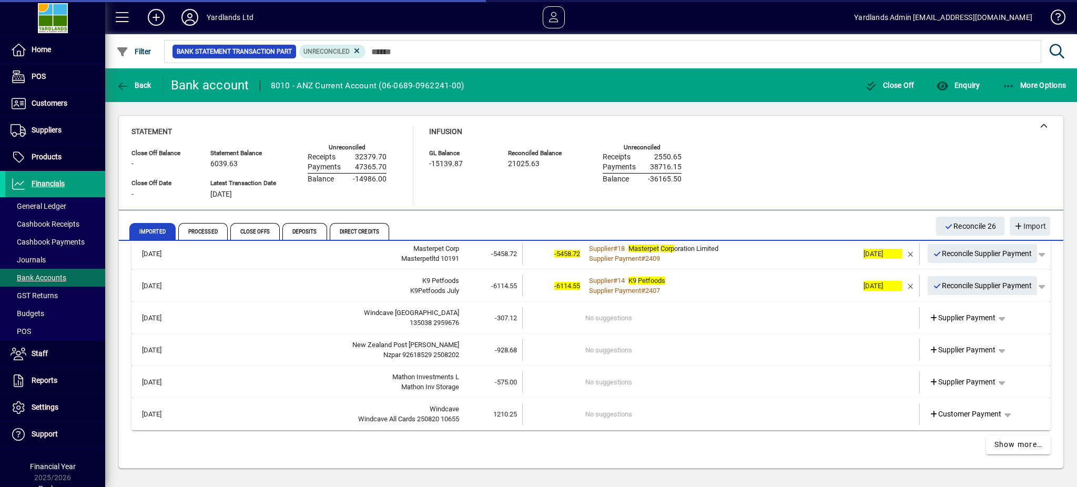
scroll to position [1549, 0]
click at [957, 283] on span "Reconcile Supplier Payment" at bounding box center [982, 286] width 99 height 17
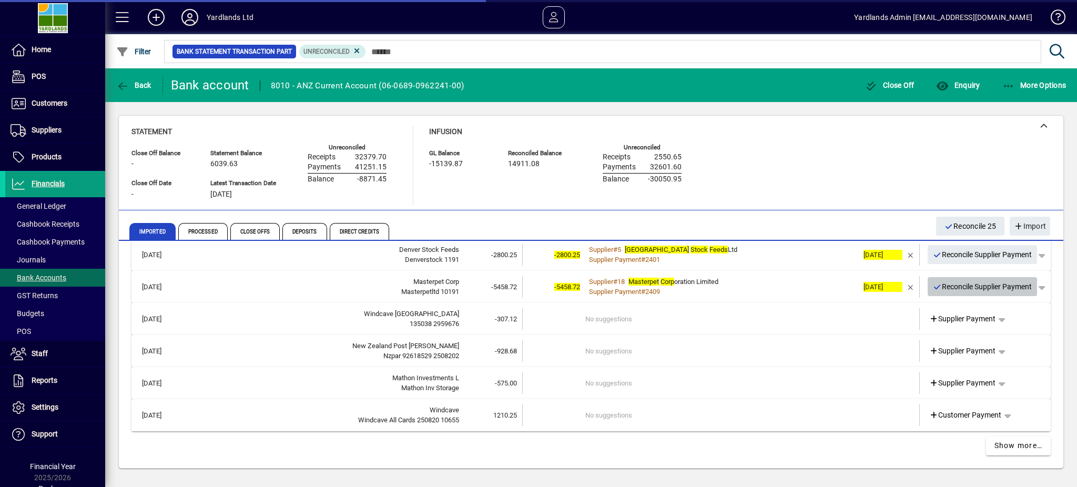
click at [962, 285] on span "Reconcile Supplier Payment" at bounding box center [982, 286] width 99 height 17
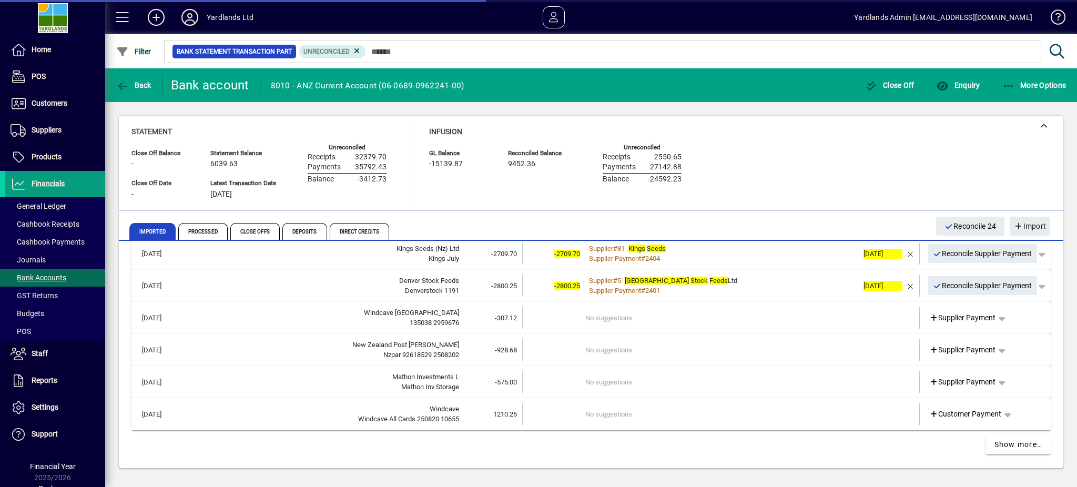
scroll to position [1484, 0]
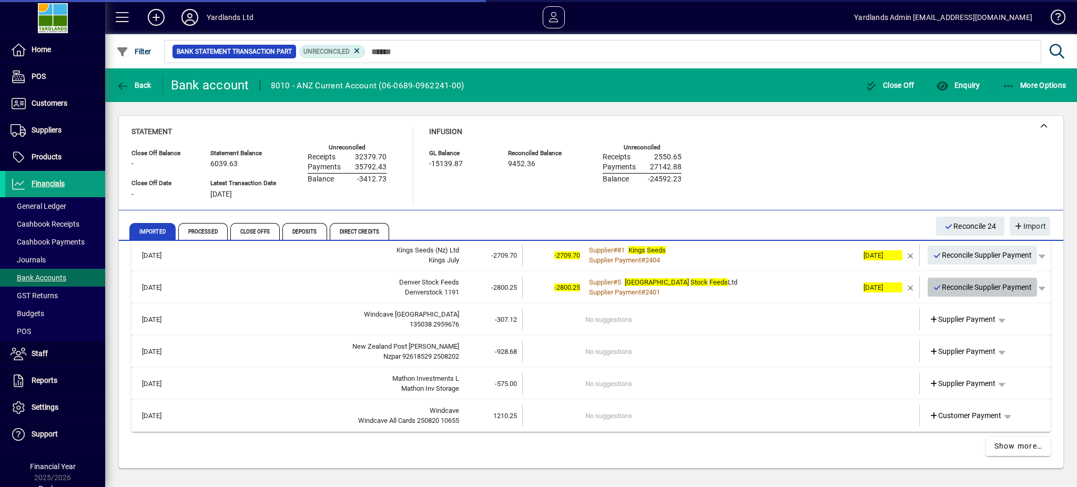
click at [962, 285] on span "Reconcile Supplier Payment" at bounding box center [982, 287] width 99 height 17
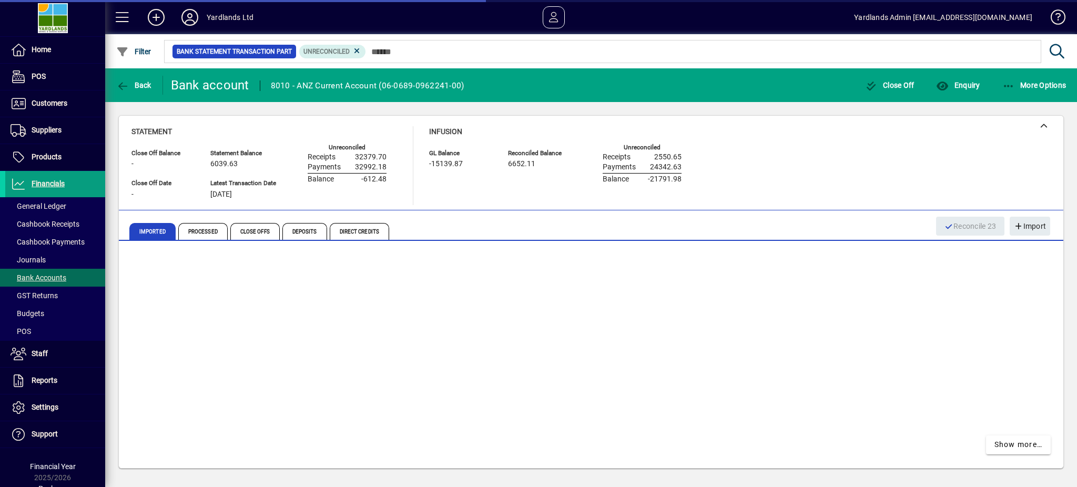
scroll to position [1452, 0]
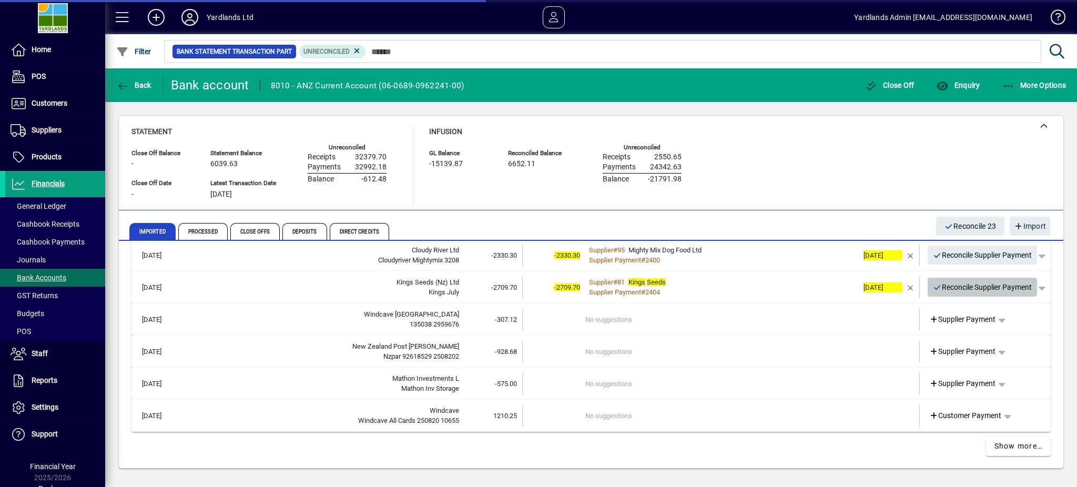
click at [960, 286] on span "Reconcile Supplier Payment" at bounding box center [982, 287] width 99 height 17
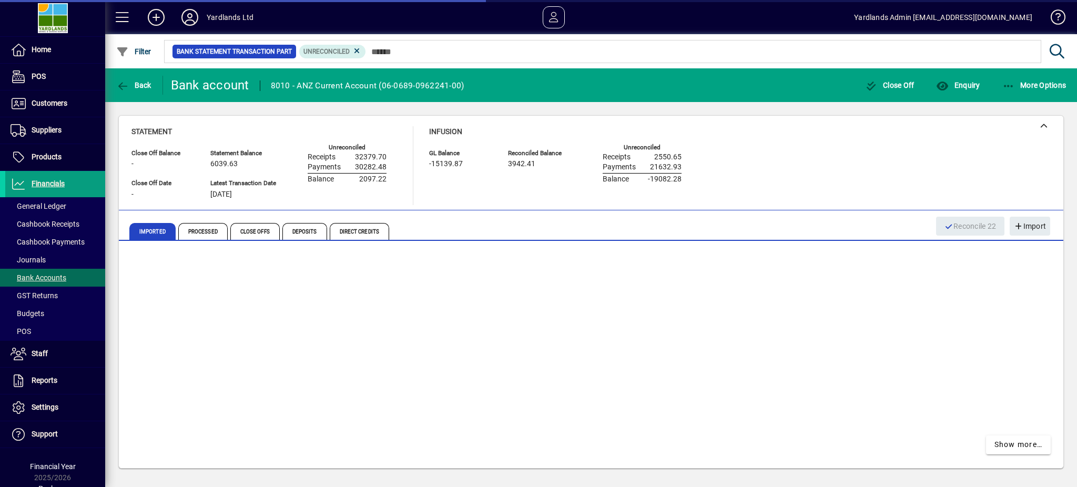
scroll to position [1420, 0]
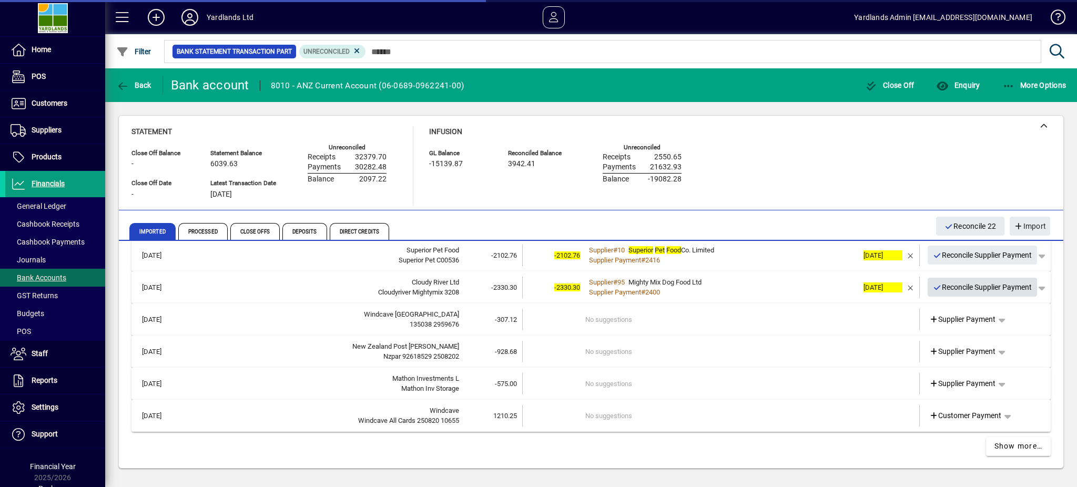
click at [959, 285] on span "Reconcile Supplier Payment" at bounding box center [982, 287] width 99 height 17
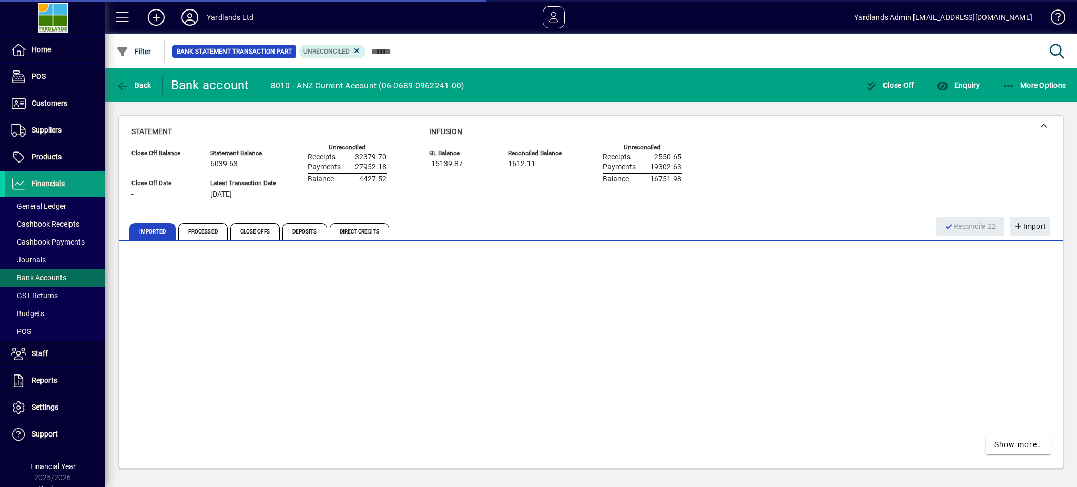
scroll to position [1389, 0]
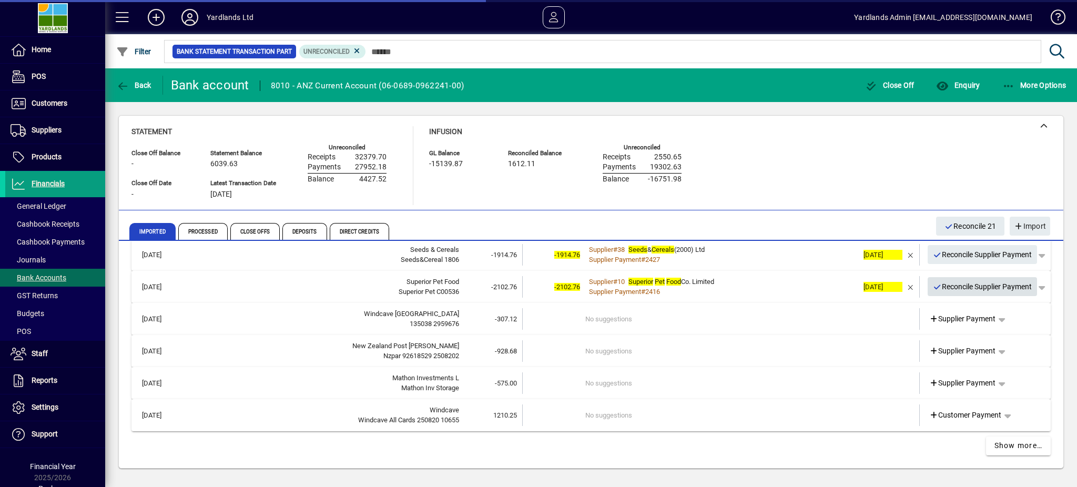
click at [959, 285] on span "Reconcile Supplier Payment" at bounding box center [982, 286] width 99 height 17
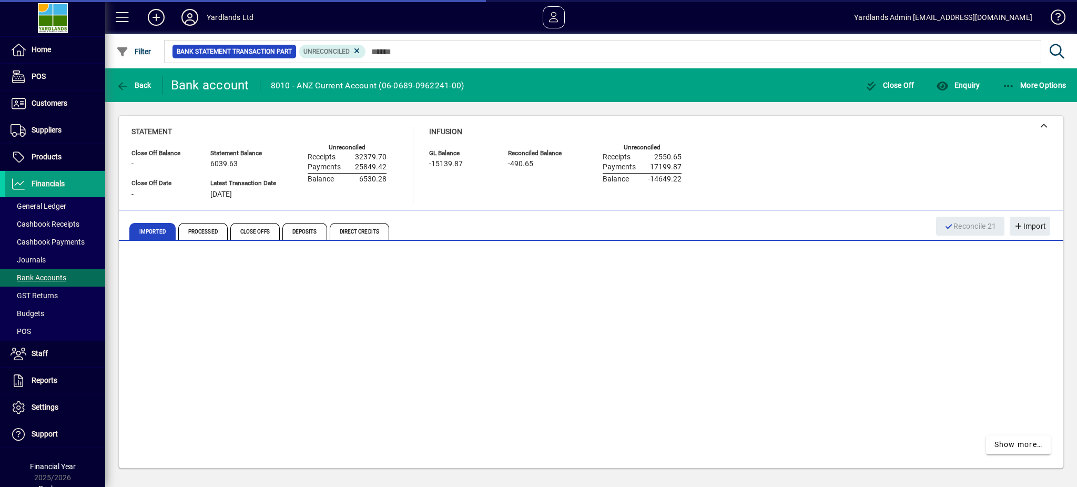
scroll to position [1357, 0]
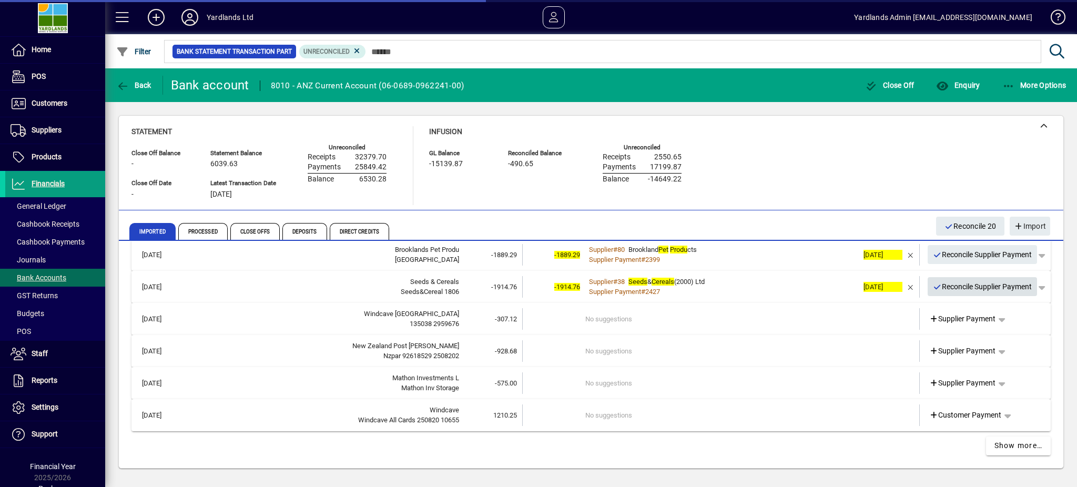
click at [959, 285] on span "Reconcile Supplier Payment" at bounding box center [982, 286] width 99 height 17
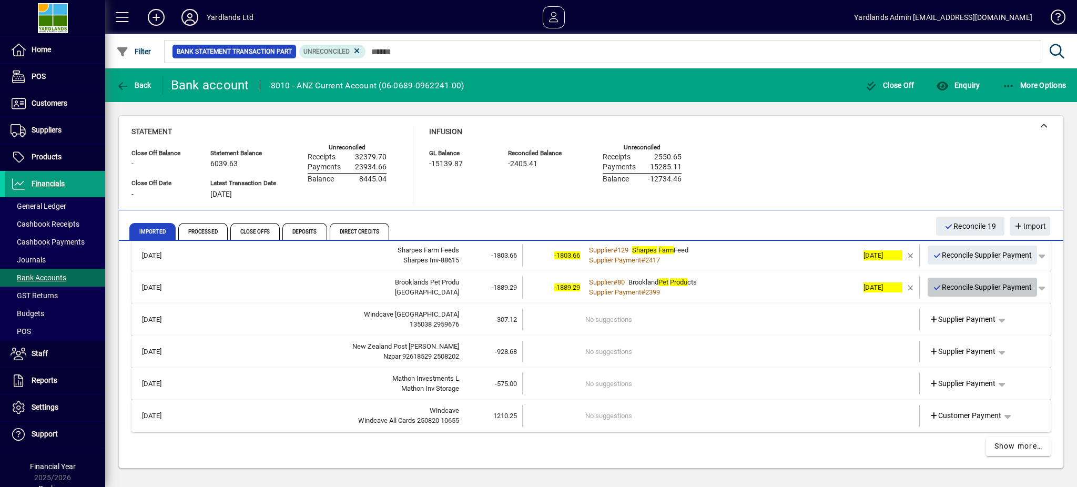
click at [951, 282] on span "Reconcile Supplier Payment" at bounding box center [982, 287] width 99 height 17
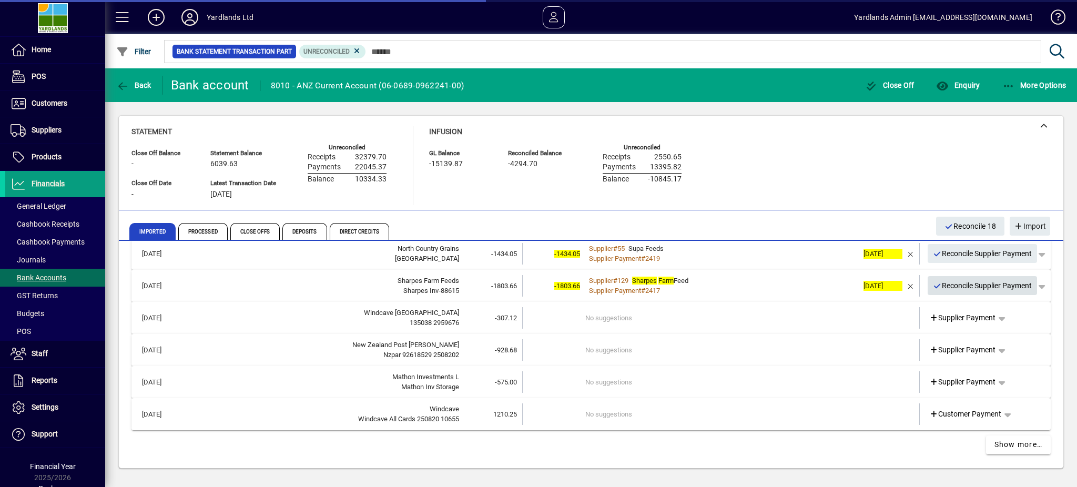
scroll to position [1292, 0]
click at [961, 283] on span "Reconcile Supplier Payment" at bounding box center [982, 287] width 99 height 17
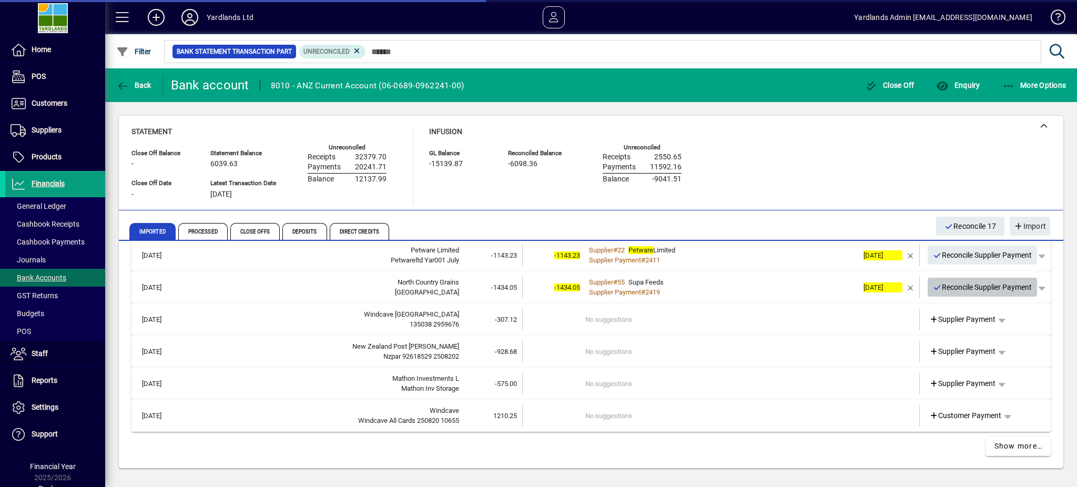
click at [960, 284] on span "Reconcile Supplier Payment" at bounding box center [982, 287] width 99 height 17
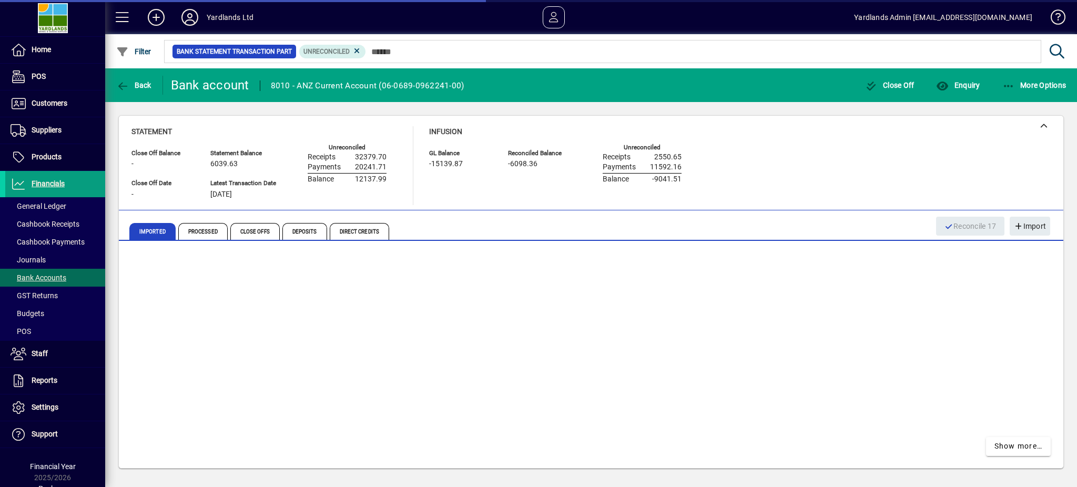
scroll to position [1228, 0]
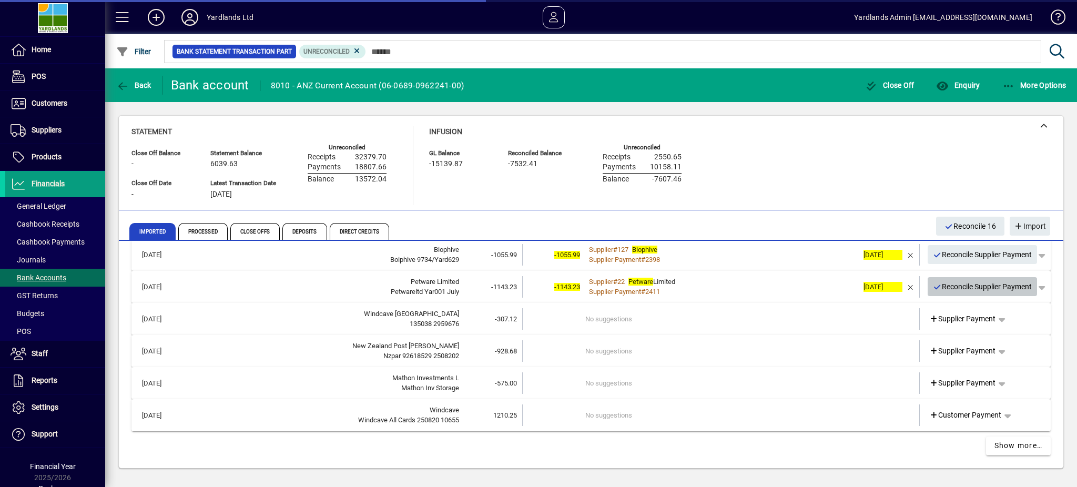
click at [986, 282] on span "Reconcile Supplier Payment" at bounding box center [982, 286] width 99 height 17
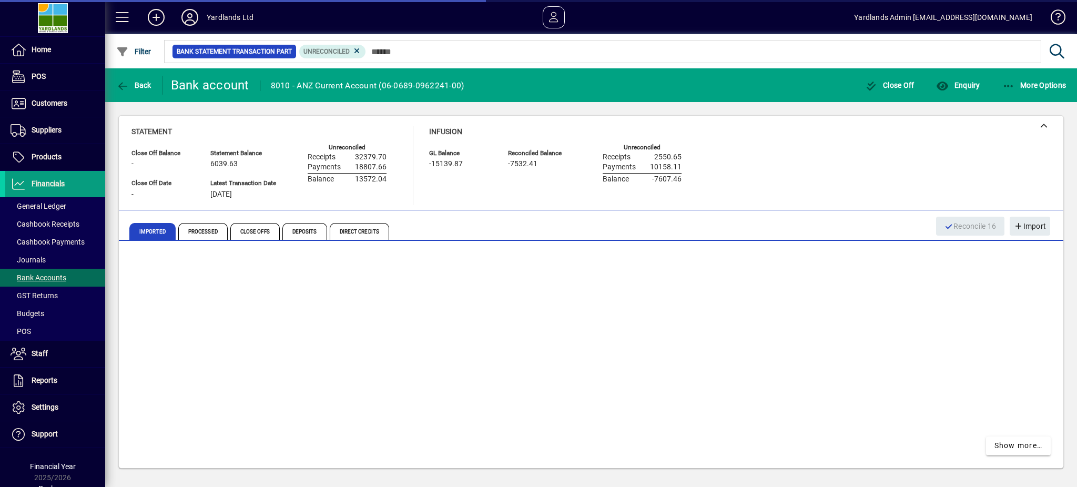
scroll to position [1196, 0]
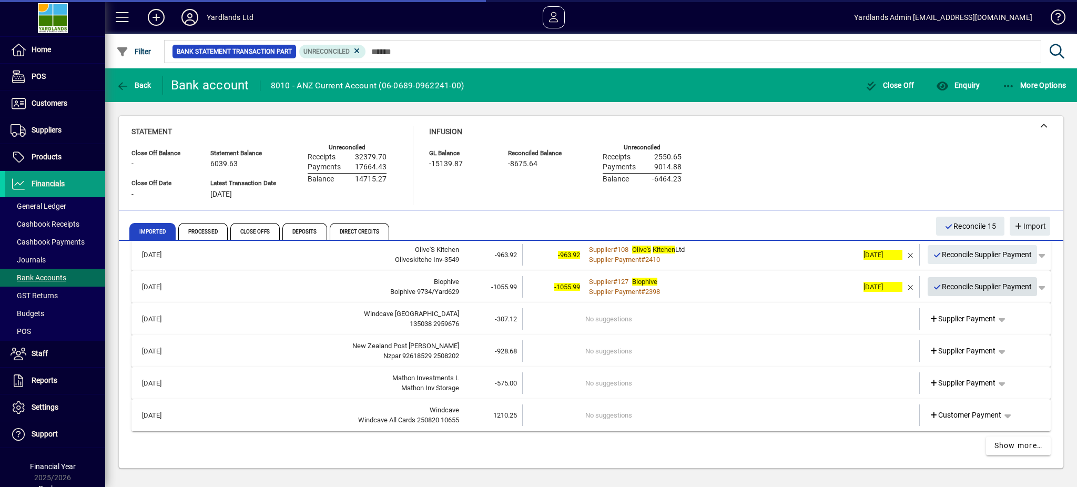
click at [971, 285] on span "Reconcile Supplier Payment" at bounding box center [982, 286] width 99 height 17
click at [971, 284] on span "Reconcile Supplier Payment" at bounding box center [982, 286] width 99 height 17
click at [959, 282] on span "Reconcile Supplier Payment" at bounding box center [982, 287] width 99 height 17
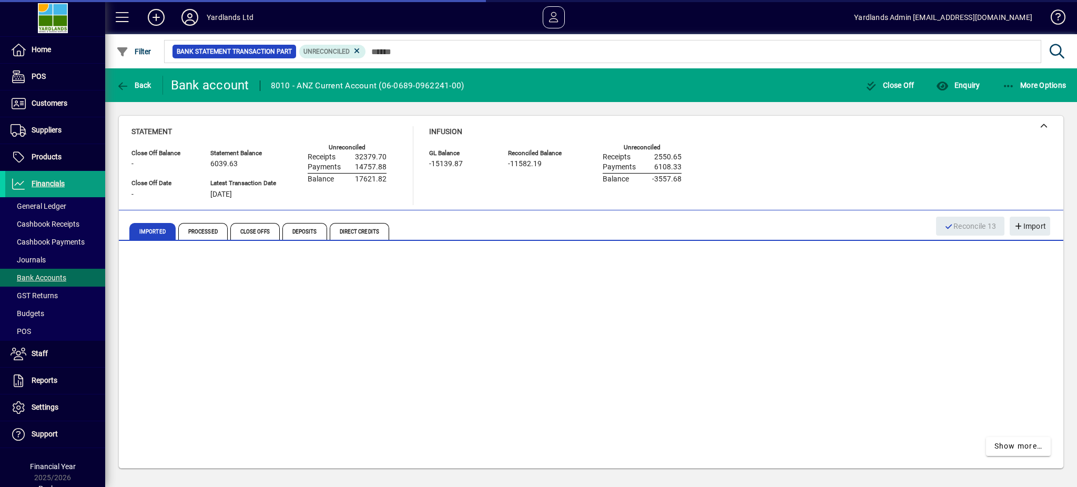
scroll to position [1100, 0]
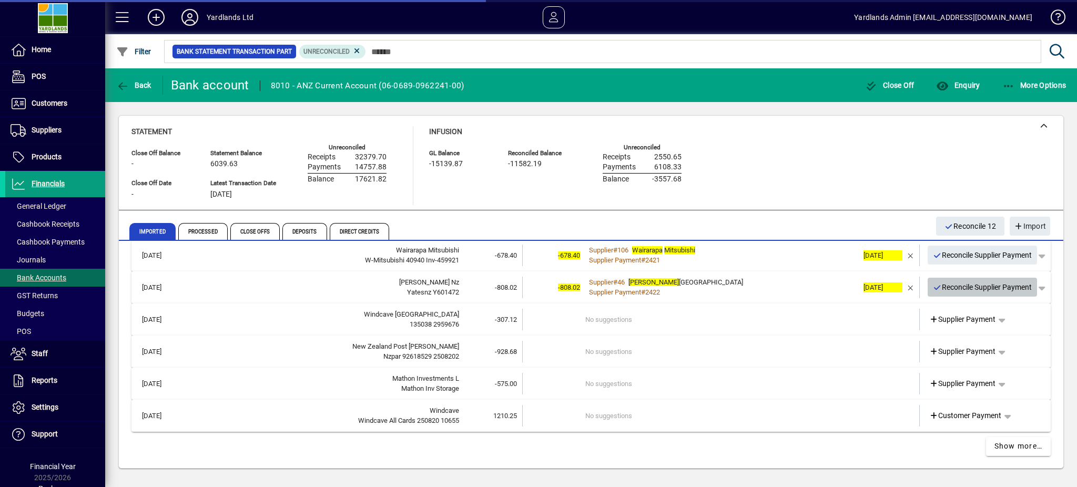
click at [956, 282] on span "Reconcile Supplier Payment" at bounding box center [982, 287] width 99 height 17
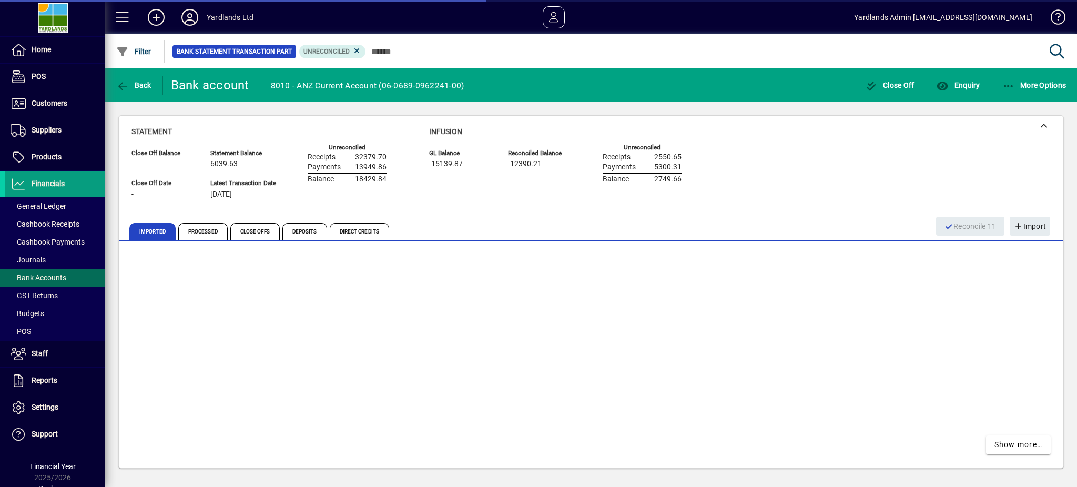
scroll to position [1068, 0]
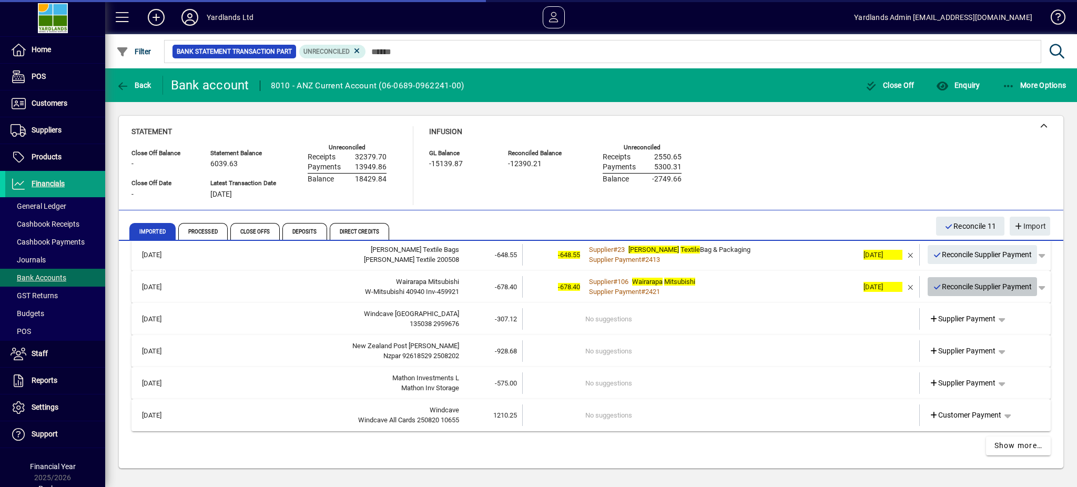
click at [955, 283] on span "Reconcile Supplier Payment" at bounding box center [982, 286] width 99 height 17
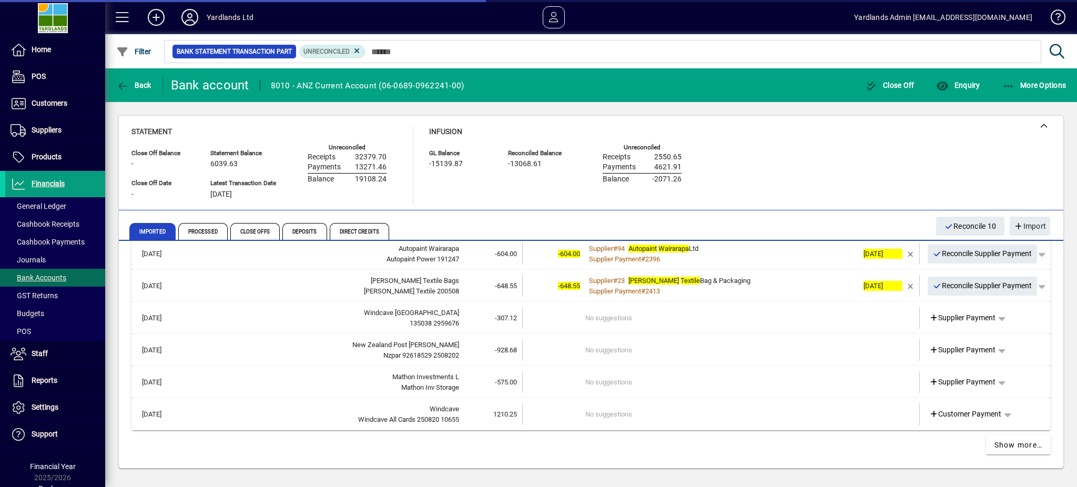
scroll to position [1036, 0]
click at [956, 282] on span "Reconcile Supplier Payment" at bounding box center [982, 286] width 99 height 17
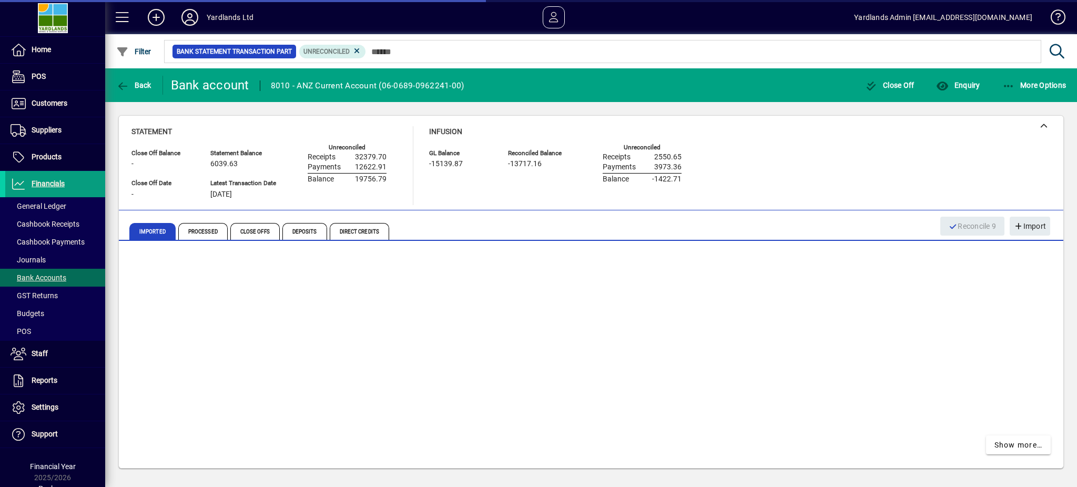
scroll to position [1004, 0]
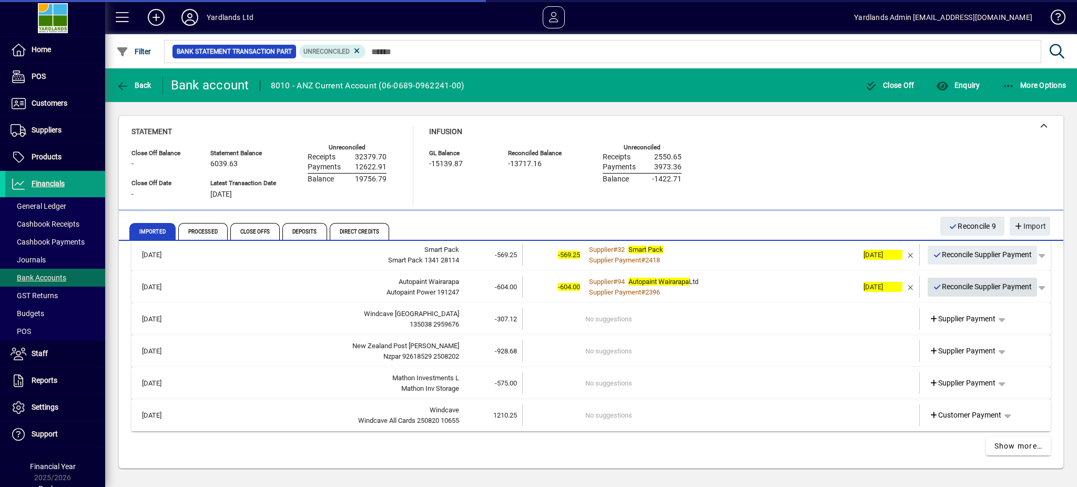
click at [953, 284] on span "Reconcile Supplier Payment" at bounding box center [982, 286] width 99 height 17
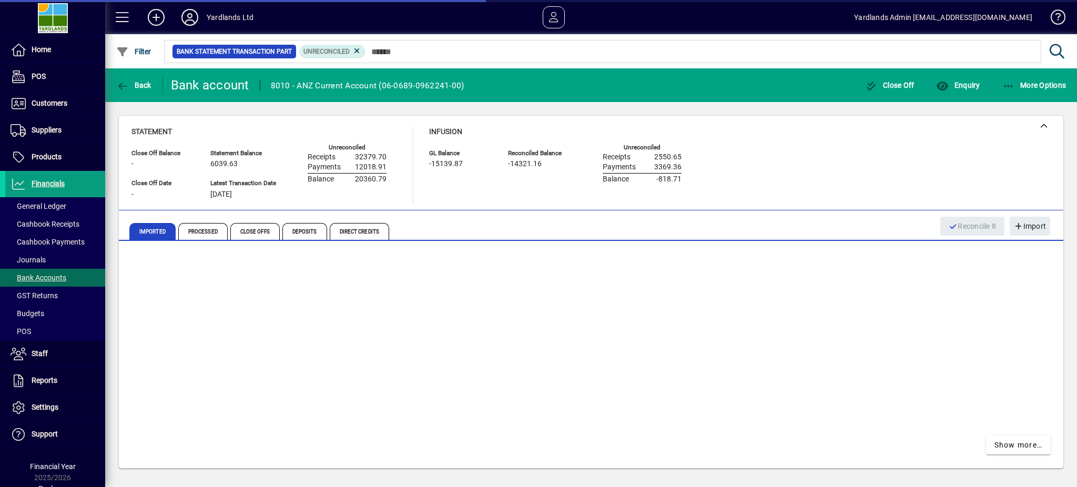
scroll to position [971, 0]
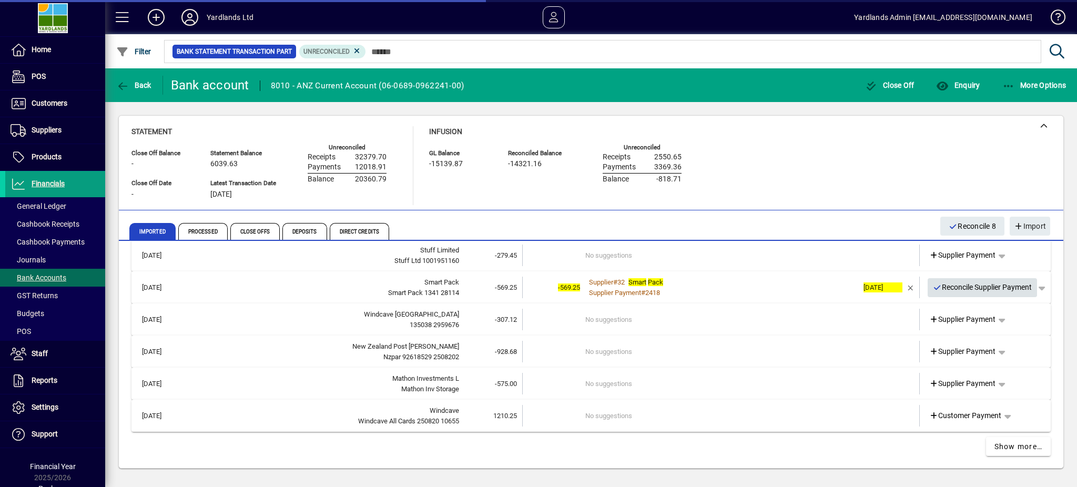
click at [957, 286] on span "Reconcile Supplier Payment" at bounding box center [982, 287] width 99 height 17
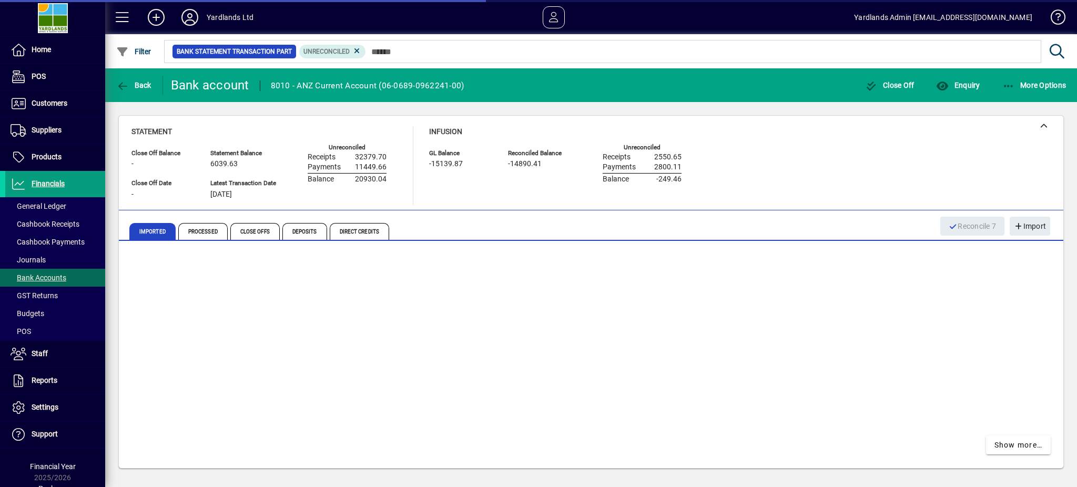
scroll to position [939, 0]
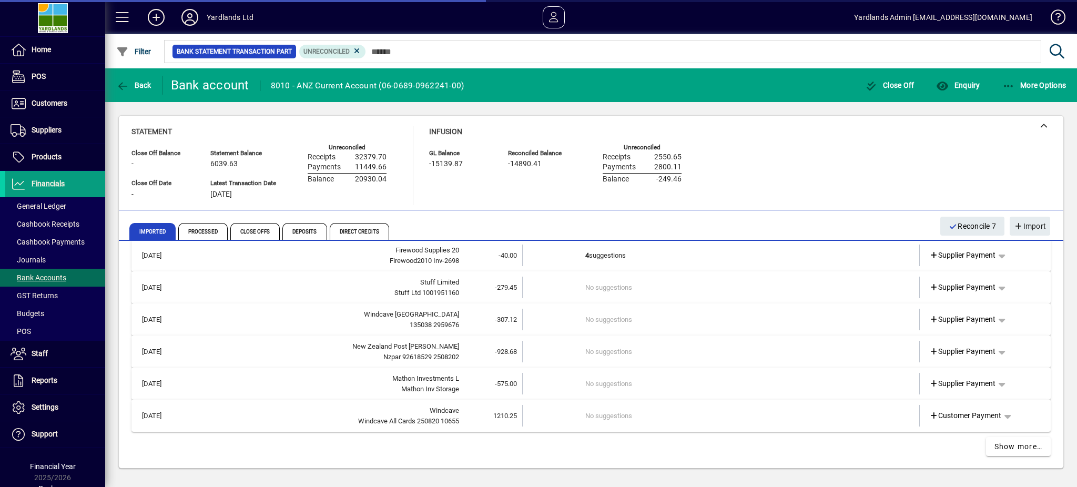
drag, startPoint x: 629, startPoint y: 251, endPoint x: 652, endPoint y: 255, distance: 23.4
click at [629, 251] on td "4 suggestions" at bounding box center [721, 255] width 273 height 22
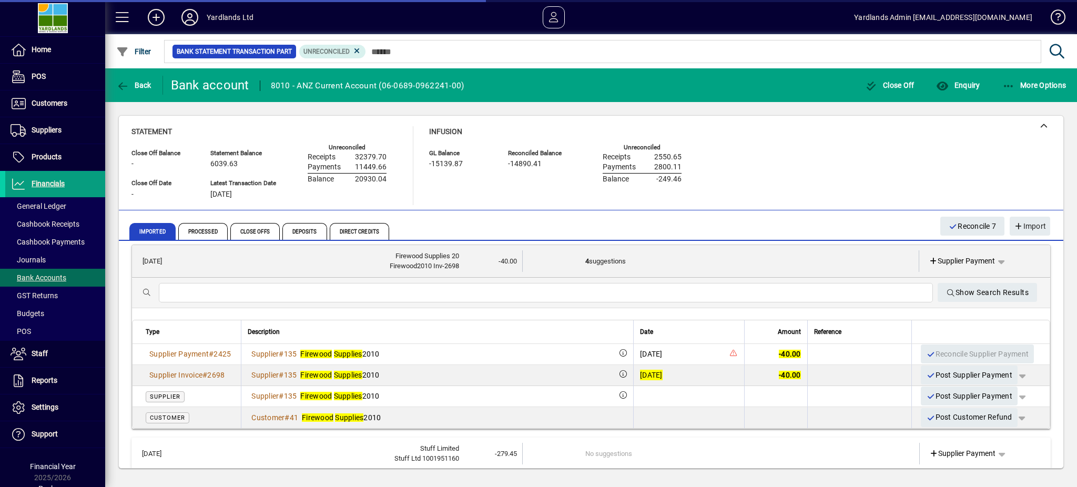
scroll to position [943, 0]
click at [804, 263] on td "4 suggestions" at bounding box center [721, 261] width 272 height 22
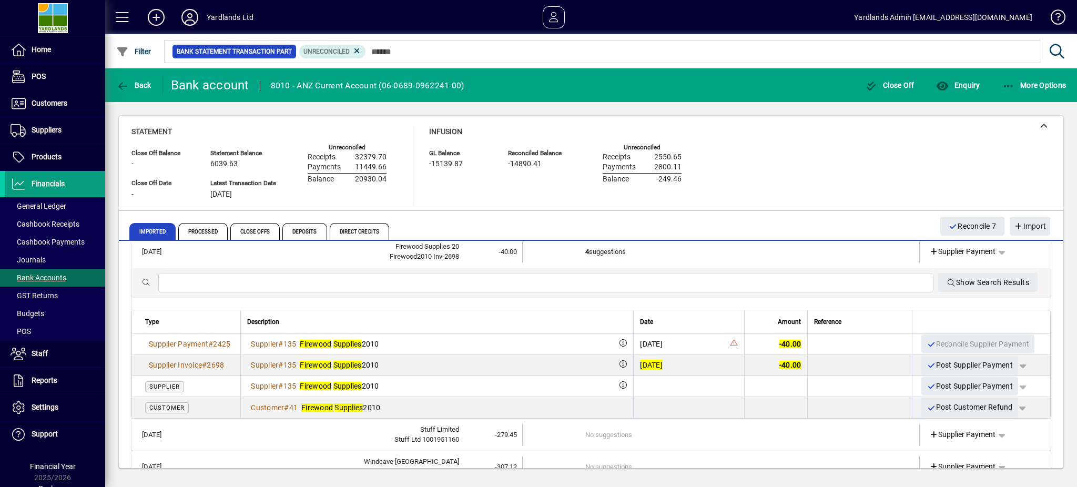
scroll to position [935, 0]
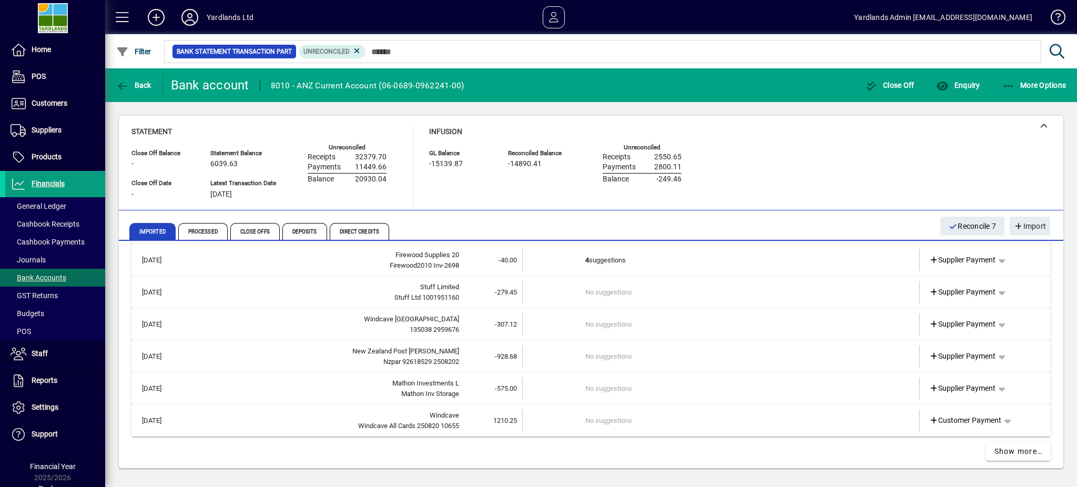
click at [475, 256] on td "-40.00" at bounding box center [490, 260] width 63 height 22
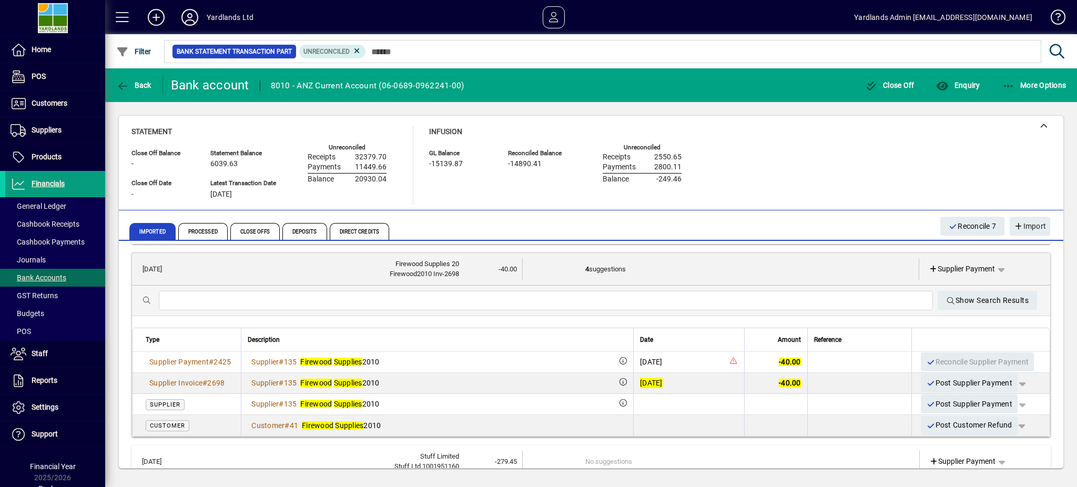
scroll to position [943, 0]
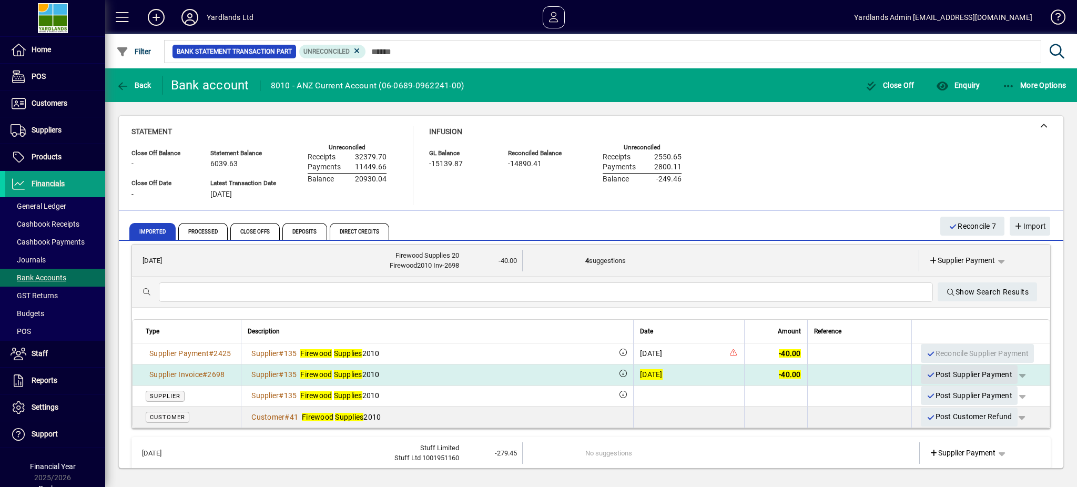
click at [956, 367] on span "Post Supplier Payment" at bounding box center [969, 374] width 86 height 17
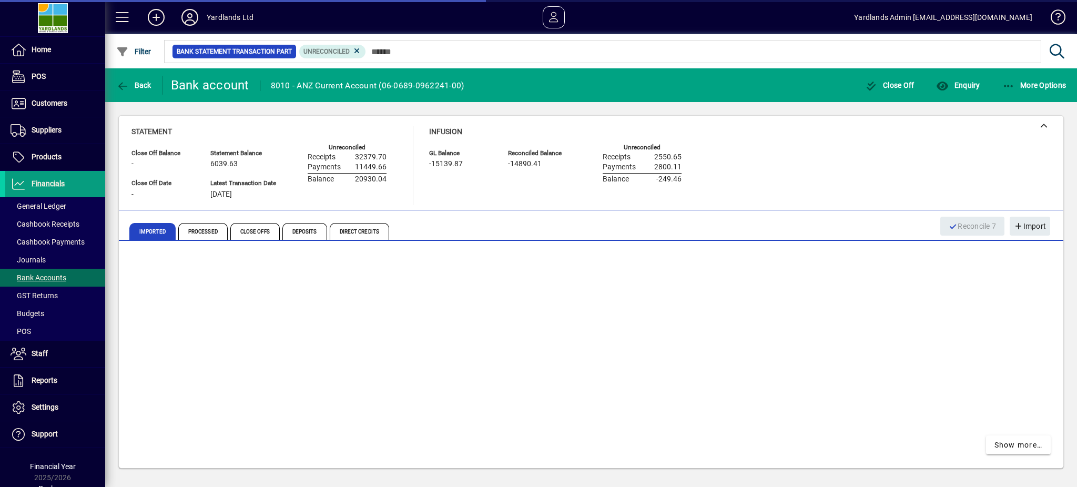
scroll to position [742, 0]
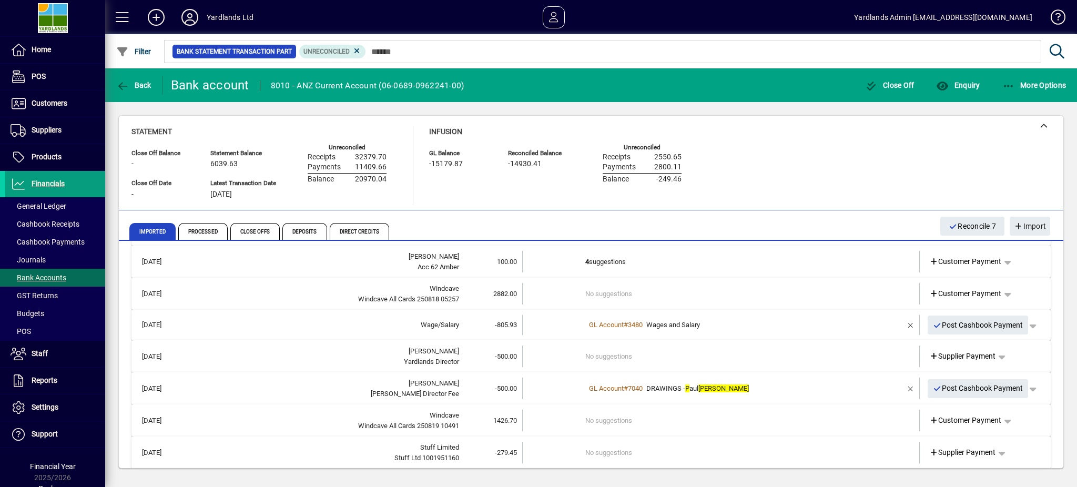
click at [637, 259] on td "4 suggestions" at bounding box center [721, 262] width 273 height 22
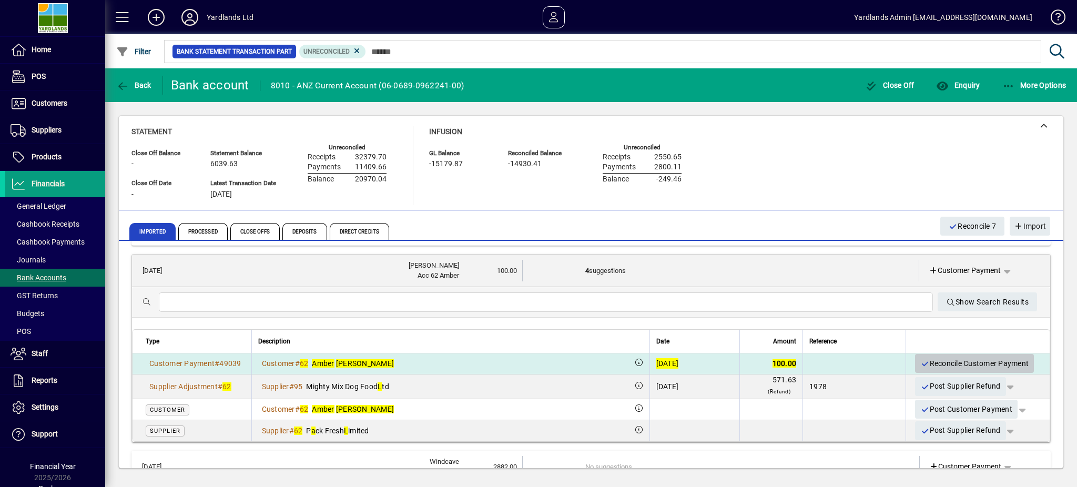
click at [935, 360] on span "Reconcile Customer Payment" at bounding box center [974, 363] width 108 height 17
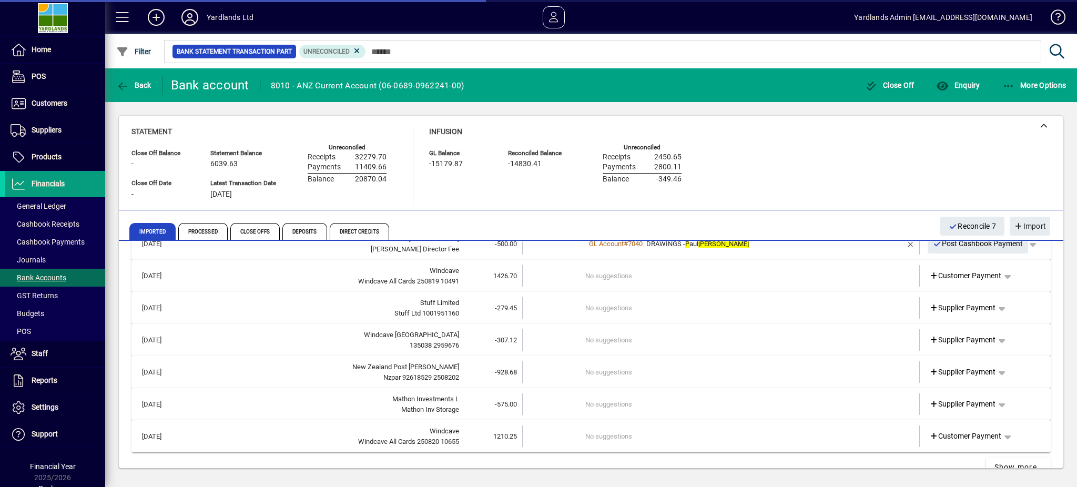
scroll to position [876, 0]
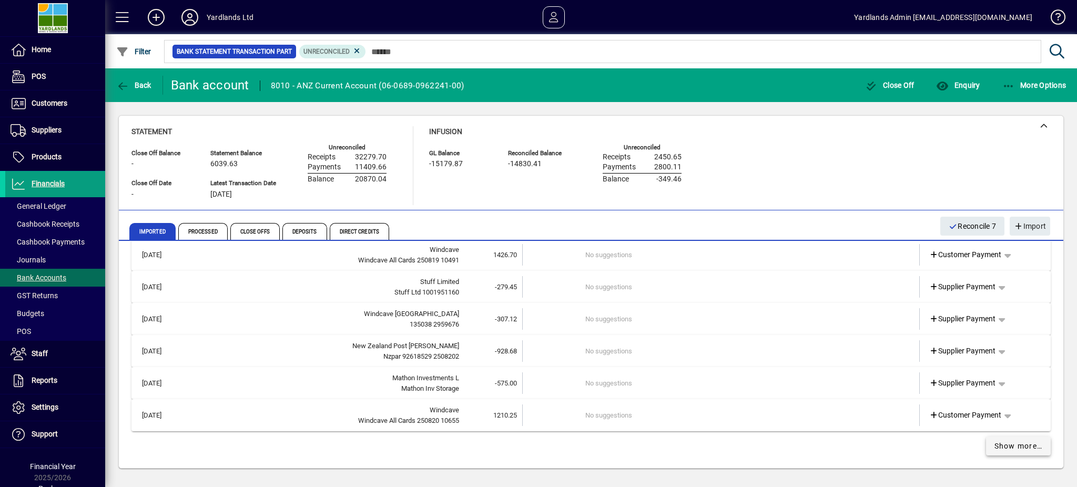
click at [1001, 443] on span "Show more…" at bounding box center [1018, 446] width 48 height 11
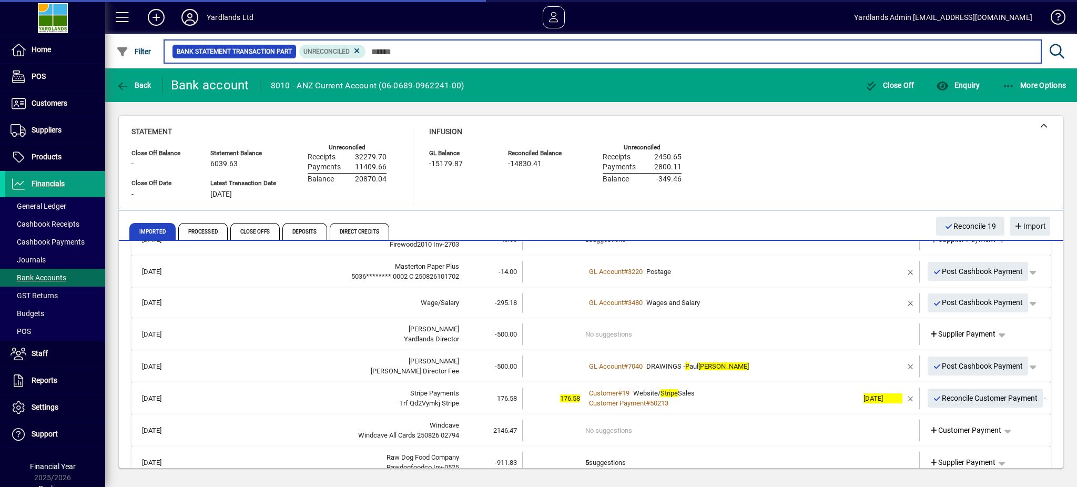
scroll to position [1580, 0]
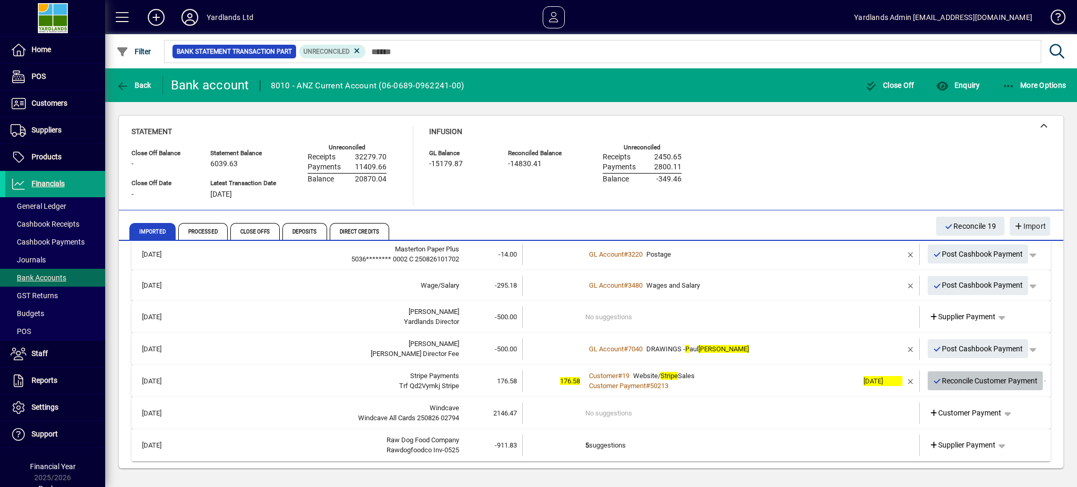
click at [945, 372] on span "Reconcile Customer Payment" at bounding box center [985, 380] width 105 height 17
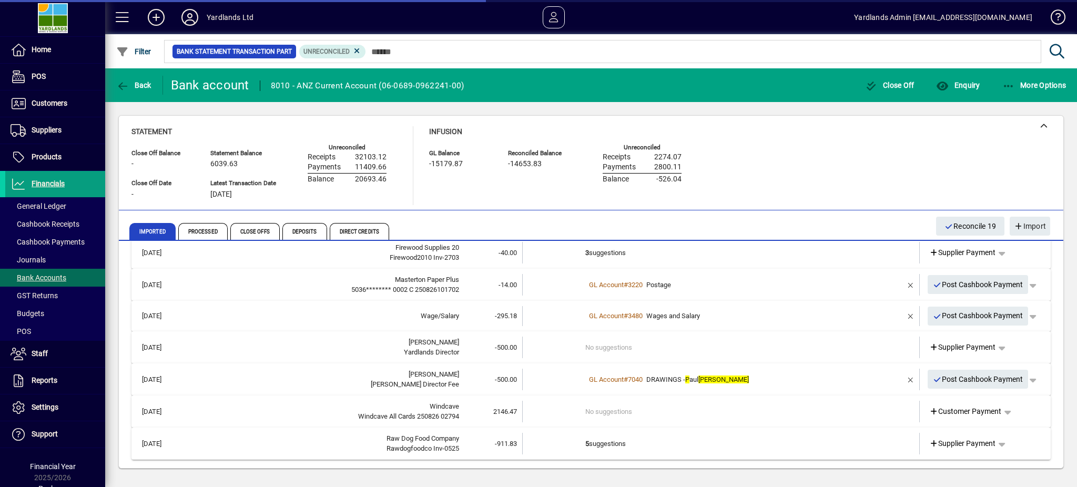
scroll to position [1549, 0]
click at [551, 246] on td at bounding box center [553, 254] width 63 height 22
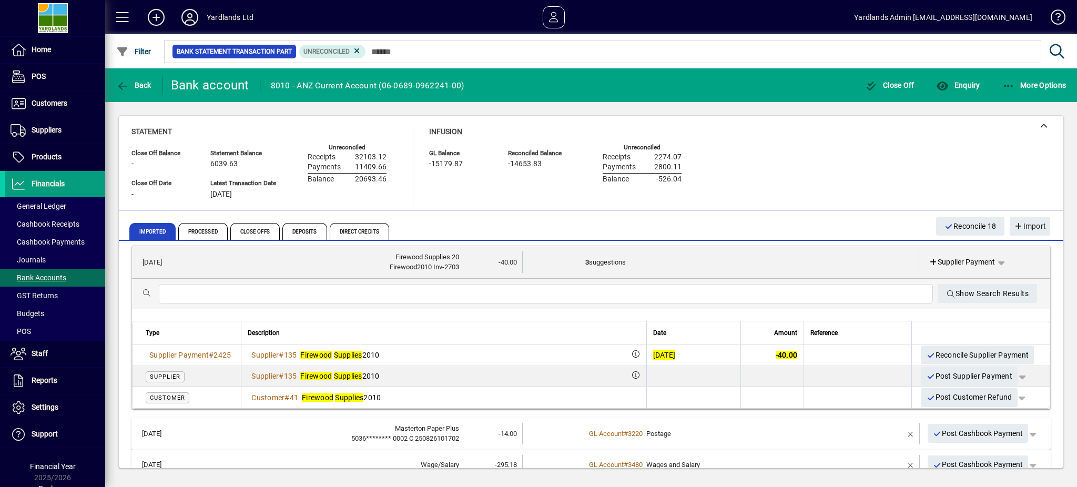
scroll to position [1552, 0]
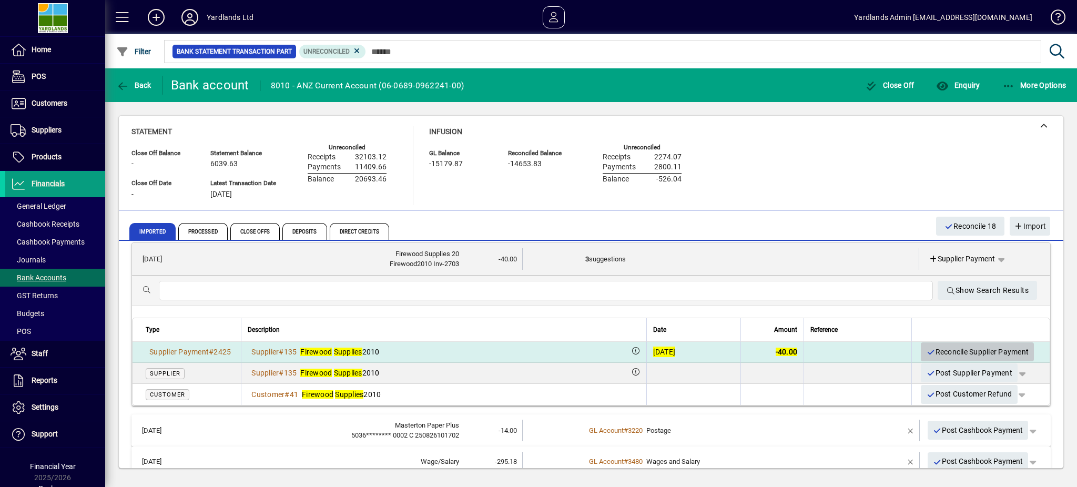
click at [940, 345] on span "Reconcile Supplier Payment" at bounding box center [977, 351] width 103 height 17
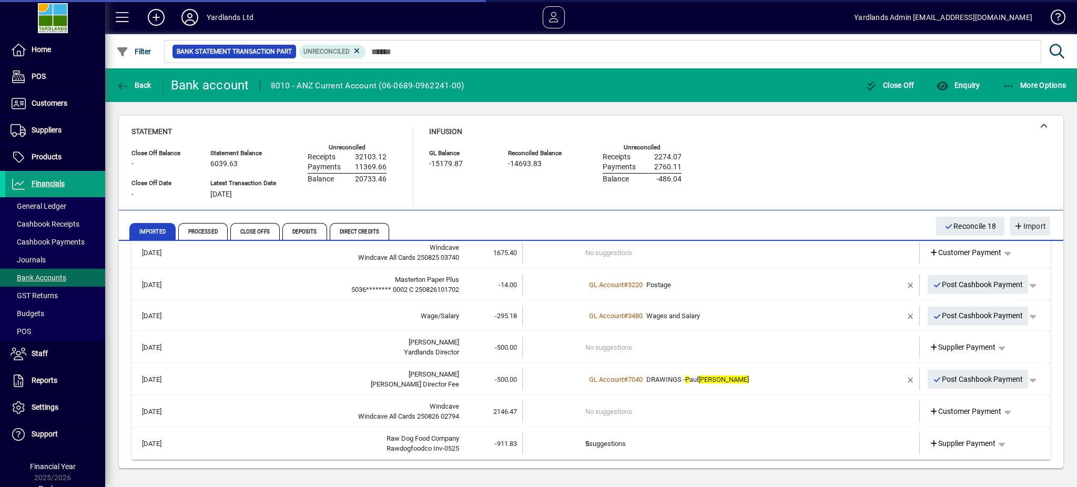
scroll to position [1372, 0]
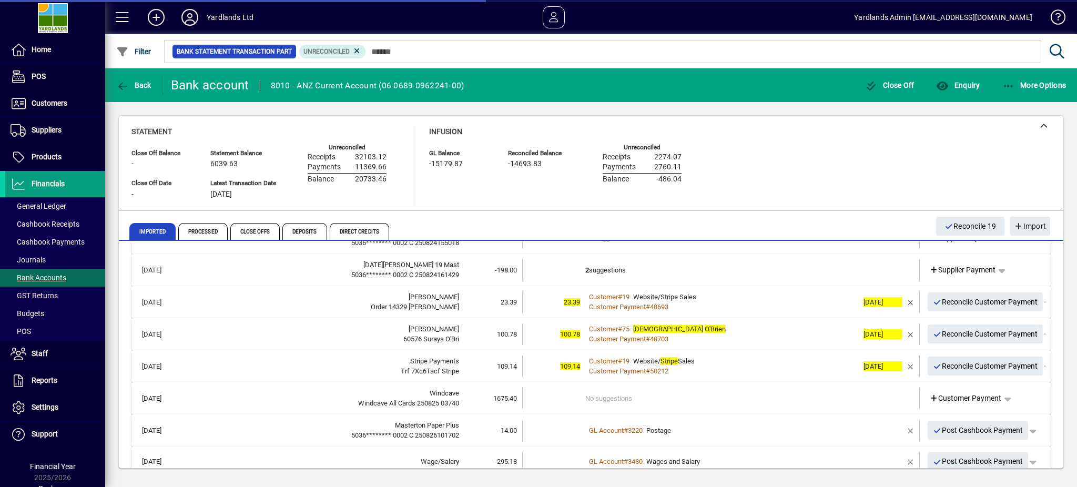
click at [432, 264] on div "Noel Leeming 19 Mast" at bounding box center [322, 265] width 273 height 11
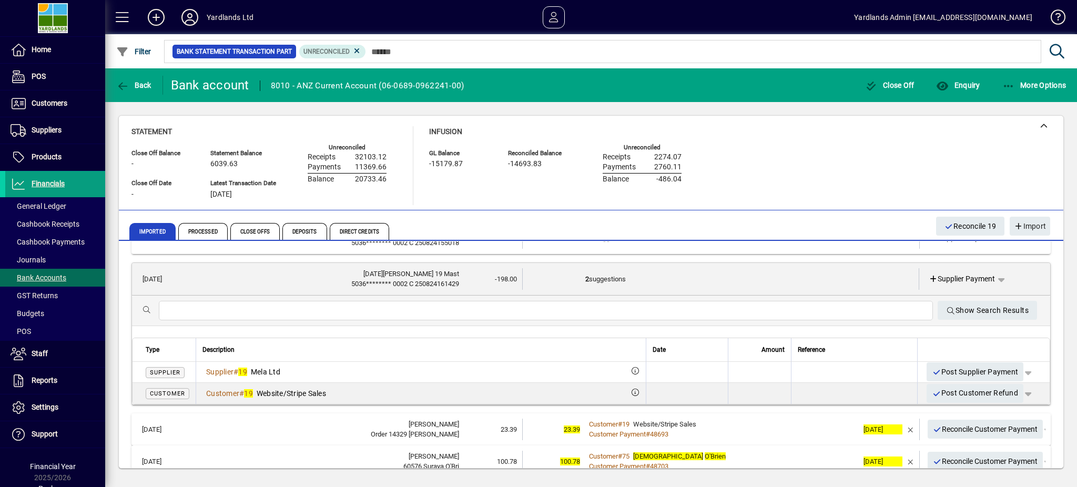
click at [436, 276] on div "Noel Leeming 19 Mast" at bounding box center [323, 274] width 272 height 11
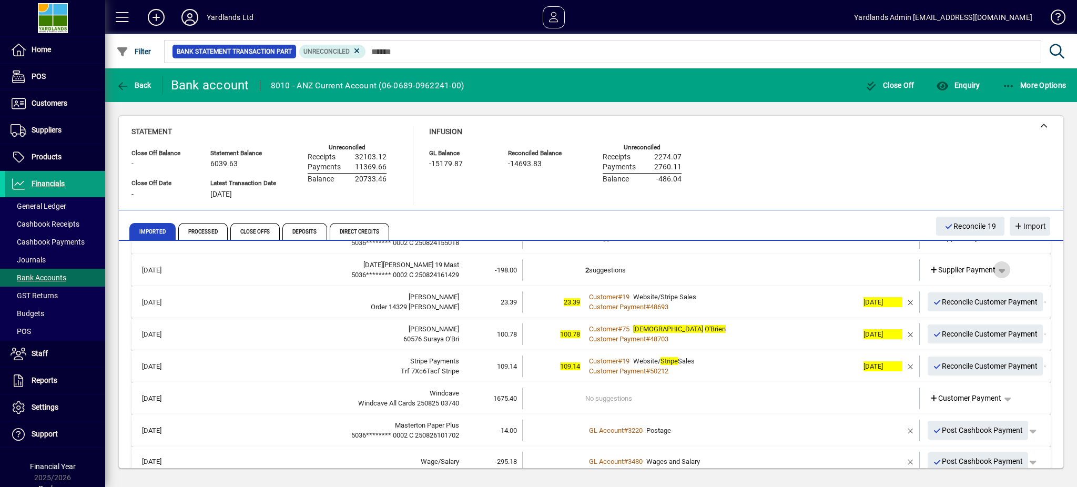
click at [992, 267] on span "button" at bounding box center [1001, 269] width 25 height 25
click at [730, 265] on div at bounding box center [538, 243] width 1077 height 487
click at [996, 267] on span "button" at bounding box center [1001, 269] width 25 height 25
click at [944, 306] on span "Cashbook Payment" at bounding box center [958, 310] width 78 height 13
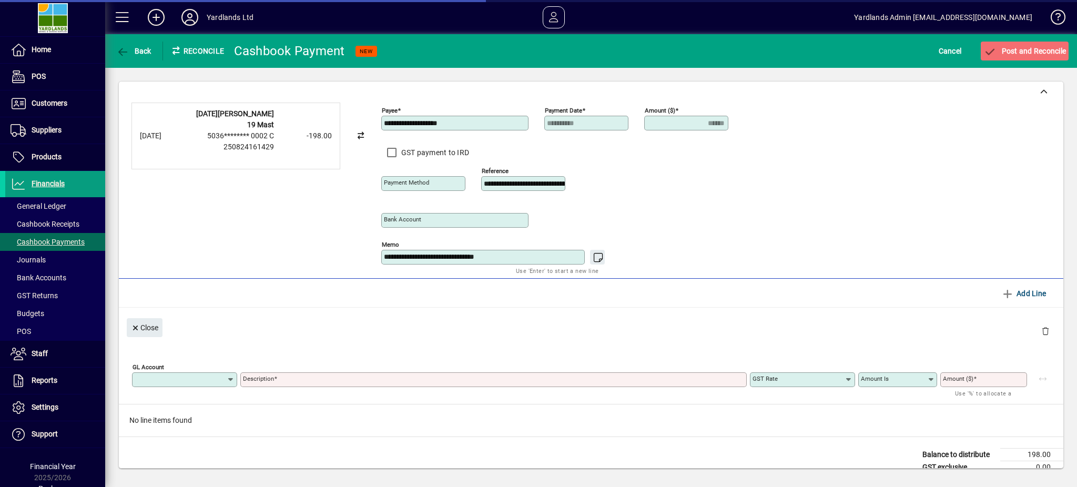
type input "**********"
type input "******"
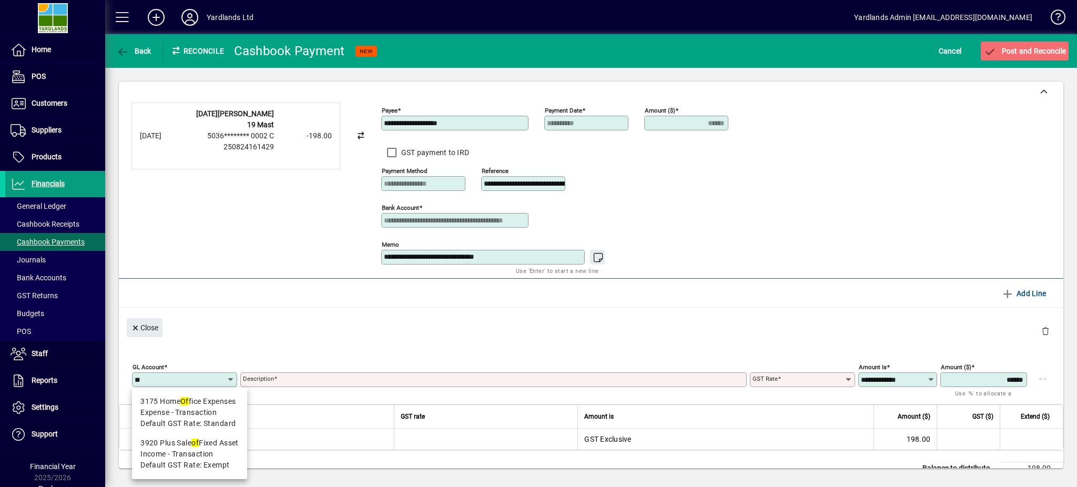
type input "*"
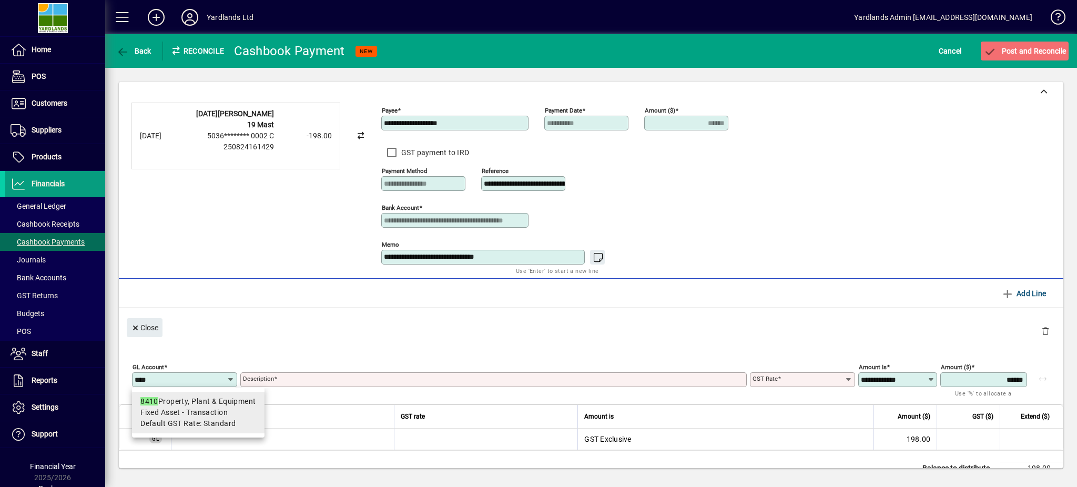
type input "****"
click at [211, 422] on span "Default GST Rate: Standard" at bounding box center [187, 423] width 95 height 11
type input "**********"
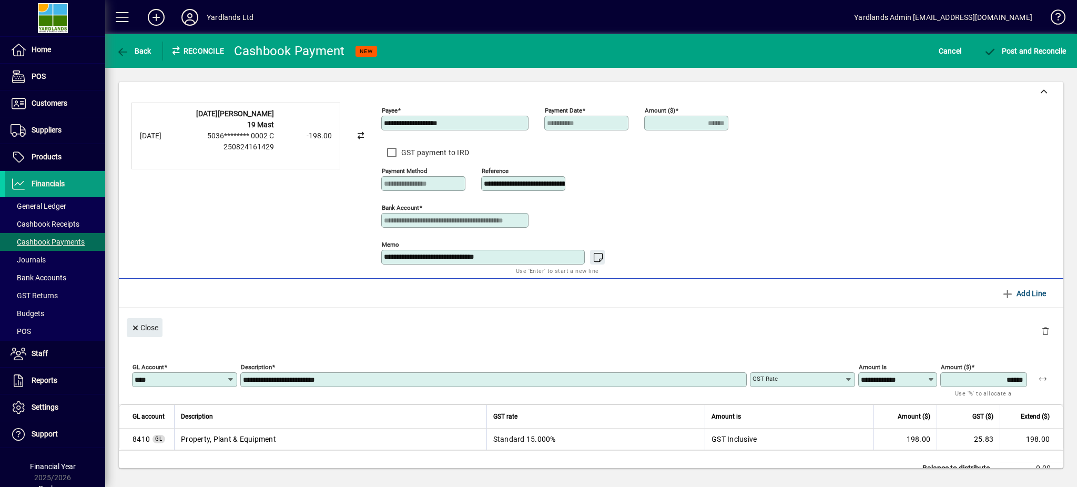
type input "********"
type input "**********"
click at [400, 378] on input "**********" at bounding box center [494, 379] width 503 height 8
drag, startPoint x: 530, startPoint y: 255, endPoint x: 609, endPoint y: 205, distance: 93.3
click at [298, 247] on div "**********" at bounding box center [590, 188] width 919 height 171
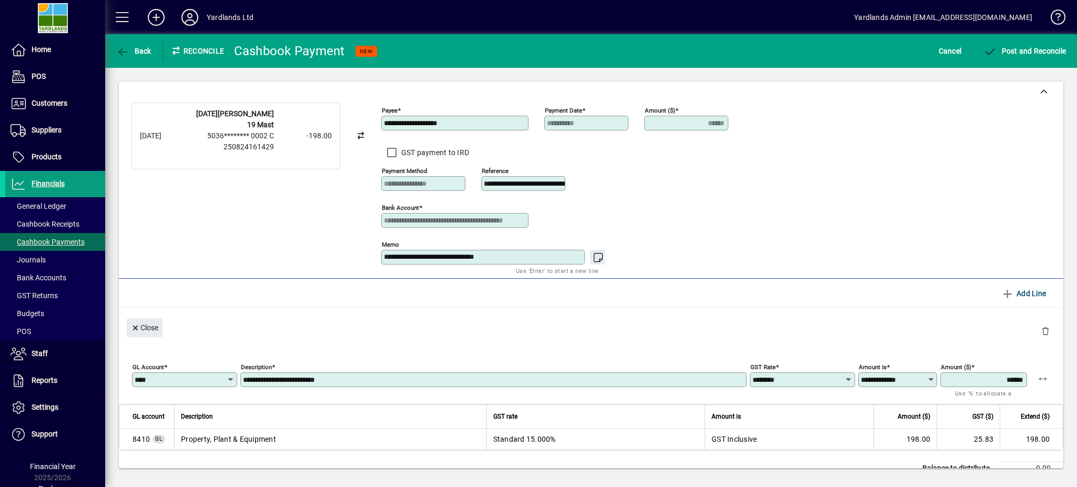
scroll to position [0, 46]
drag, startPoint x: 483, startPoint y: 183, endPoint x: 931, endPoint y: 201, distance: 448.2
click at [931, 201] on div "**********" at bounding box center [590, 188] width 919 height 171
type input "**********"
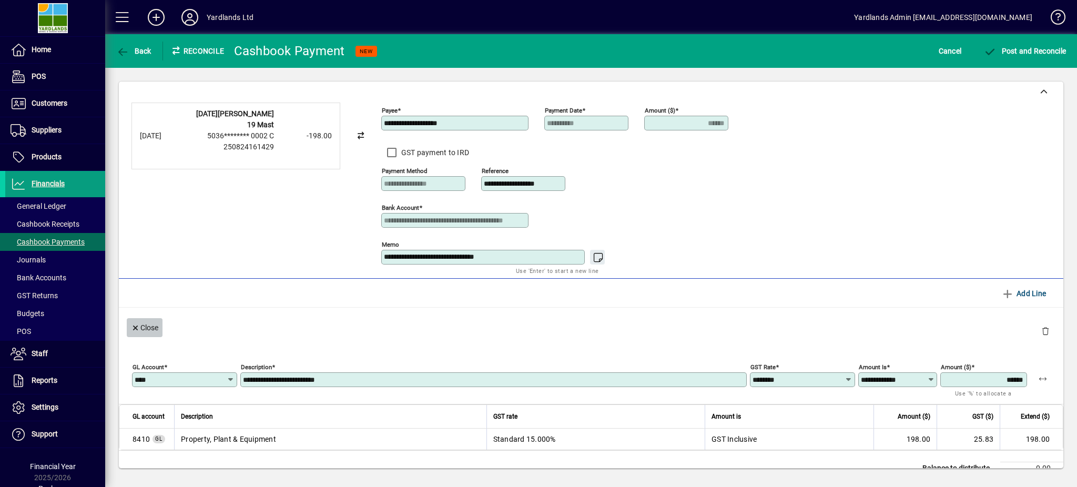
click at [148, 329] on span "Close" at bounding box center [144, 327] width 27 height 17
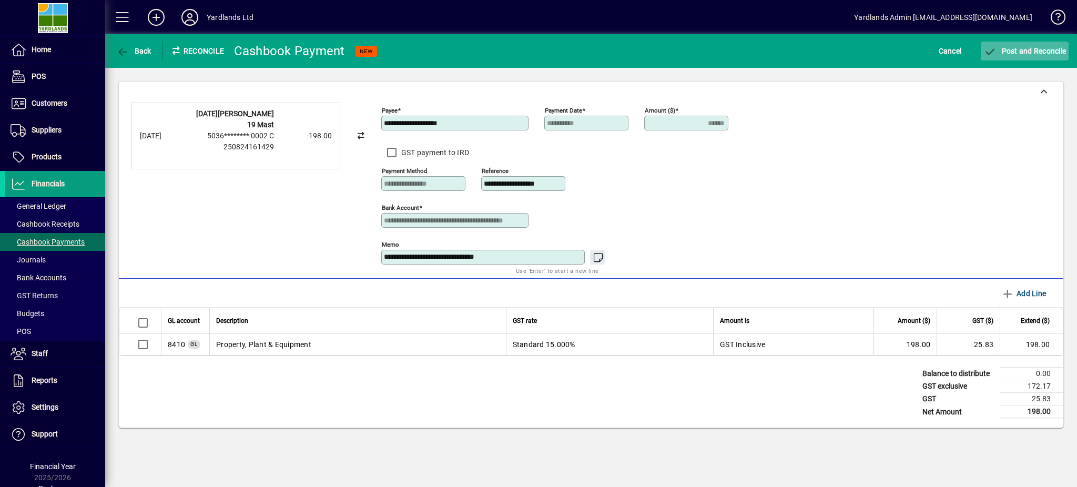
click at [1035, 48] on span "Post and Reconcile" at bounding box center [1024, 51] width 83 height 8
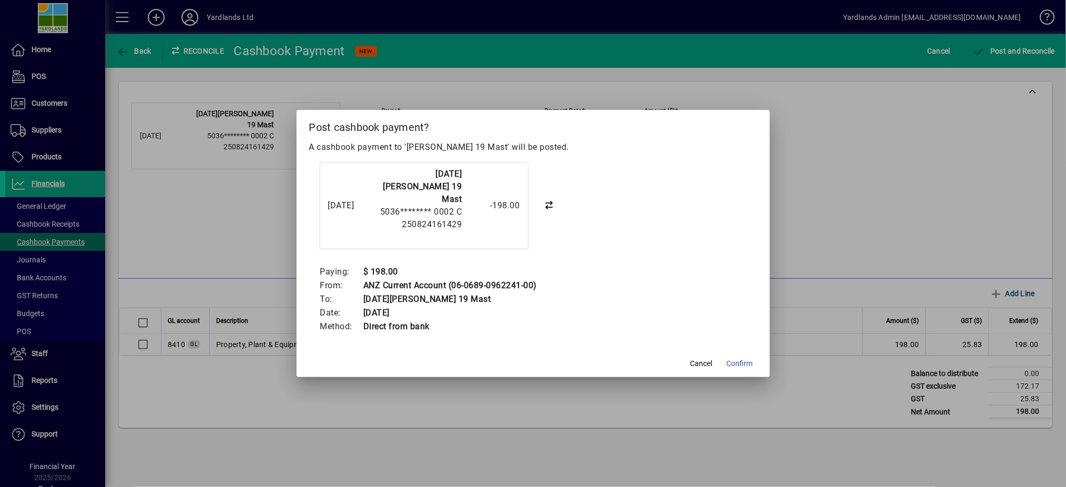
click at [734, 354] on button "Confirm" at bounding box center [739, 363] width 35 height 19
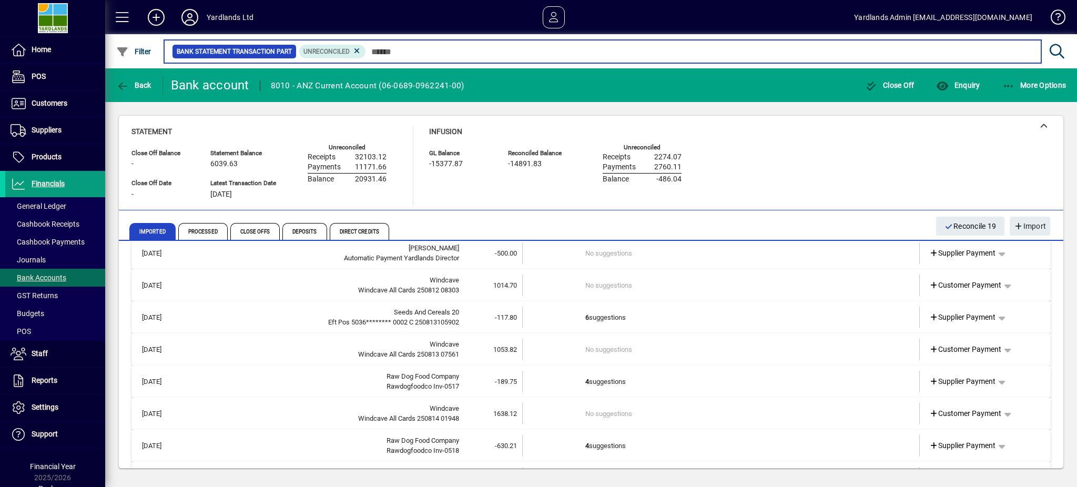
scroll to position [350, 0]
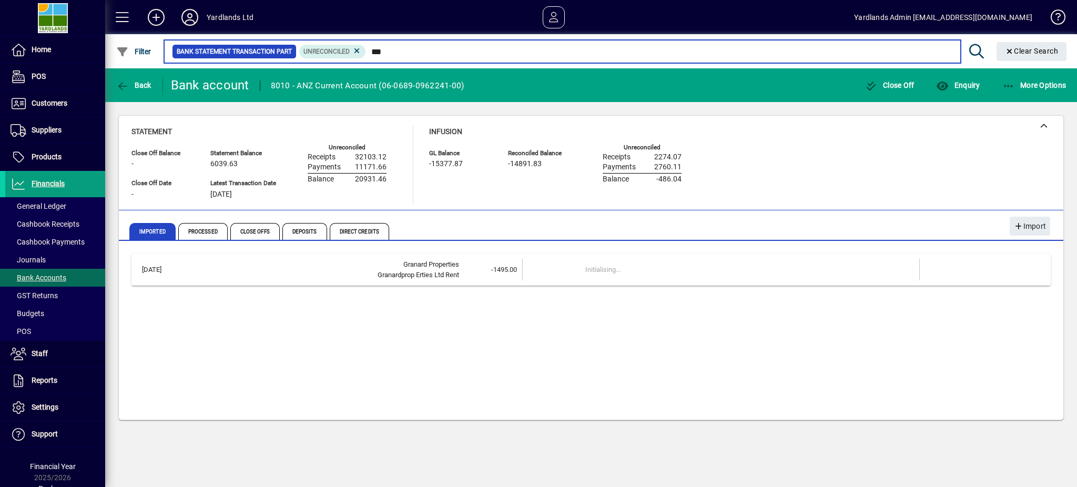
type input "****"
drag, startPoint x: 392, startPoint y: 48, endPoint x: 366, endPoint y: 44, distance: 26.6
click at [366, 44] on mat-form-field "Bank Statement Transaction Part Unreconciled **** Clear Search" at bounding box center [616, 51] width 909 height 34
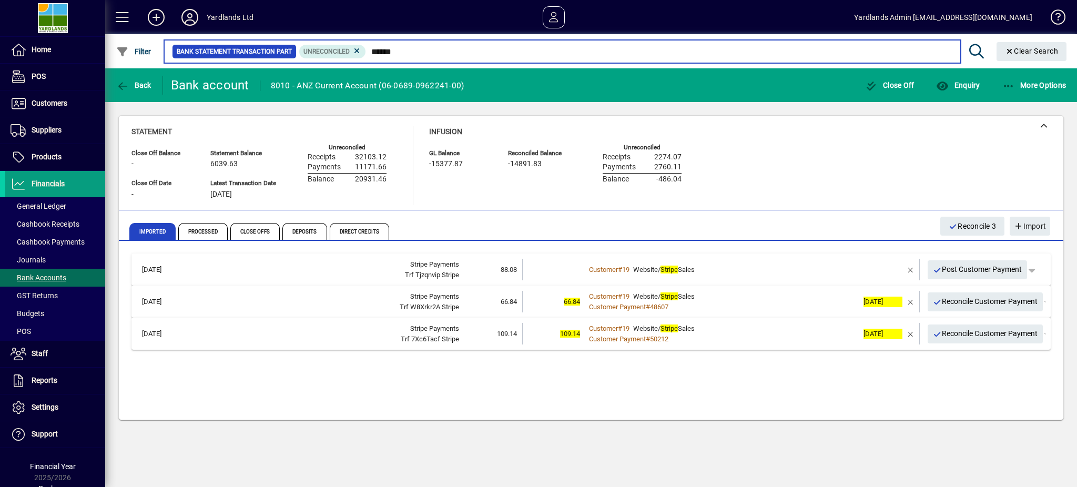
click at [414, 54] on input "******" at bounding box center [659, 51] width 586 height 15
drag, startPoint x: 414, startPoint y: 53, endPoint x: 300, endPoint y: 32, distance: 116.5
click at [298, 32] on mat-toolbar "Yardlands Ltd Yardlands Admin accounts@yardlands.co.nz Filter Bank Statement Tr…" at bounding box center [590, 34] width 971 height 68
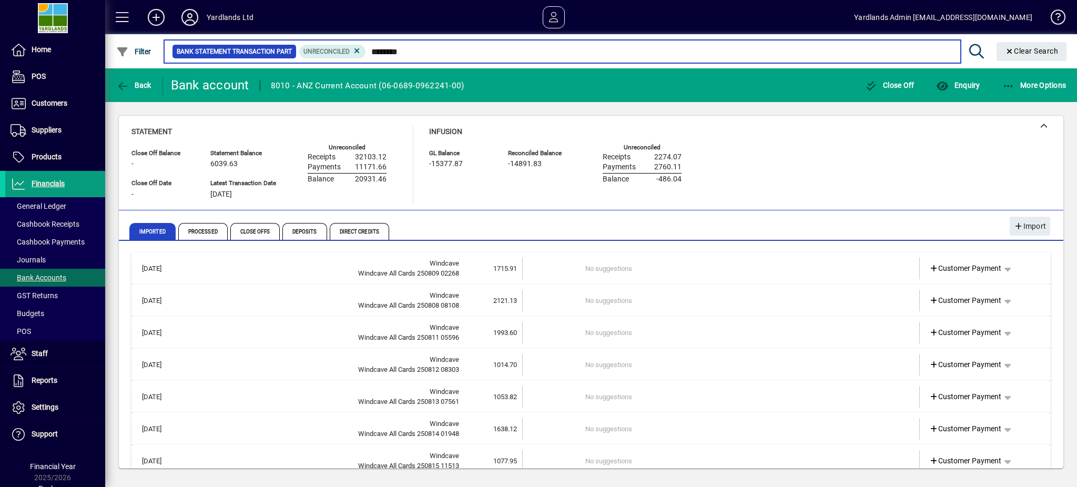
type input "********"
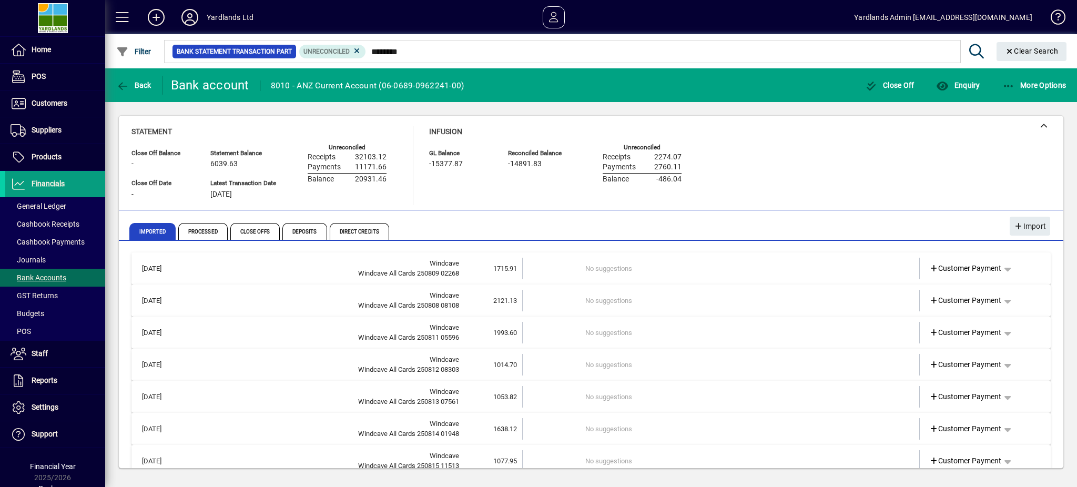
click at [475, 266] on td "1715.91" at bounding box center [490, 269] width 63 height 22
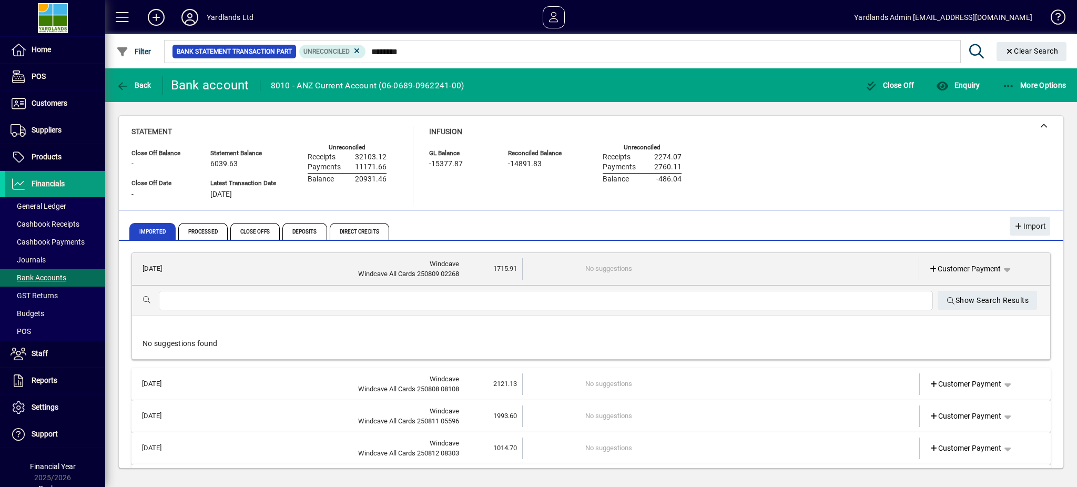
drag, startPoint x: 1037, startPoint y: 84, endPoint x: 787, endPoint y: 84, distance: 249.2
click at [787, 84] on mat-toolbar-row "Back Bank account 8010 - ANZ Current Account (06-0689-0962241-00) Close Off Enq…" at bounding box center [590, 85] width 971 height 34
click at [1025, 53] on span "Clear Search" at bounding box center [1032, 51] width 54 height 8
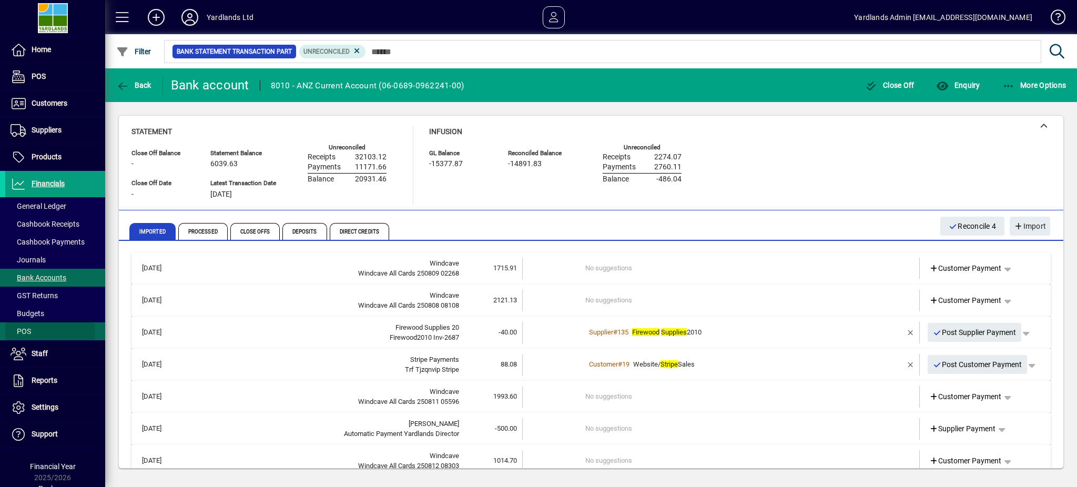
click at [32, 332] on span at bounding box center [55, 331] width 100 height 25
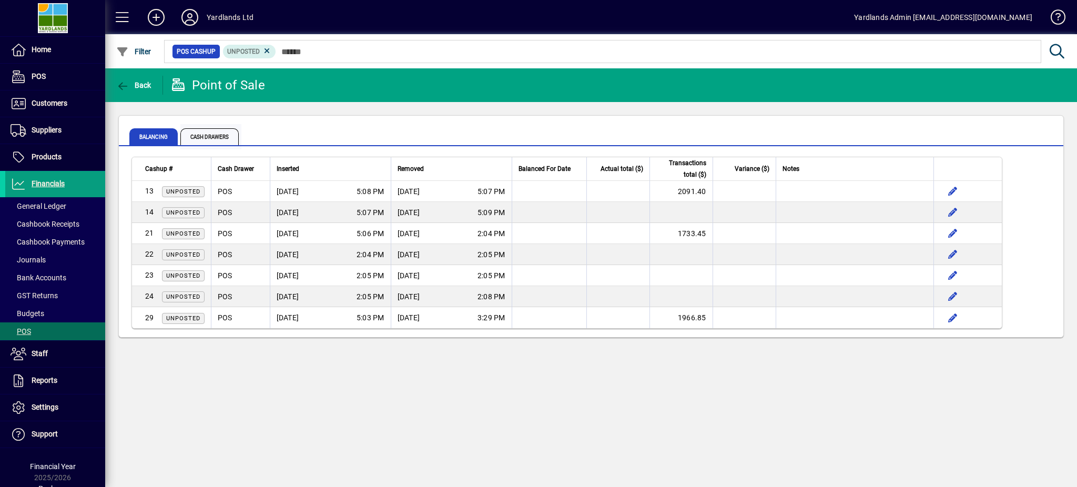
click at [213, 134] on span "Cash Drawers" at bounding box center [209, 136] width 58 height 17
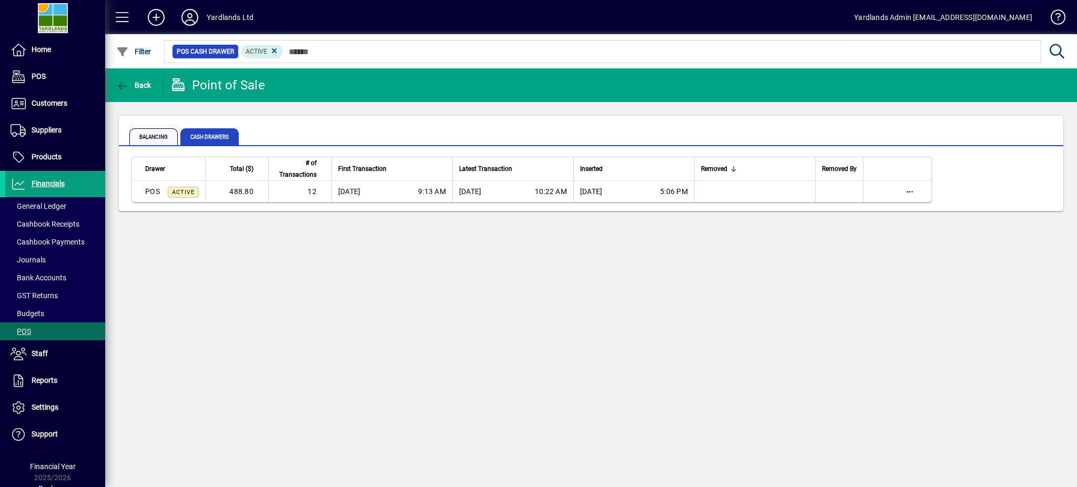
click at [170, 137] on span "Balancing" at bounding box center [153, 136] width 48 height 17
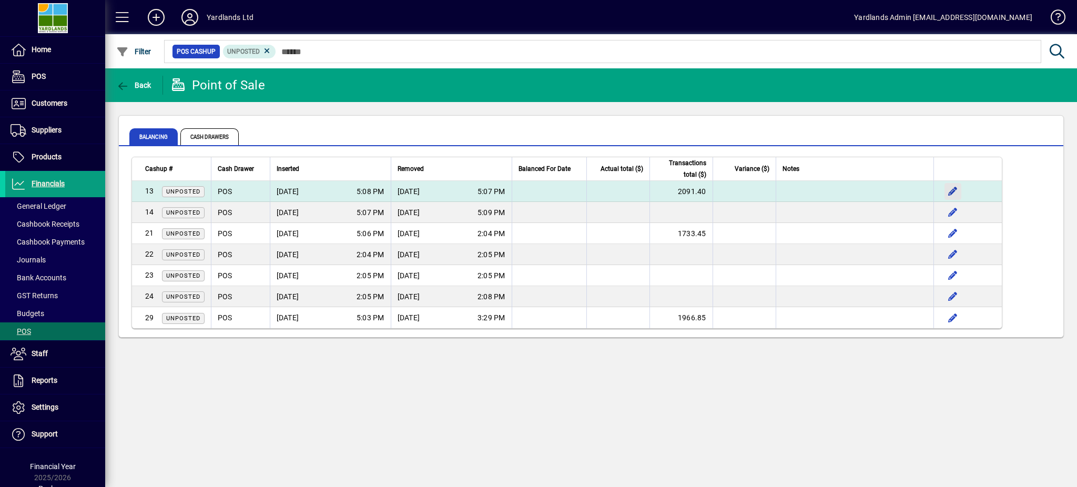
click at [955, 188] on span "button" at bounding box center [952, 191] width 25 height 25
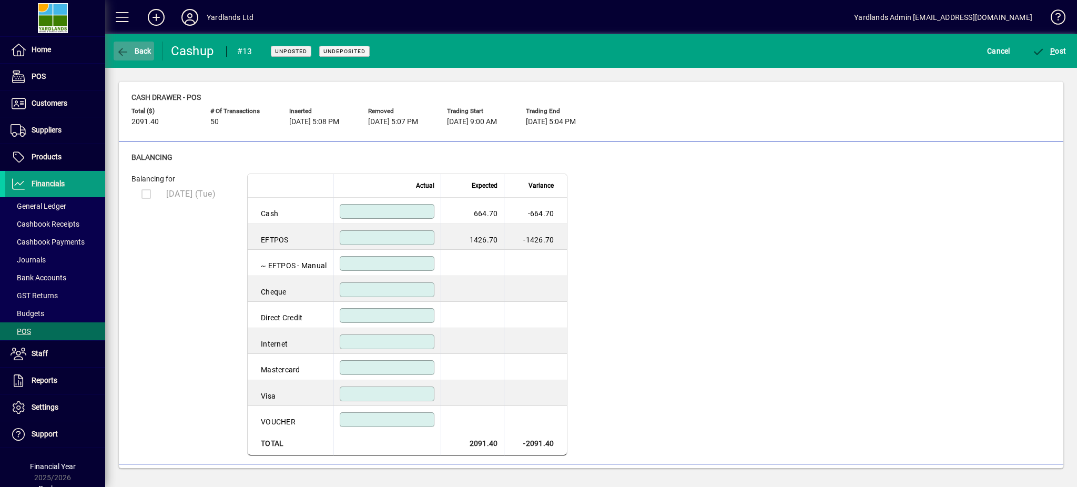
click at [131, 51] on span "Back" at bounding box center [133, 51] width 35 height 8
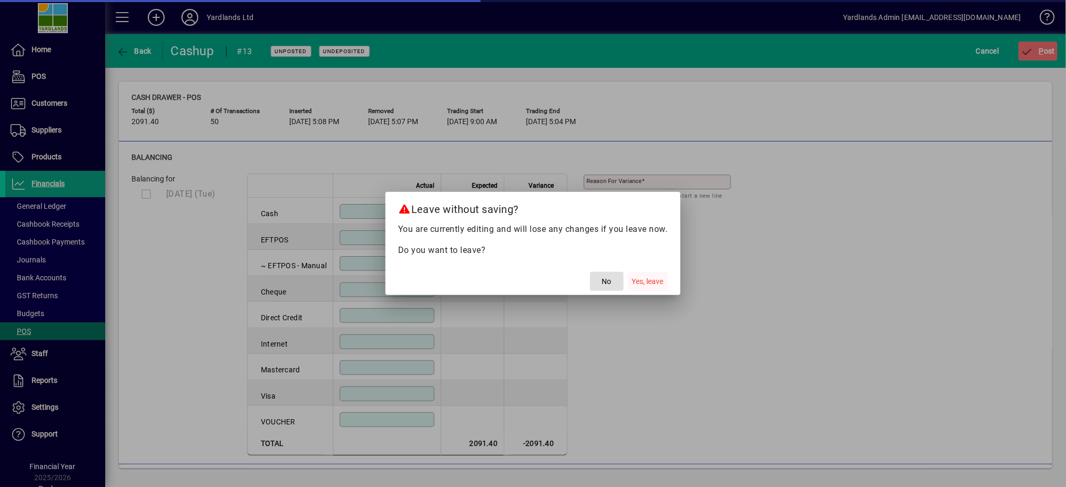
click at [658, 284] on span "Yes, leave" at bounding box center [648, 281] width 32 height 11
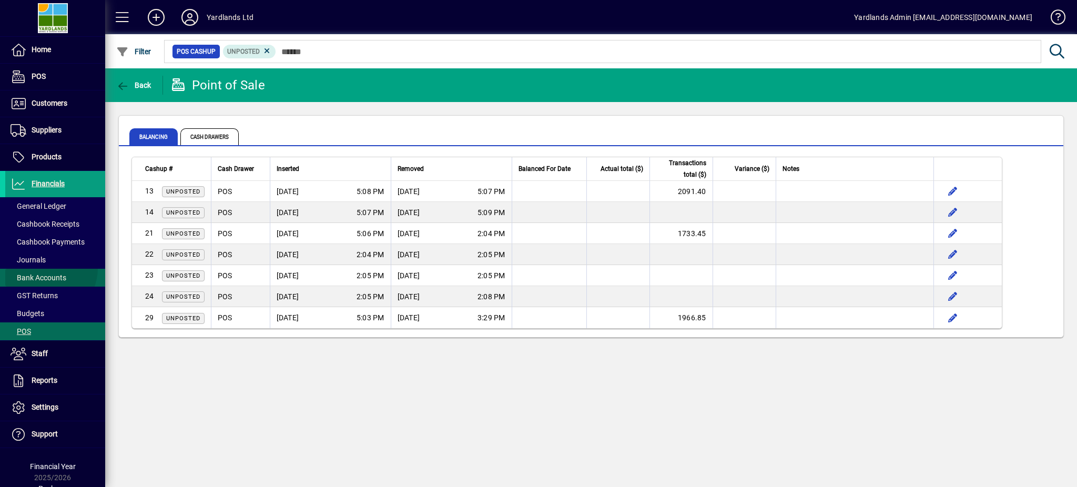
click at [44, 268] on span at bounding box center [55, 277] width 100 height 25
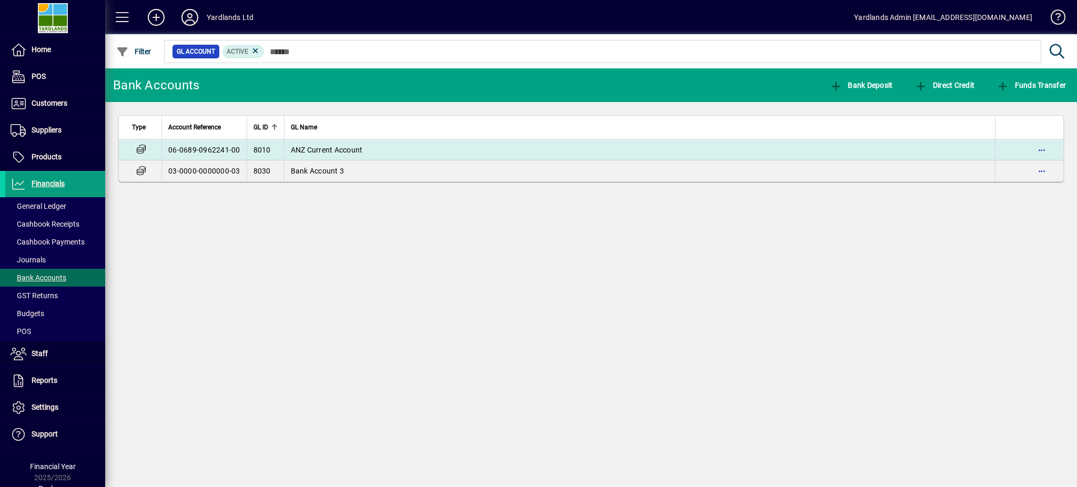
click at [304, 143] on td "ANZ Current Account" at bounding box center [639, 149] width 711 height 21
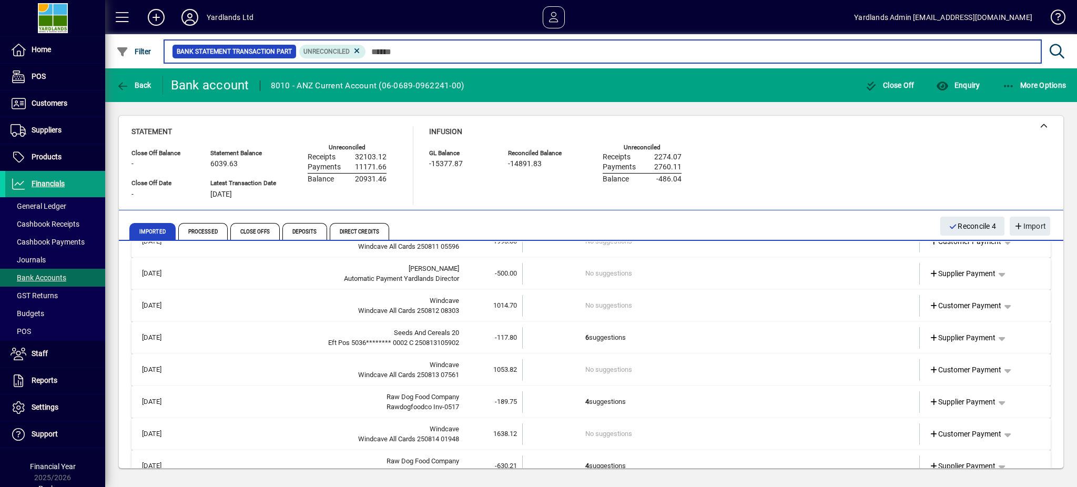
scroll to position [140, 0]
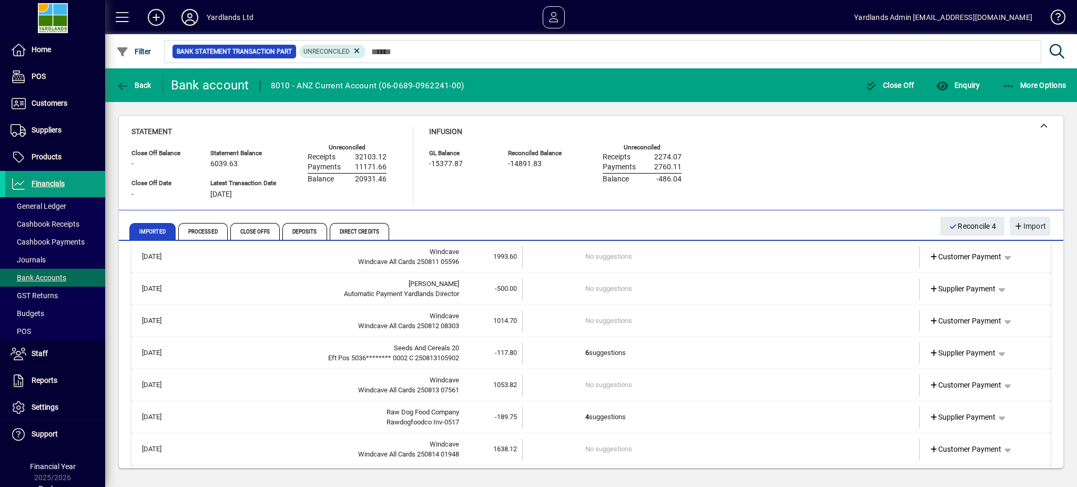
click at [495, 351] on span "-117.80" at bounding box center [506, 353] width 22 height 8
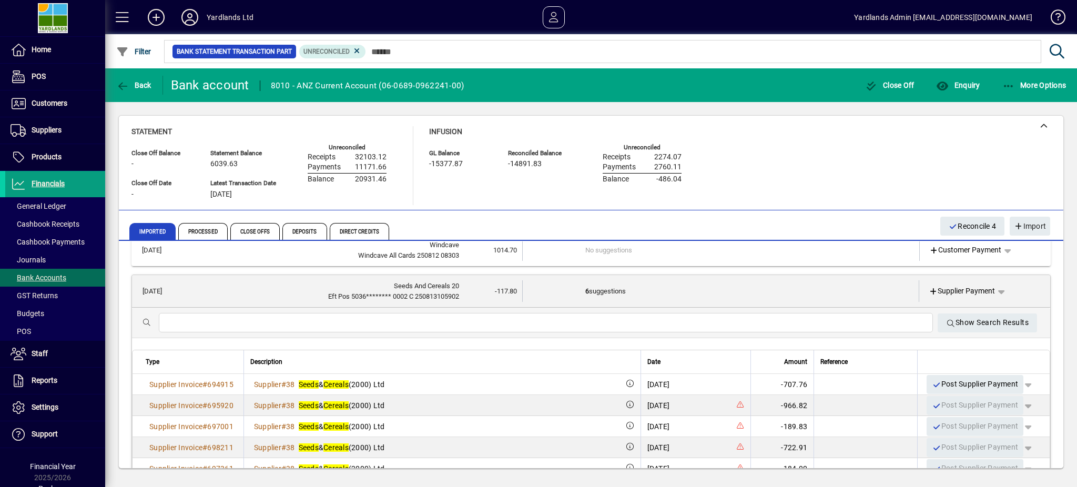
scroll to position [350, 0]
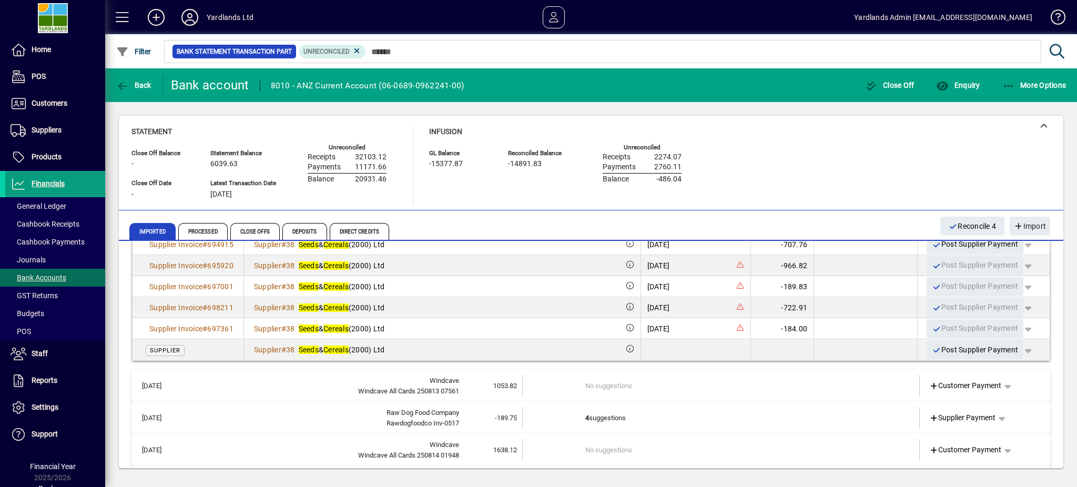
click at [821, 164] on div "Statement Close Off Balance - Close Off Date - Statement Balance 6039.63 Latest…" at bounding box center [590, 165] width 919 height 79
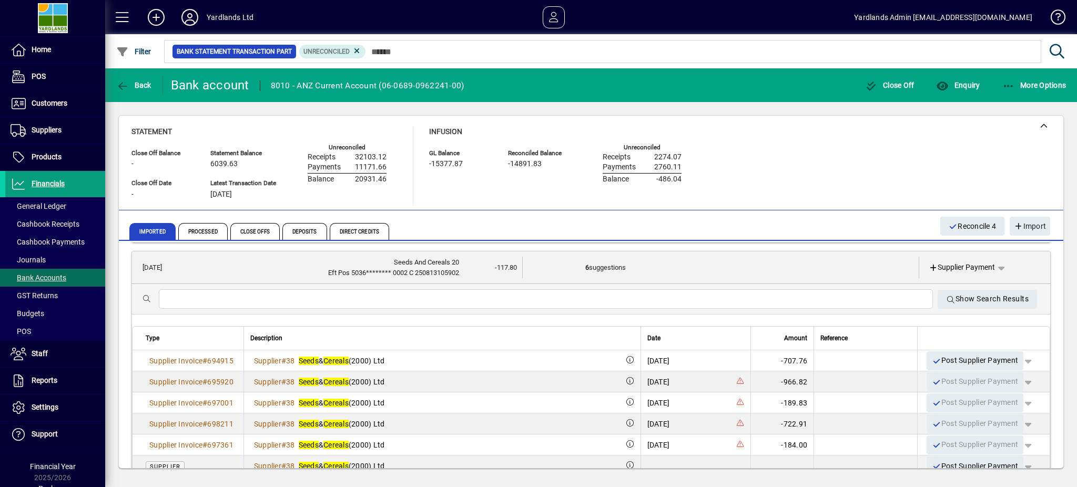
scroll to position [210, 0]
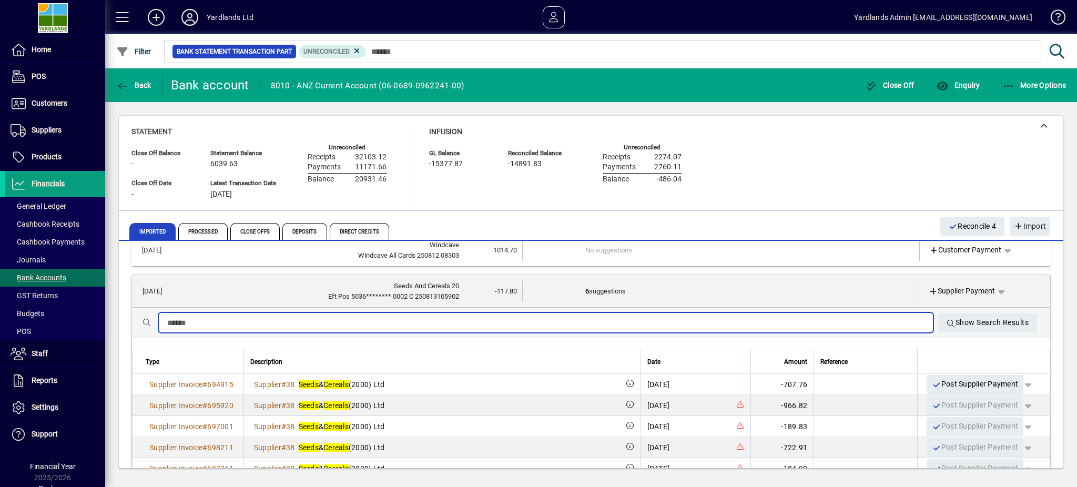
click at [330, 325] on input "text" at bounding box center [545, 322] width 757 height 13
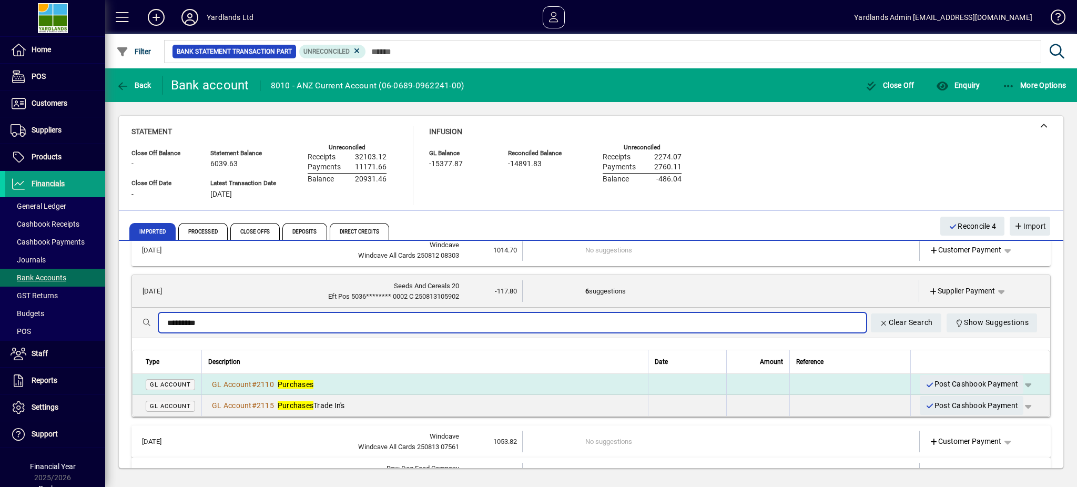
type input "*********"
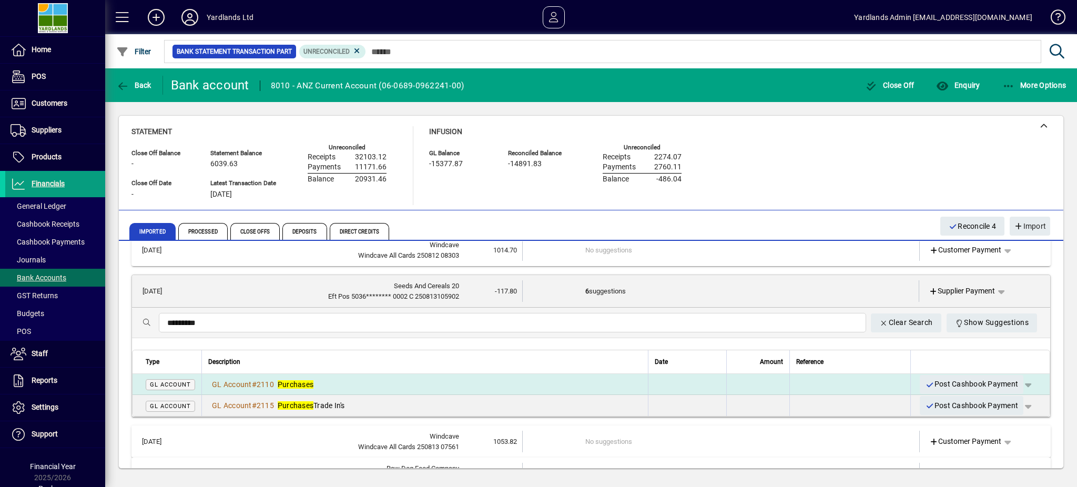
click at [382, 379] on div "GL Account # 2110 Purchases" at bounding box center [424, 384] width 433 height 11
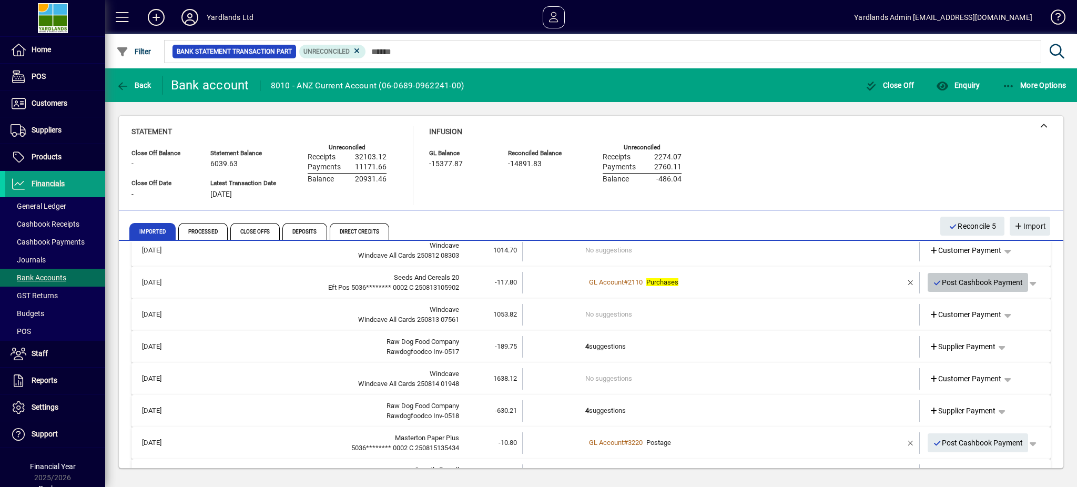
click at [953, 279] on span "Post Cashbook Payment" at bounding box center [978, 282] width 90 height 17
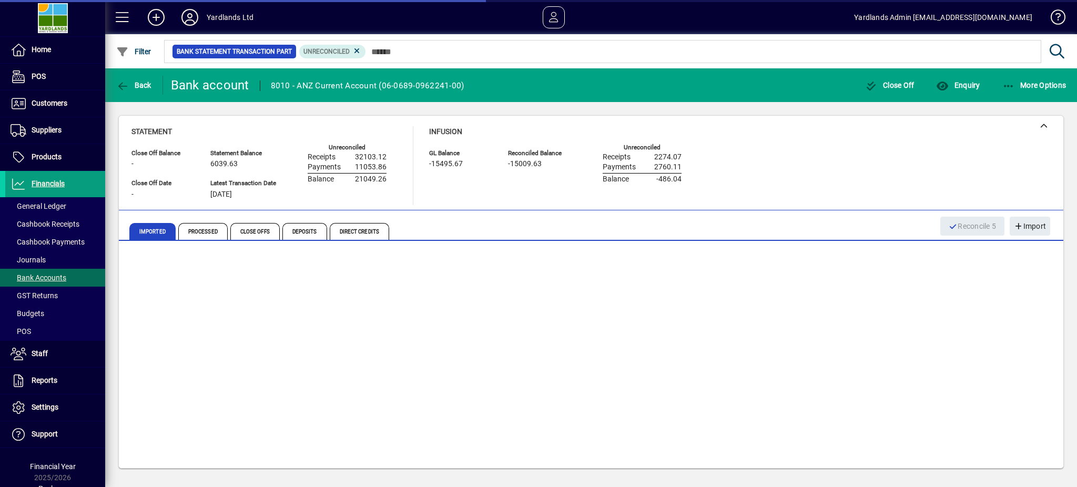
drag, startPoint x: 671, startPoint y: 286, endPoint x: 538, endPoint y: 233, distance: 142.7
click at [666, 277] on td "No suggestions" at bounding box center [721, 283] width 273 height 22
click at [211, 234] on span "Processed" at bounding box center [202, 231] width 49 height 17
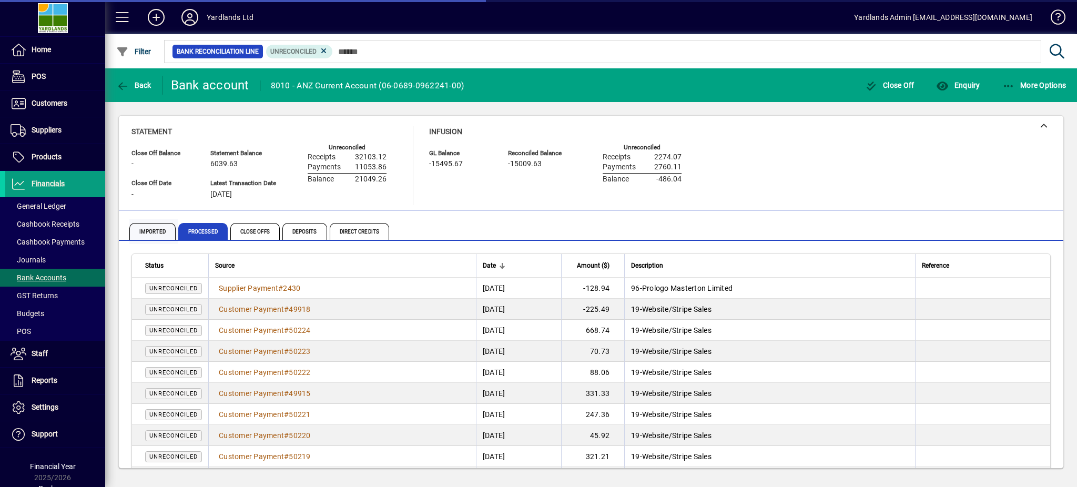
click at [155, 233] on span "Imported" at bounding box center [152, 231] width 46 height 17
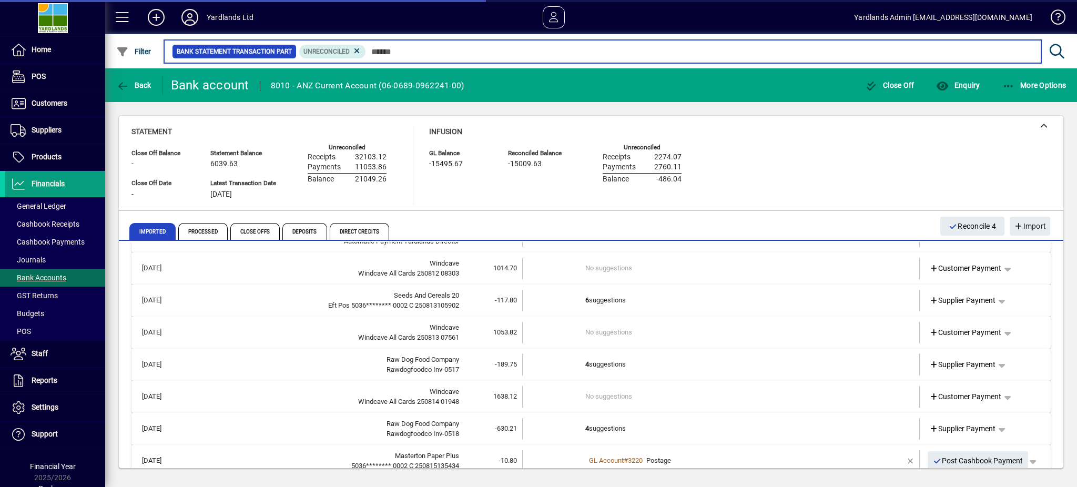
scroll to position [280, 0]
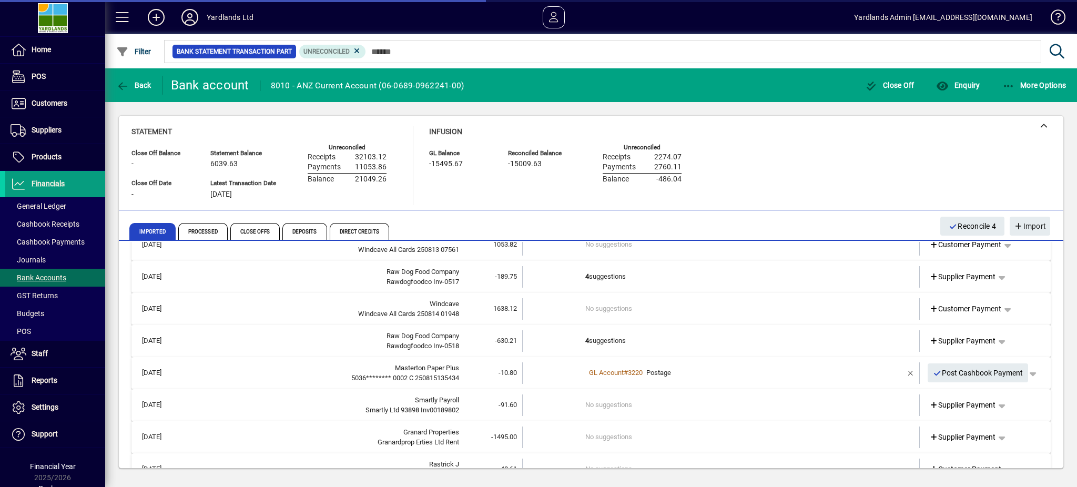
click at [687, 342] on td "4 suggestions" at bounding box center [721, 341] width 273 height 22
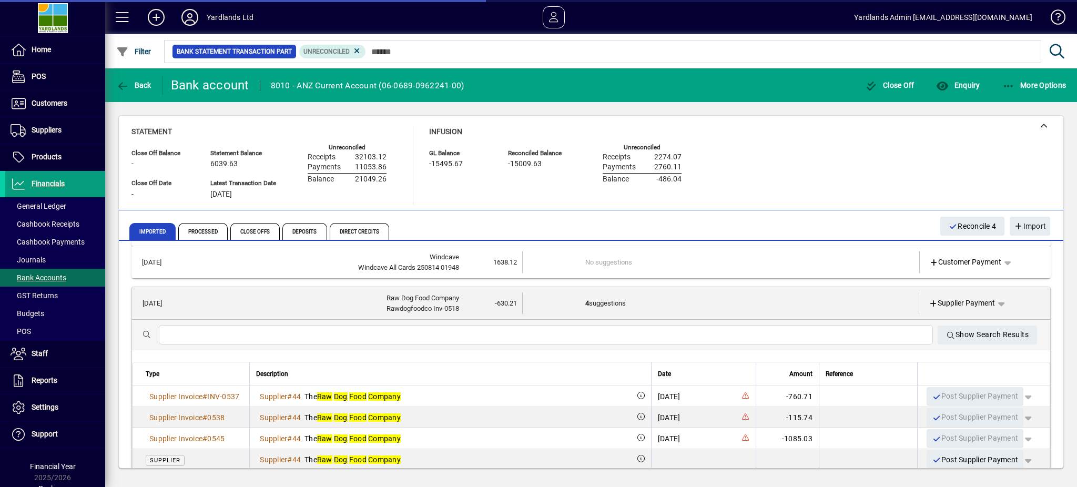
scroll to position [350, 0]
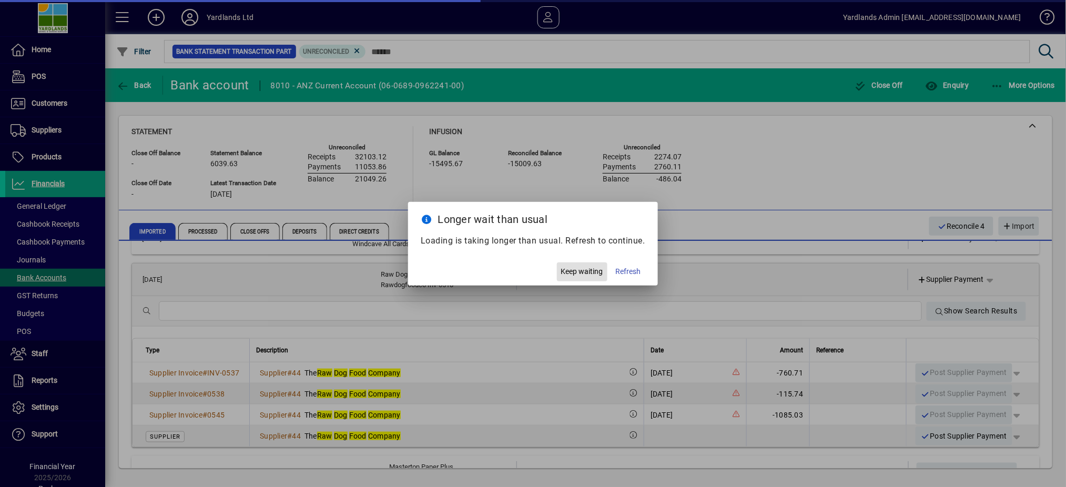
click at [587, 269] on span "Keep waiting" at bounding box center [582, 271] width 42 height 11
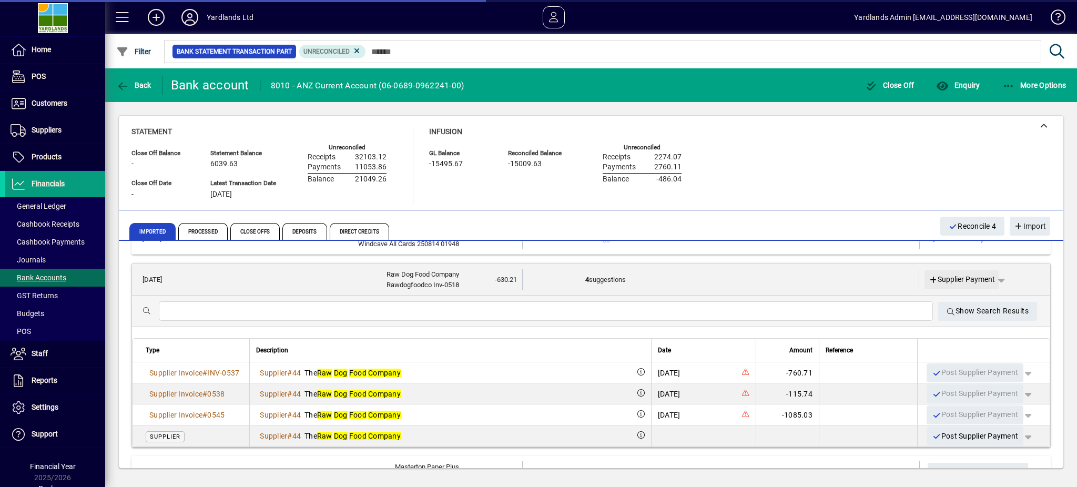
click at [967, 274] on span "Supplier Payment" at bounding box center [961, 279] width 67 height 11
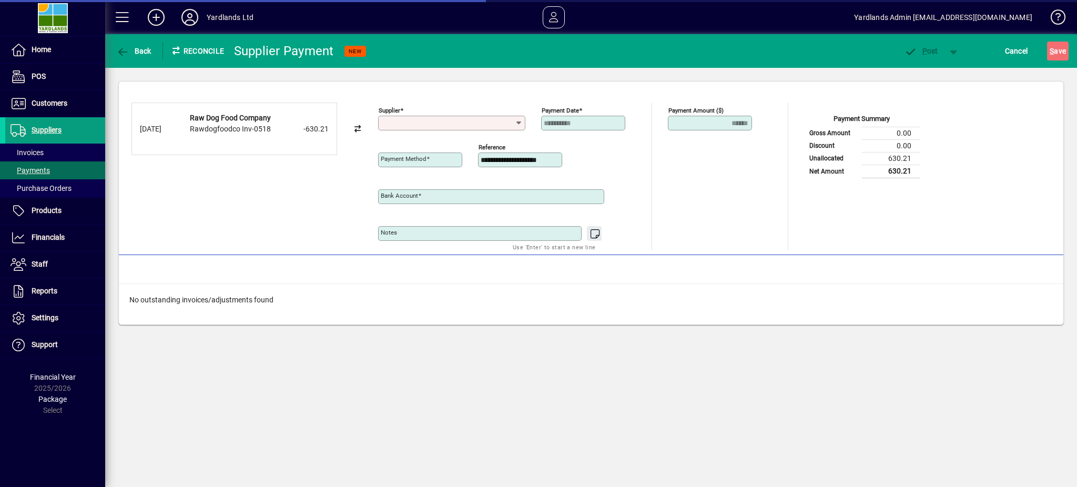
type input "**********"
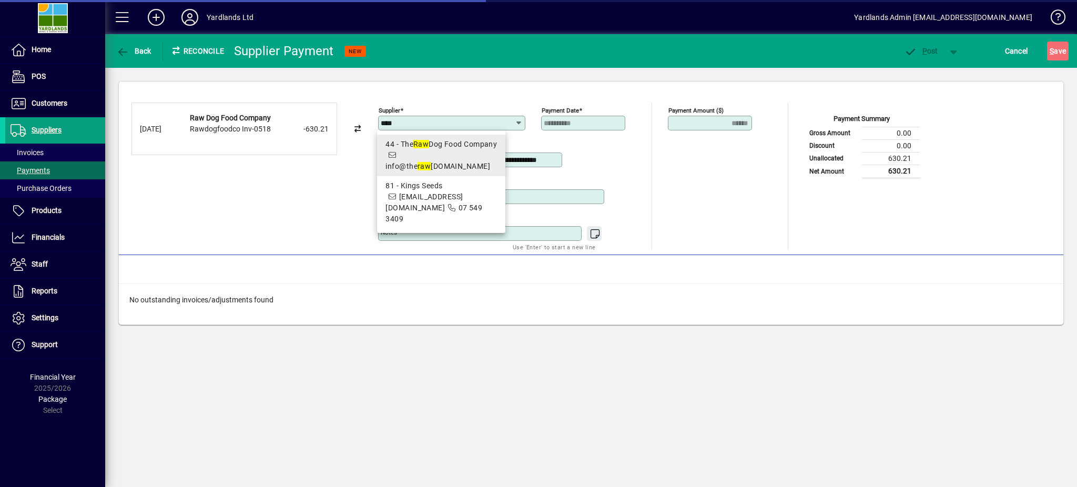
click at [447, 146] on div "44 - The Raw Dog Food Company" at bounding box center [440, 144] width 111 height 11
type input "**********"
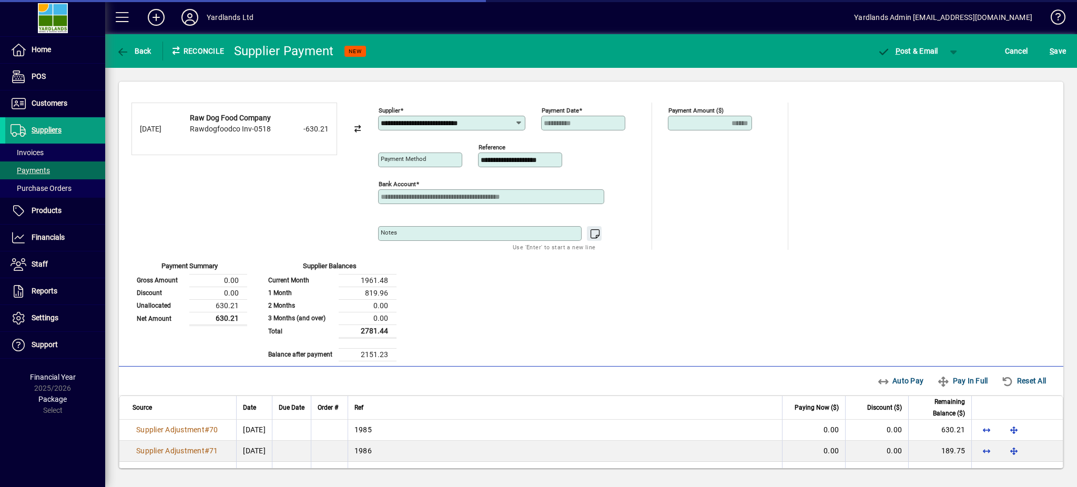
type input "**********"
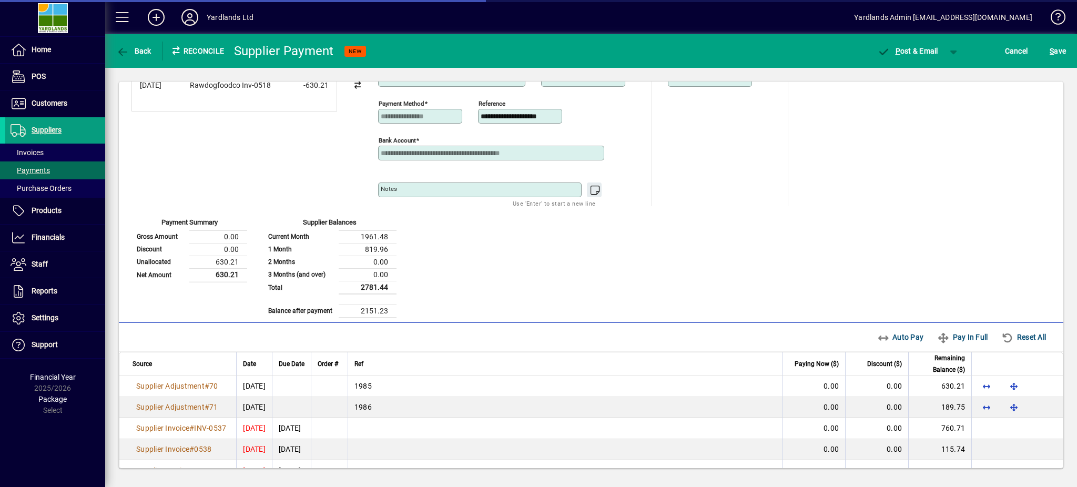
scroll to position [65, 0]
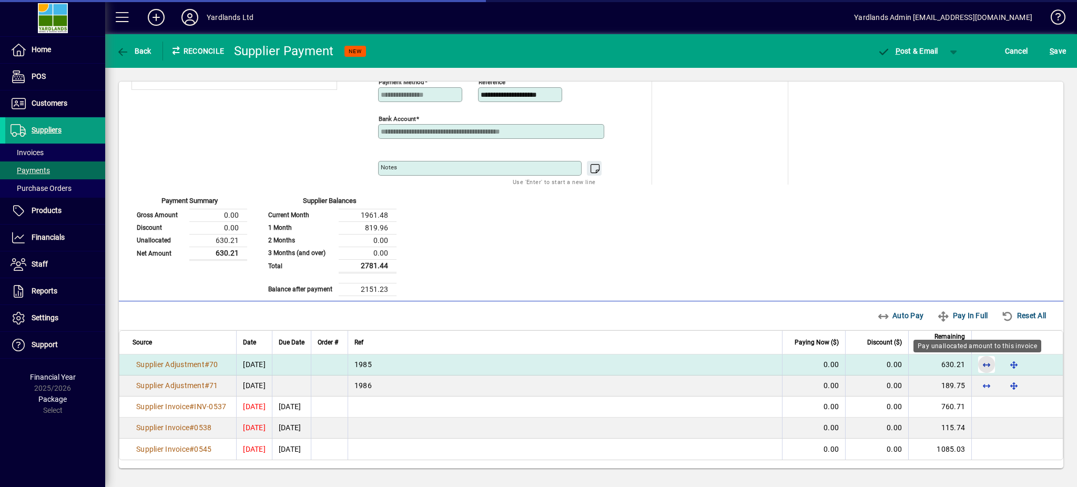
click at [975, 364] on span "button" at bounding box center [986, 364] width 25 height 25
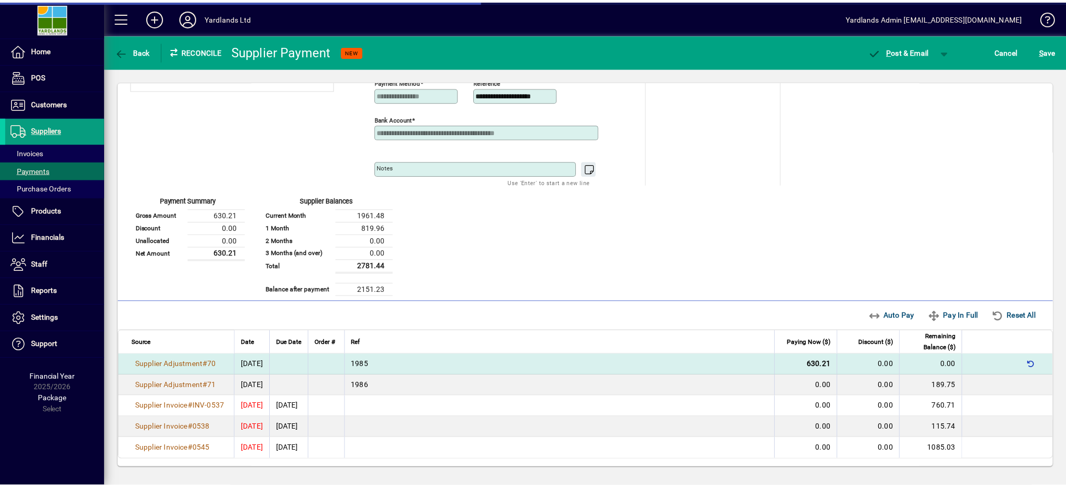
scroll to position [0, 0]
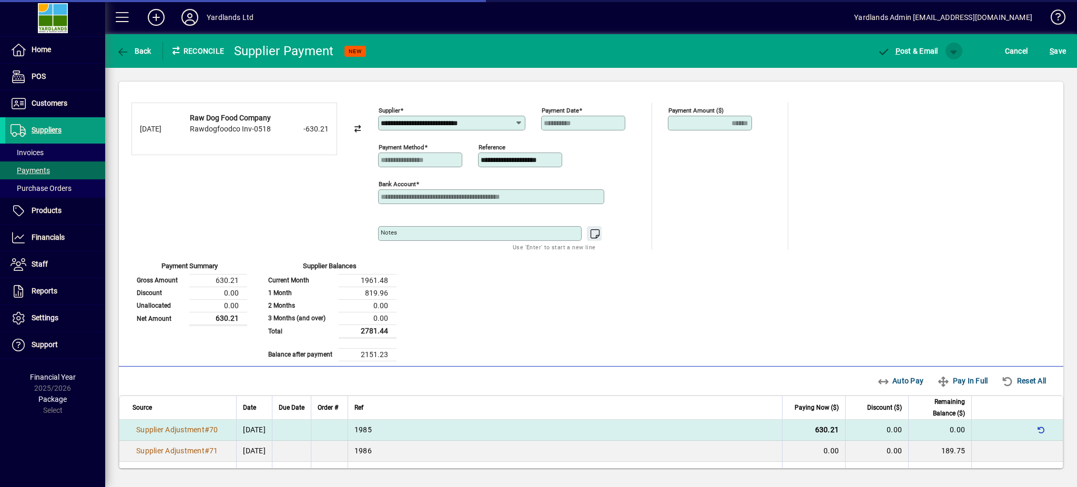
click at [957, 48] on span "button" at bounding box center [953, 50] width 25 height 25
click at [928, 70] on span "P ost" at bounding box center [920, 73] width 37 height 8
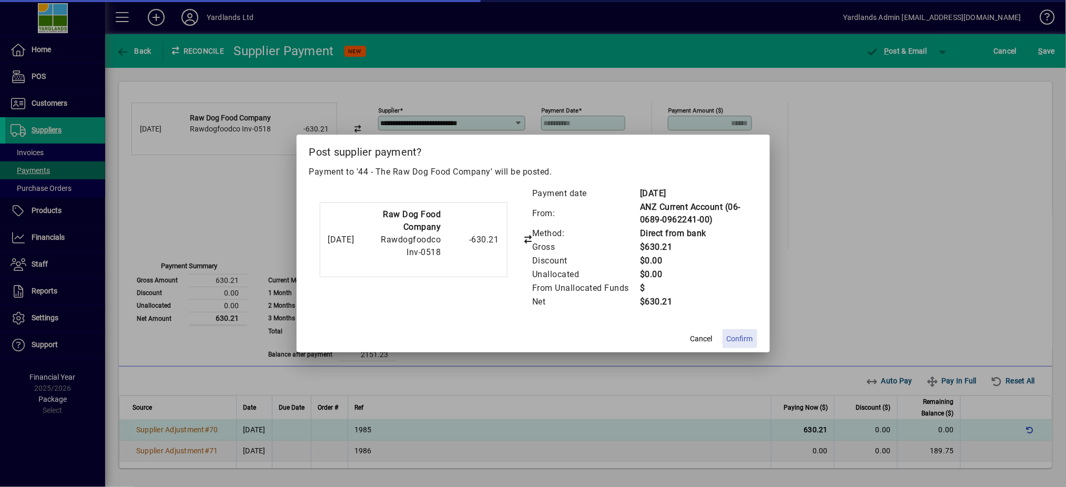
click at [733, 331] on span at bounding box center [739, 338] width 35 height 25
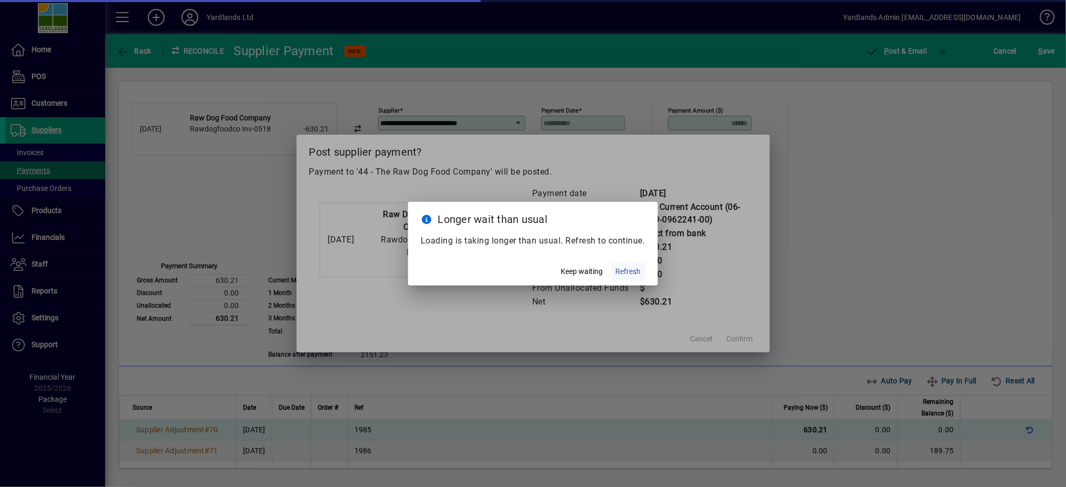
click at [631, 267] on span "Refresh" at bounding box center [628, 271] width 25 height 11
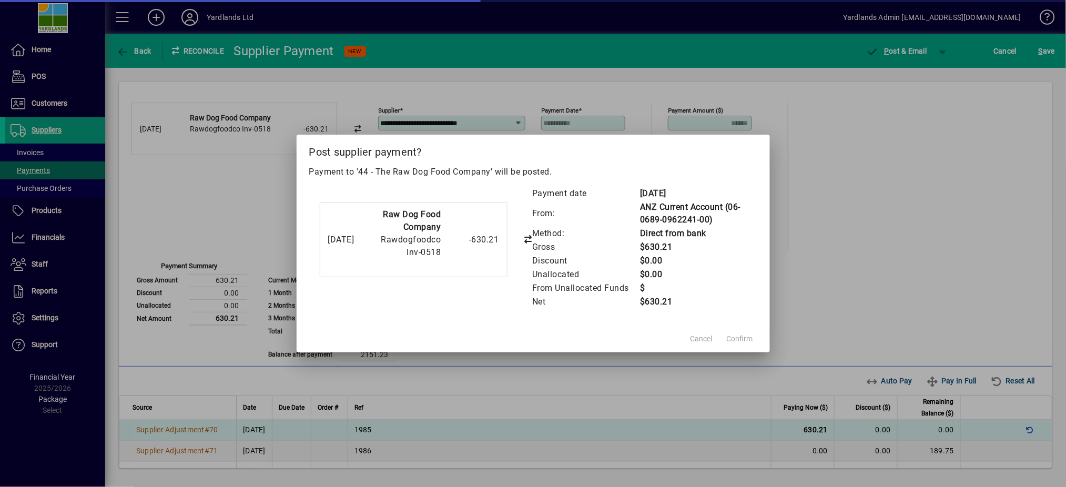
click at [475, 142] on h2 "Post supplier payment?" at bounding box center [532, 150] width 473 height 30
click at [688, 327] on mat-dialog-actions "Cancel Confirm" at bounding box center [532, 338] width 473 height 28
click at [715, 274] on td "$0.00" at bounding box center [692, 275] width 107 height 14
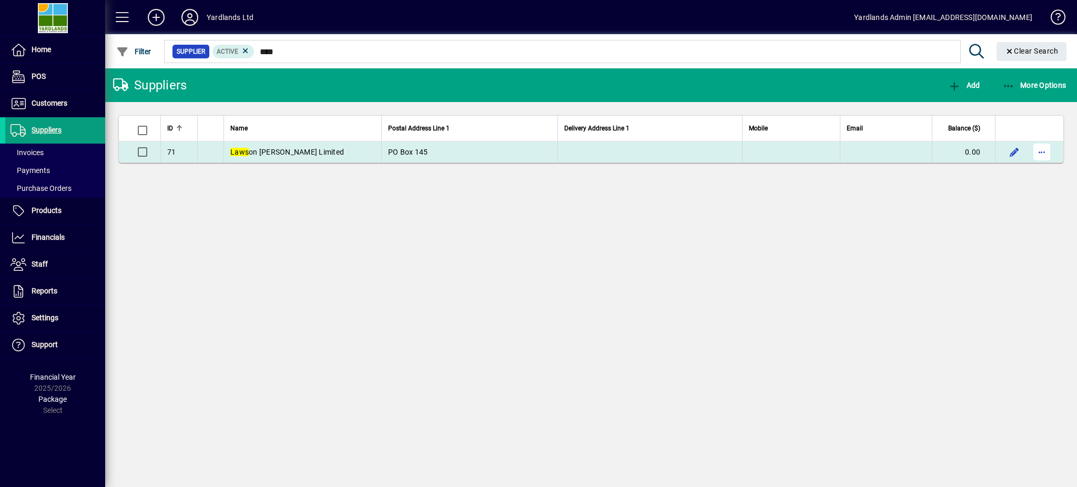
type input "****"
click at [1042, 150] on span "button" at bounding box center [1041, 151] width 25 height 25
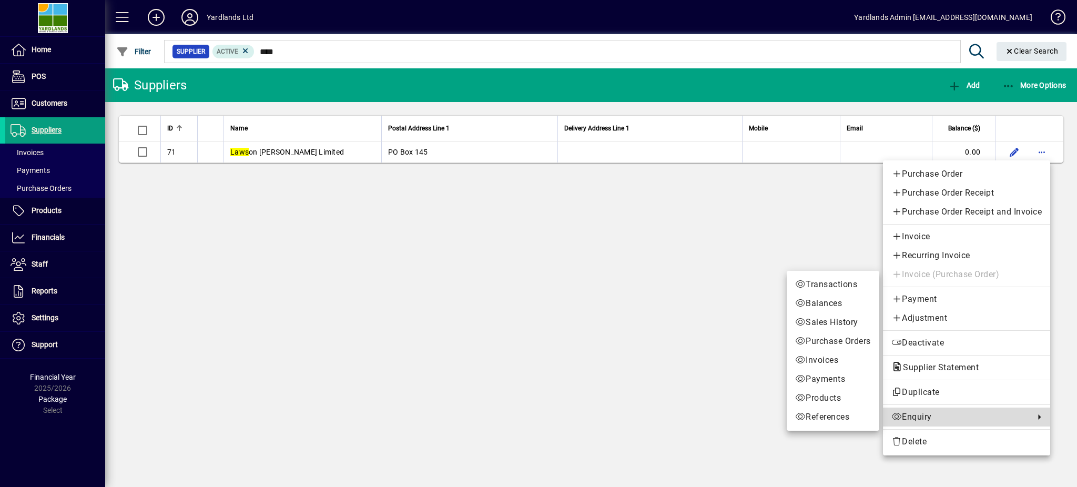
click at [924, 421] on span "Enquiry" at bounding box center [960, 417] width 138 height 13
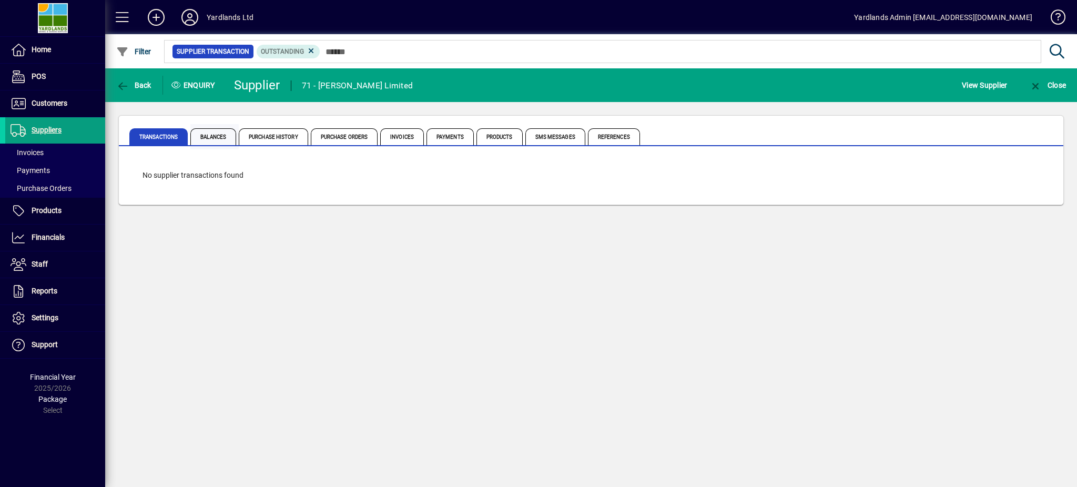
click at [220, 134] on span "Balances" at bounding box center [213, 136] width 46 height 17
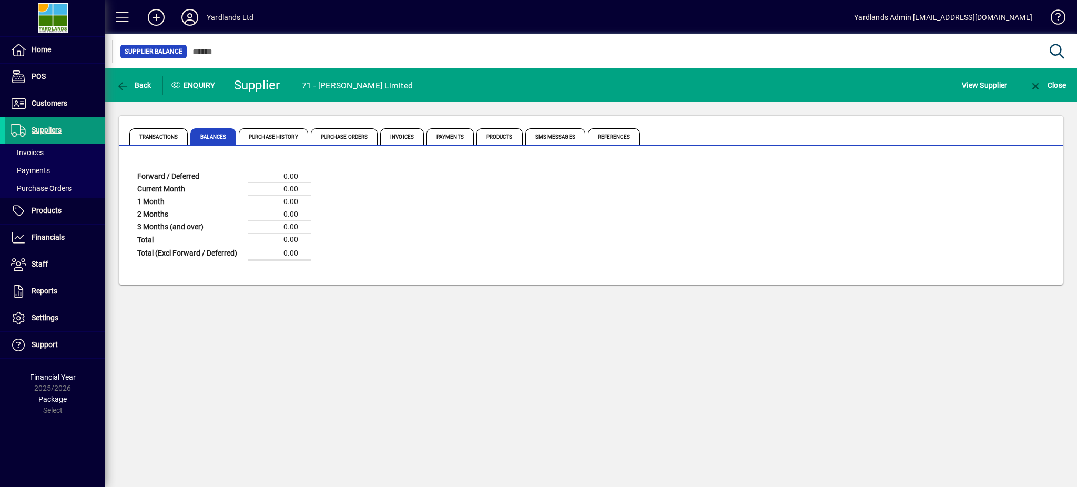
click at [51, 124] on span "Suppliers" at bounding box center [33, 130] width 56 height 13
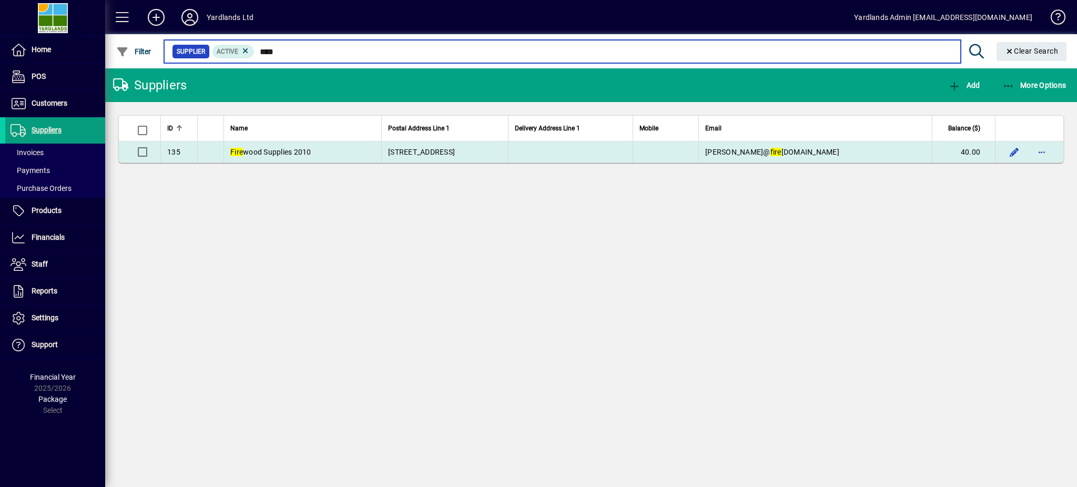
type input "****"
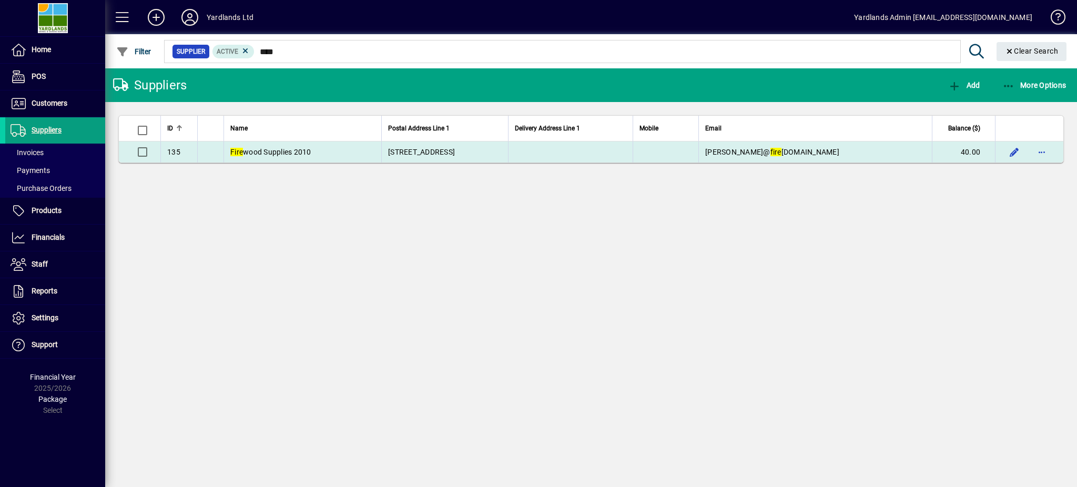
click at [419, 155] on span "[STREET_ADDRESS]" at bounding box center [421, 152] width 67 height 8
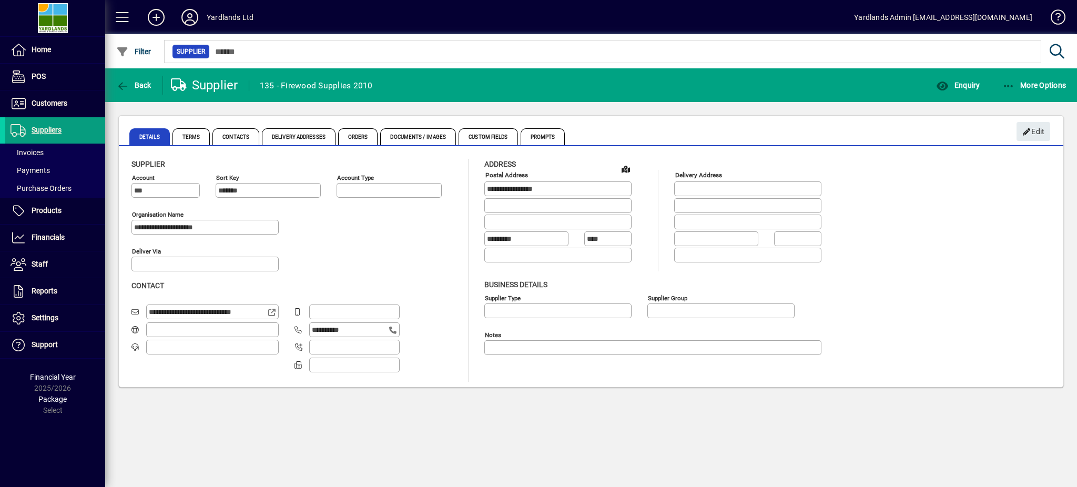
type input "**********"
click at [954, 84] on button "Enquiry" at bounding box center [957, 85] width 49 height 19
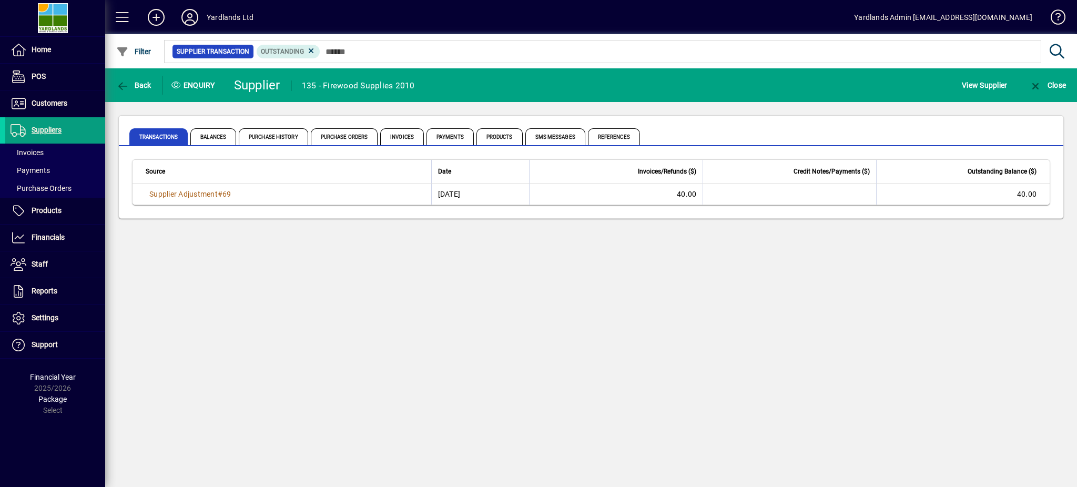
click at [442, 339] on div "Back Enquiry Supplier 135 - Firewood Supplies 2010 View Supplier Close Transact…" at bounding box center [590, 277] width 971 height 418
click at [309, 51] on icon at bounding box center [310, 50] width 9 height 9
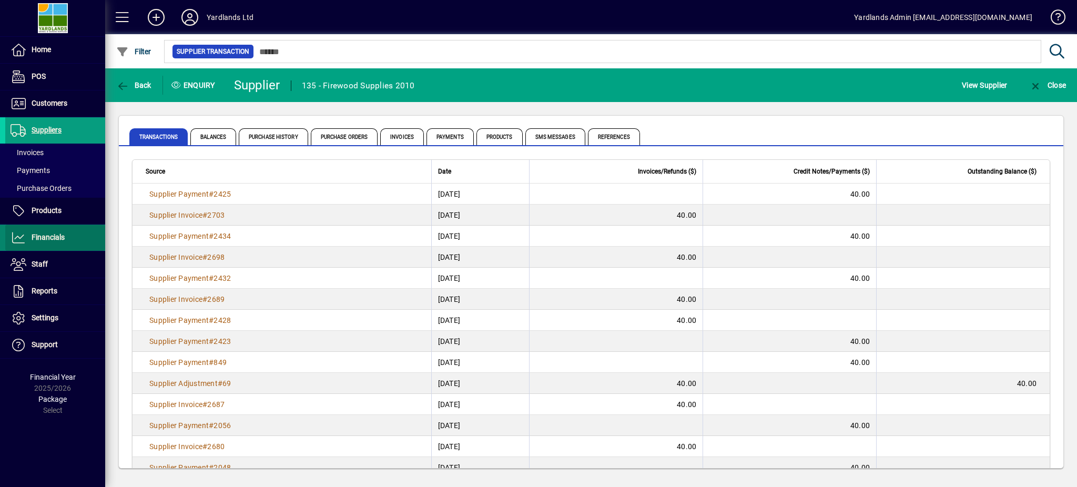
click at [34, 243] on span "Financials" at bounding box center [34, 237] width 59 height 13
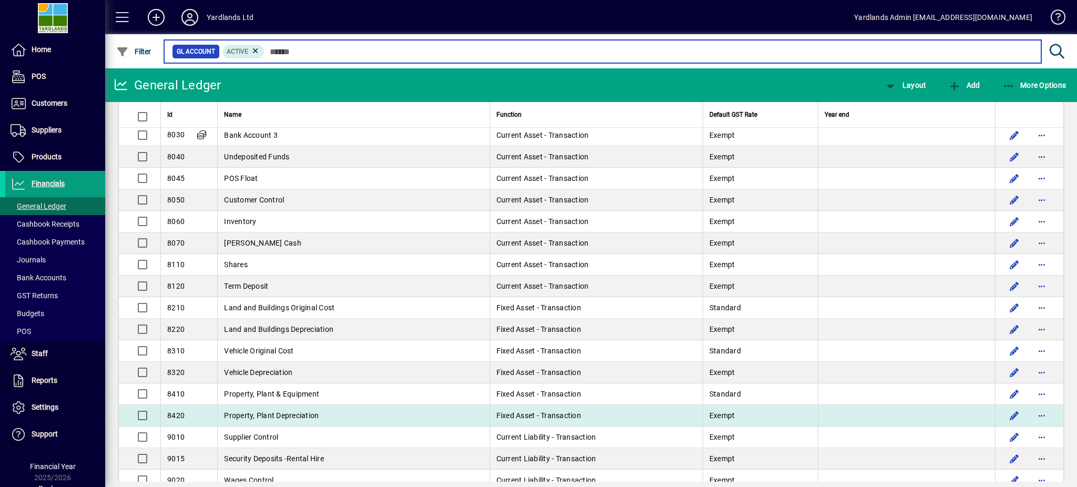
scroll to position [1682, 0]
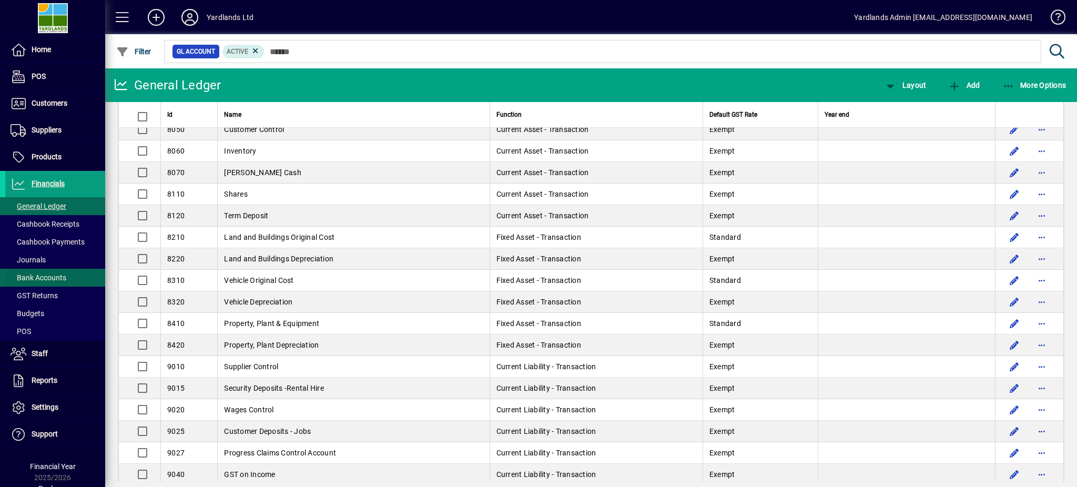
click at [58, 277] on span "Bank Accounts" at bounding box center [39, 277] width 56 height 8
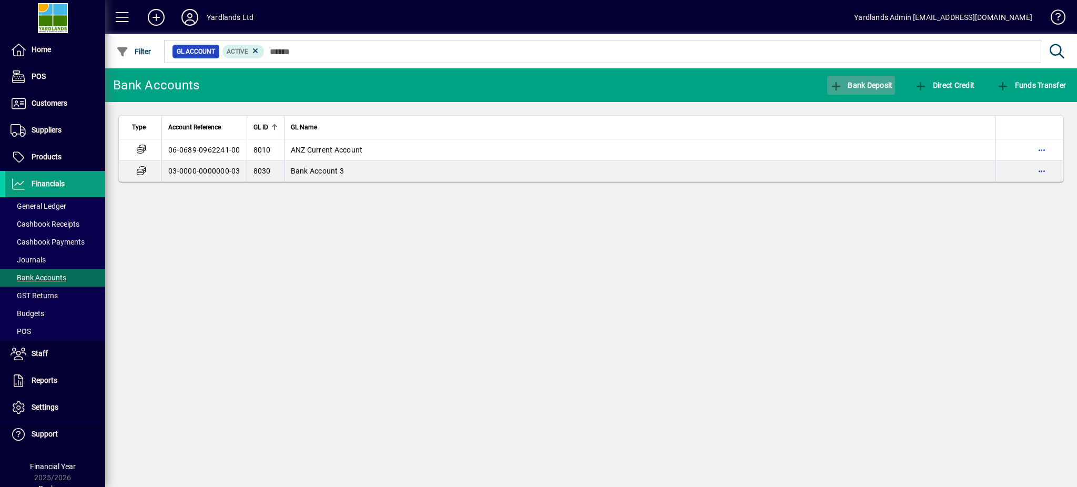
click at [850, 75] on span "button" at bounding box center [861, 85] width 68 height 25
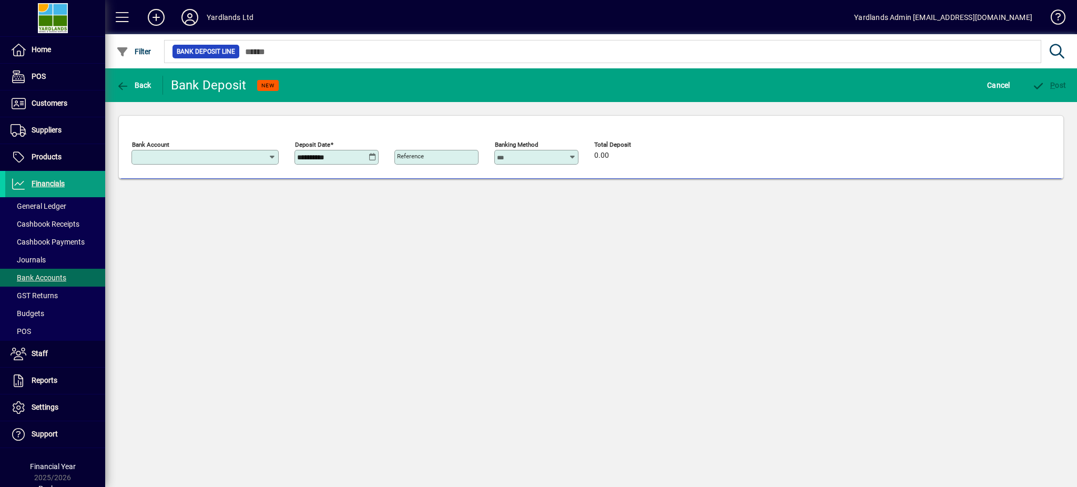
type input "**********"
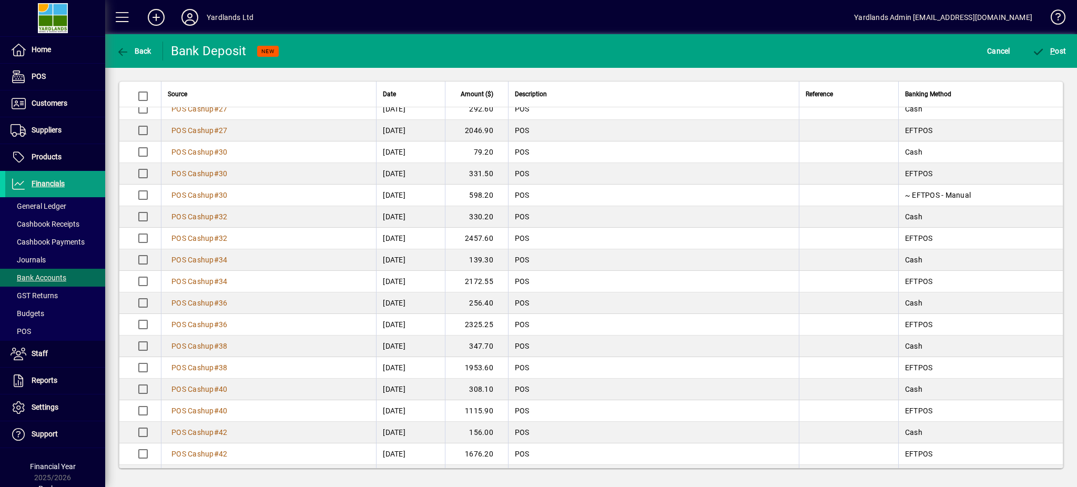
scroll to position [562, 0]
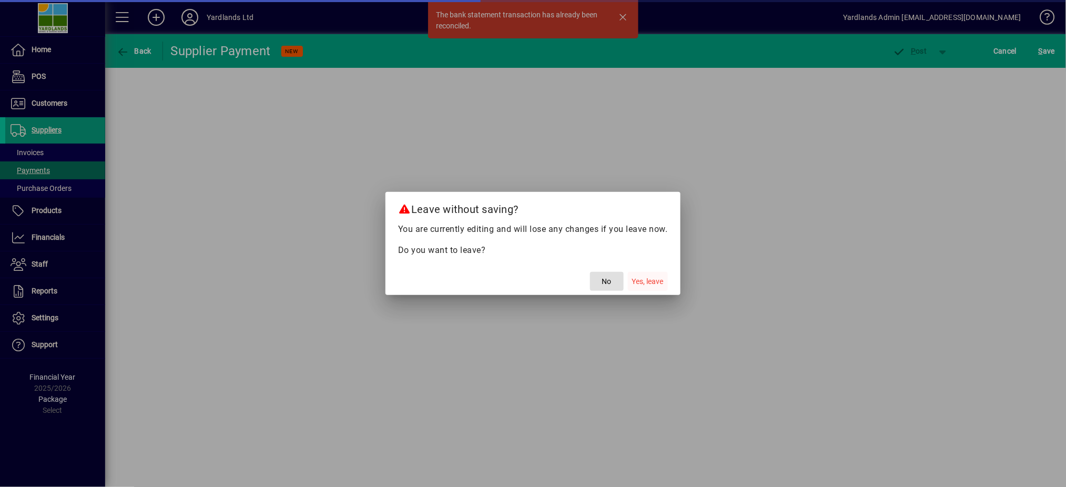
click at [639, 280] on span "Yes, leave" at bounding box center [648, 281] width 32 height 11
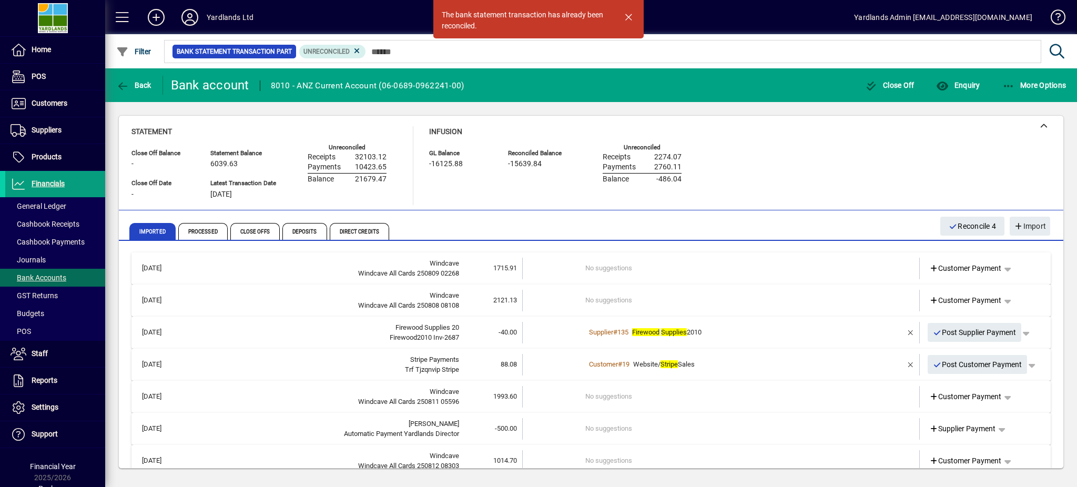
drag, startPoint x: 627, startPoint y: 14, endPoint x: 621, endPoint y: 21, distance: 8.6
click at [623, 18] on span "button" at bounding box center [628, 16] width 25 height 25
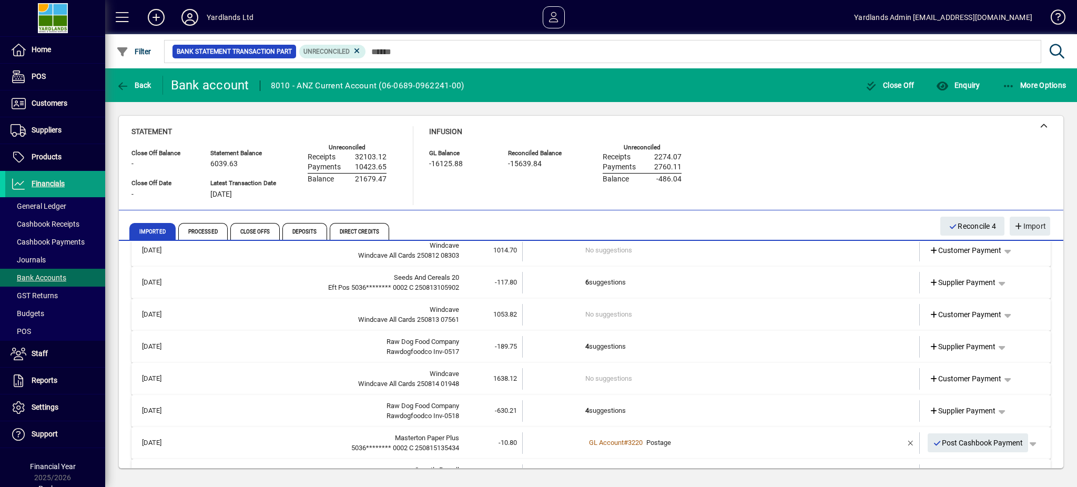
scroll to position [350, 0]
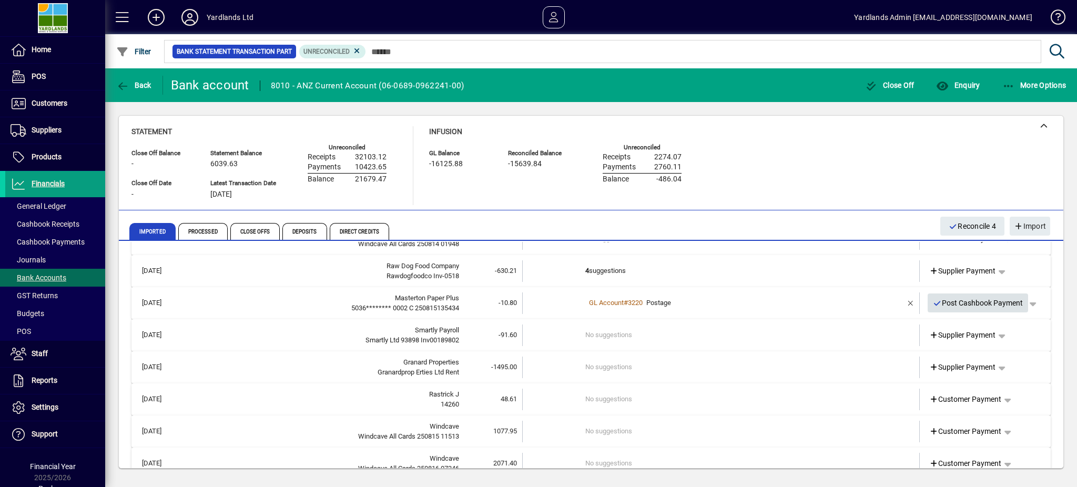
click at [966, 299] on span "Post Cashbook Payment" at bounding box center [978, 302] width 90 height 17
click at [890, 125] on div at bounding box center [591, 126] width 944 height 21
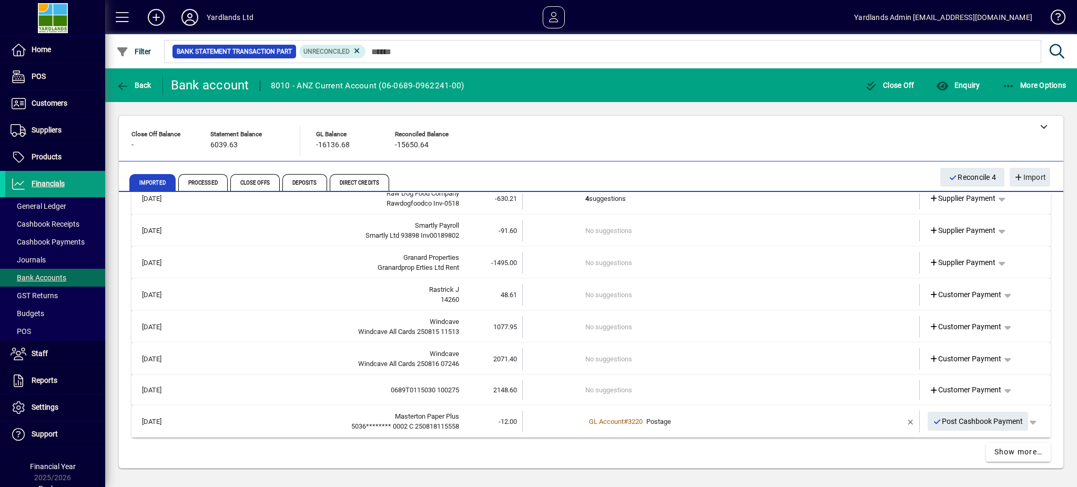
scroll to position [380, 0]
